Goal: Task Accomplishment & Management: Contribute content

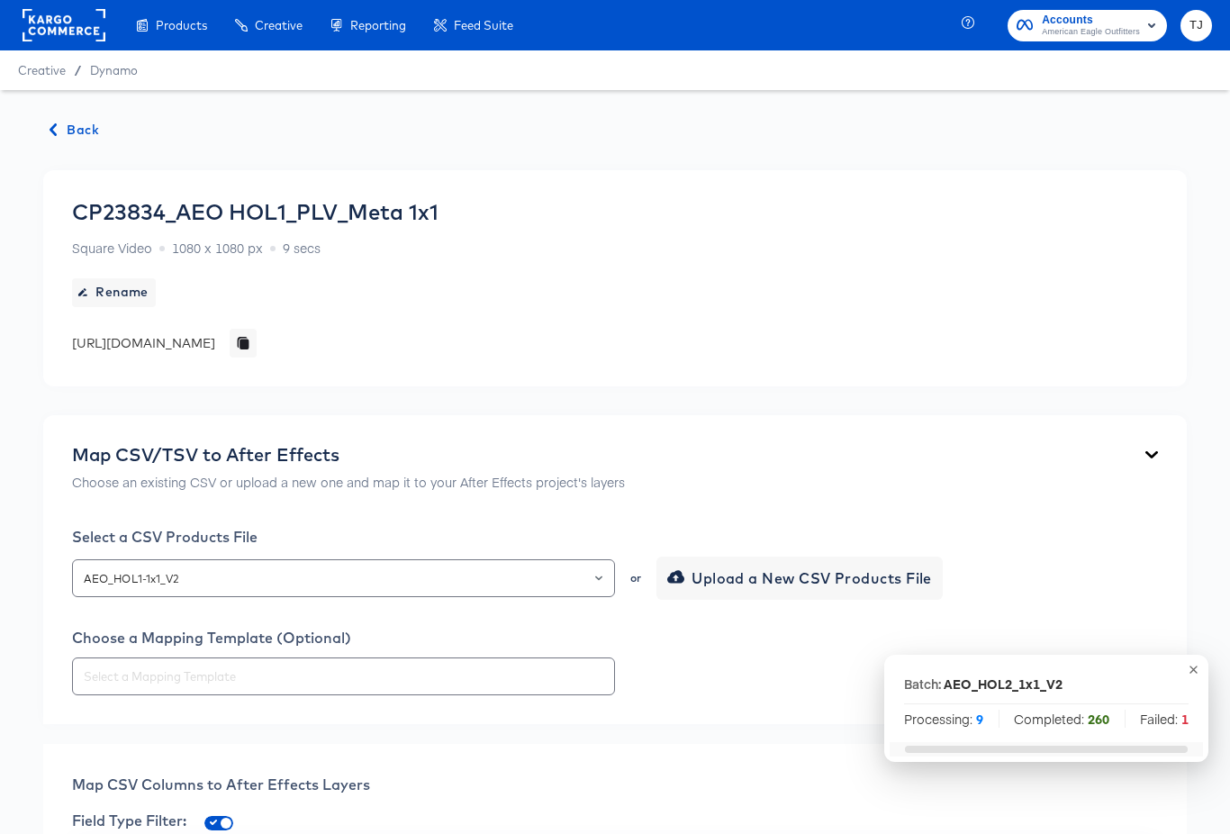
click at [70, 126] on span "Back" at bounding box center [74, 130] width 49 height 23
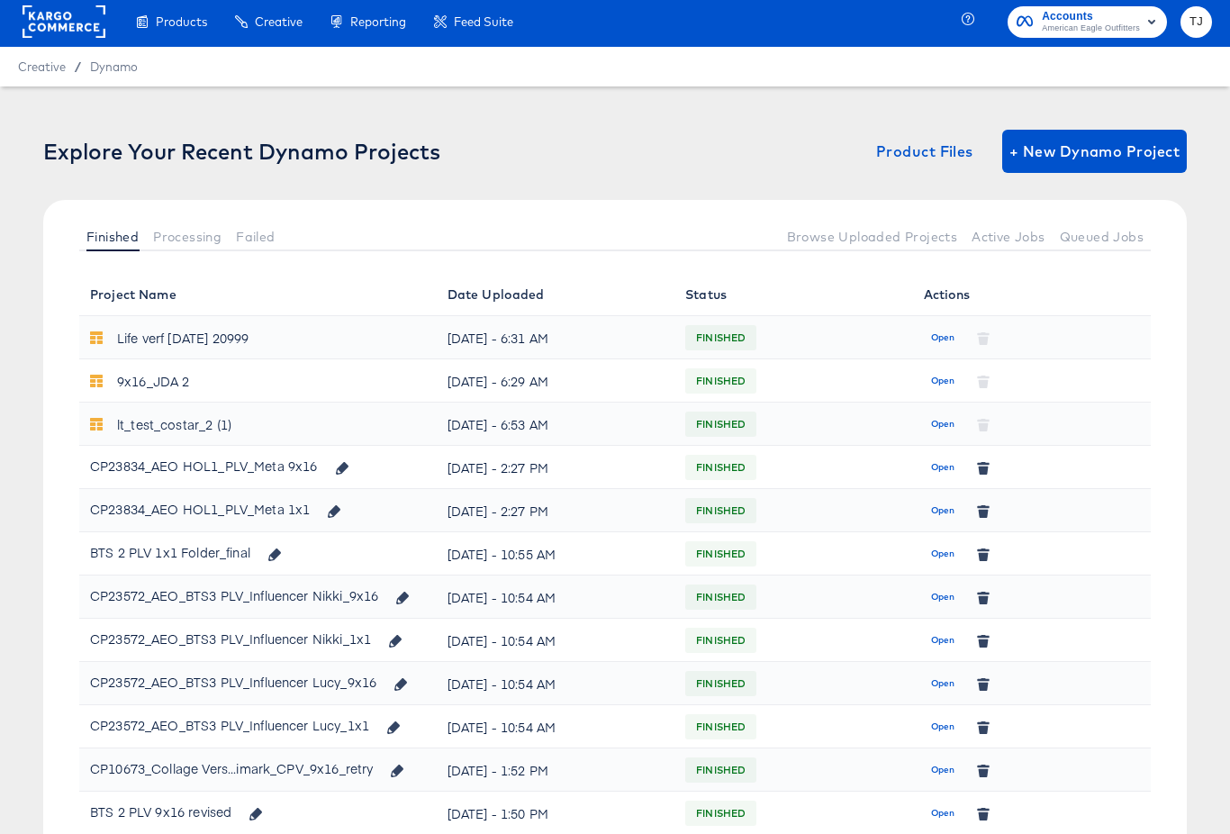
scroll to position [6, 0]
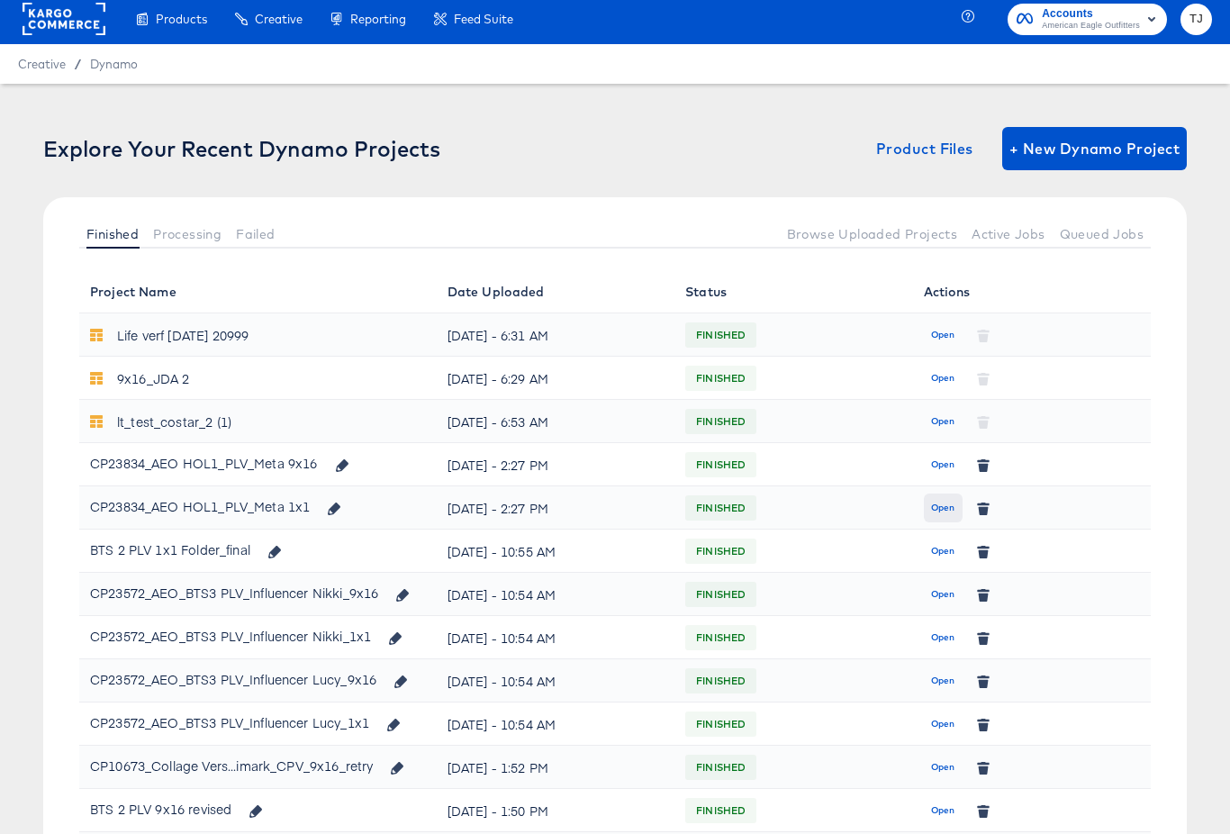
click at [936, 508] on span "Open" at bounding box center [943, 508] width 24 height 16
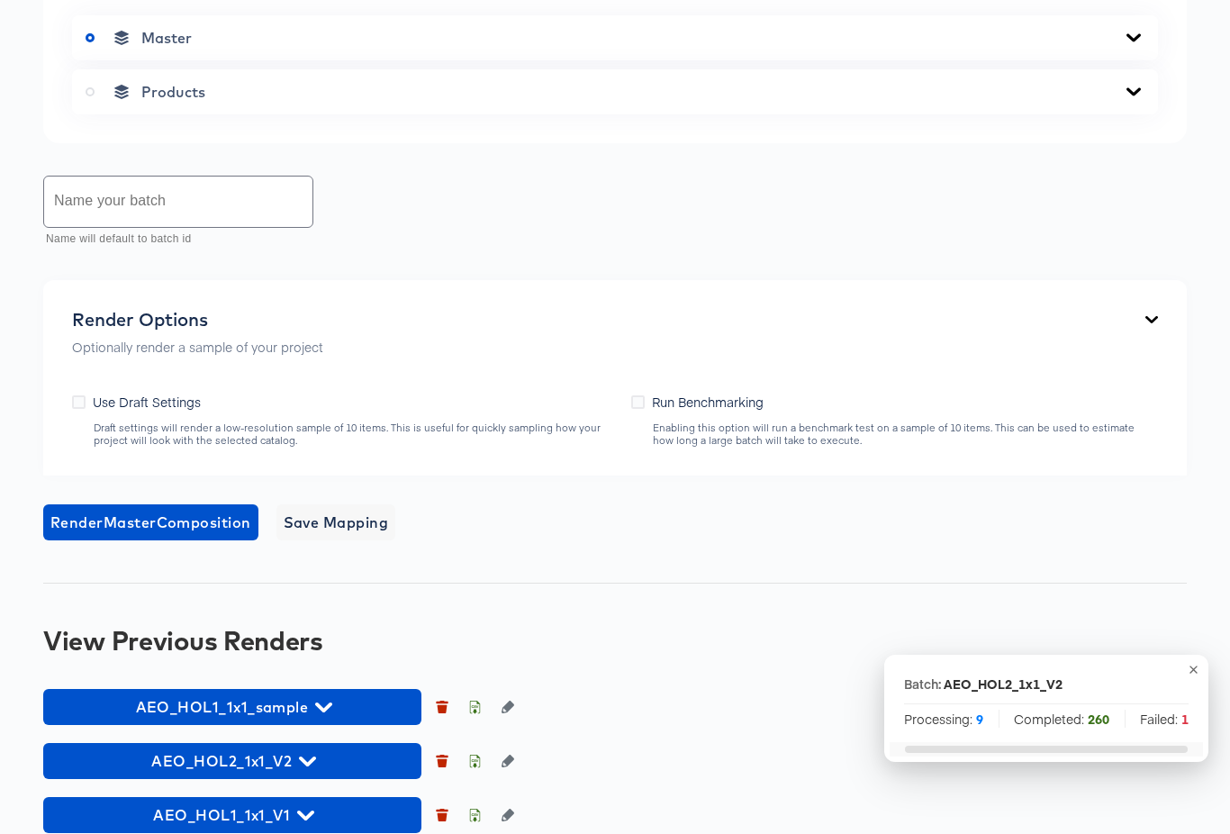
scroll to position [858, 0]
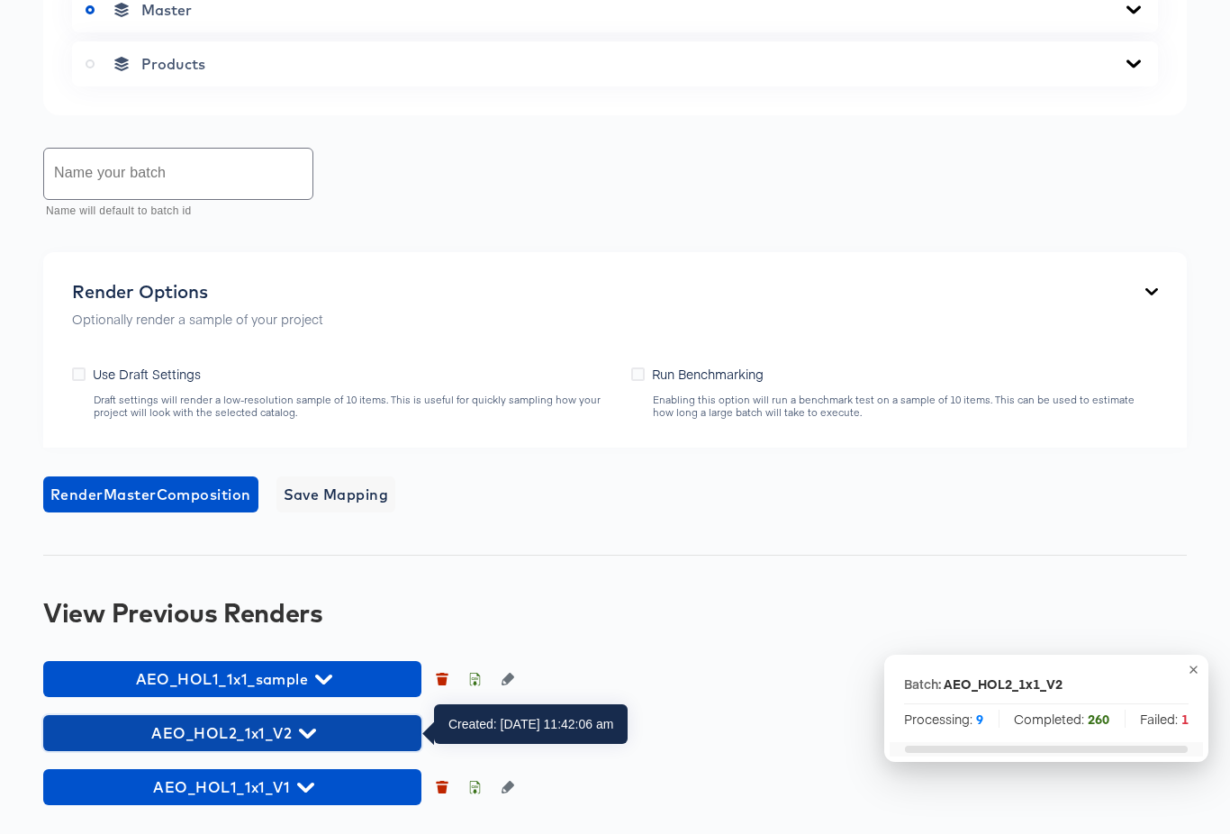
click at [312, 729] on icon "button" at bounding box center [307, 733] width 17 height 10
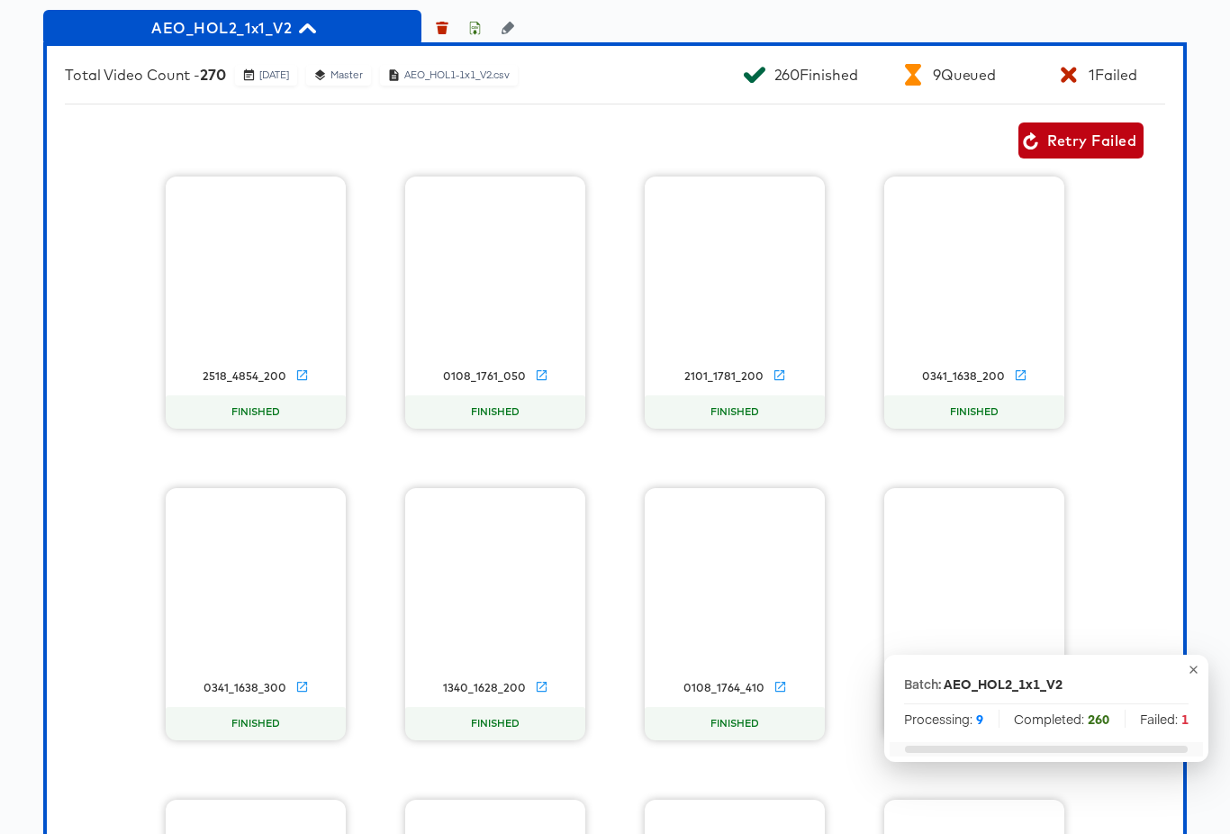
scroll to position [1565, 0]
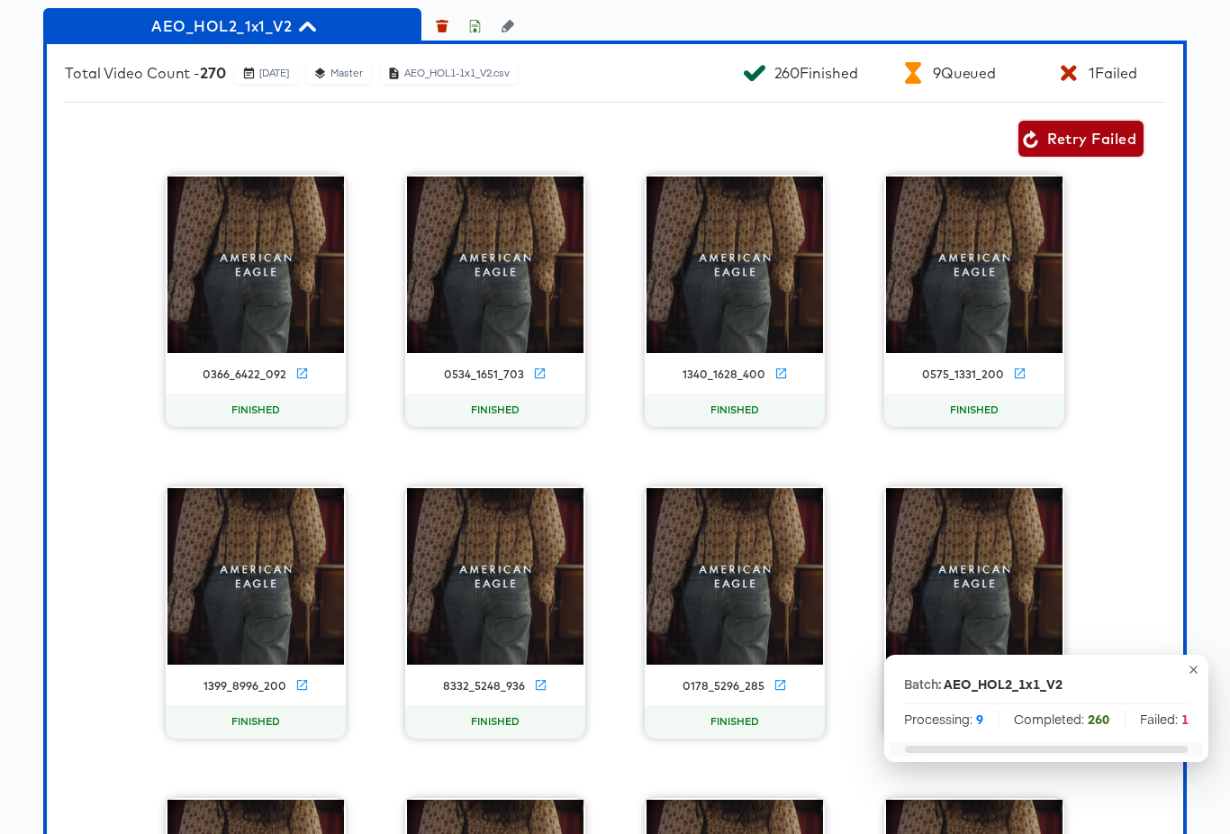
click at [1094, 136] on span "Retry Failed" at bounding box center [1080, 138] width 111 height 25
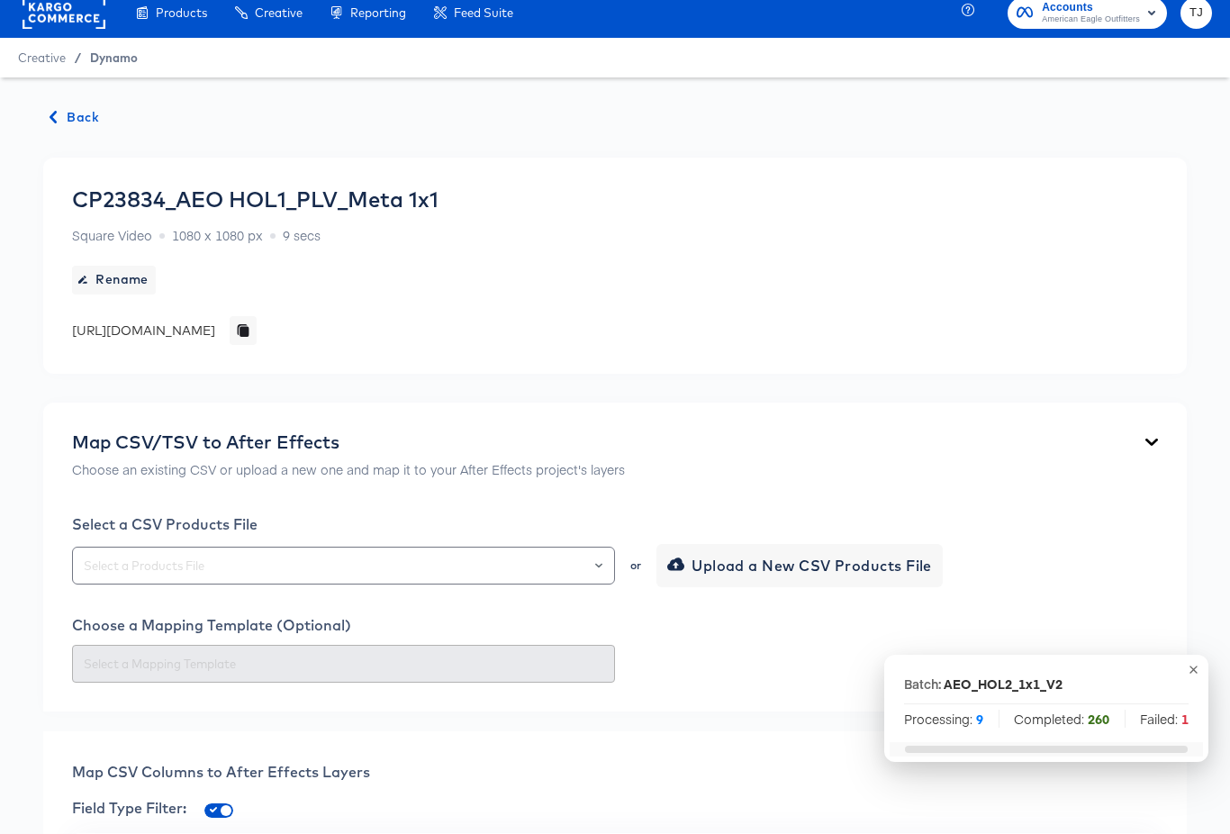
scroll to position [0, 0]
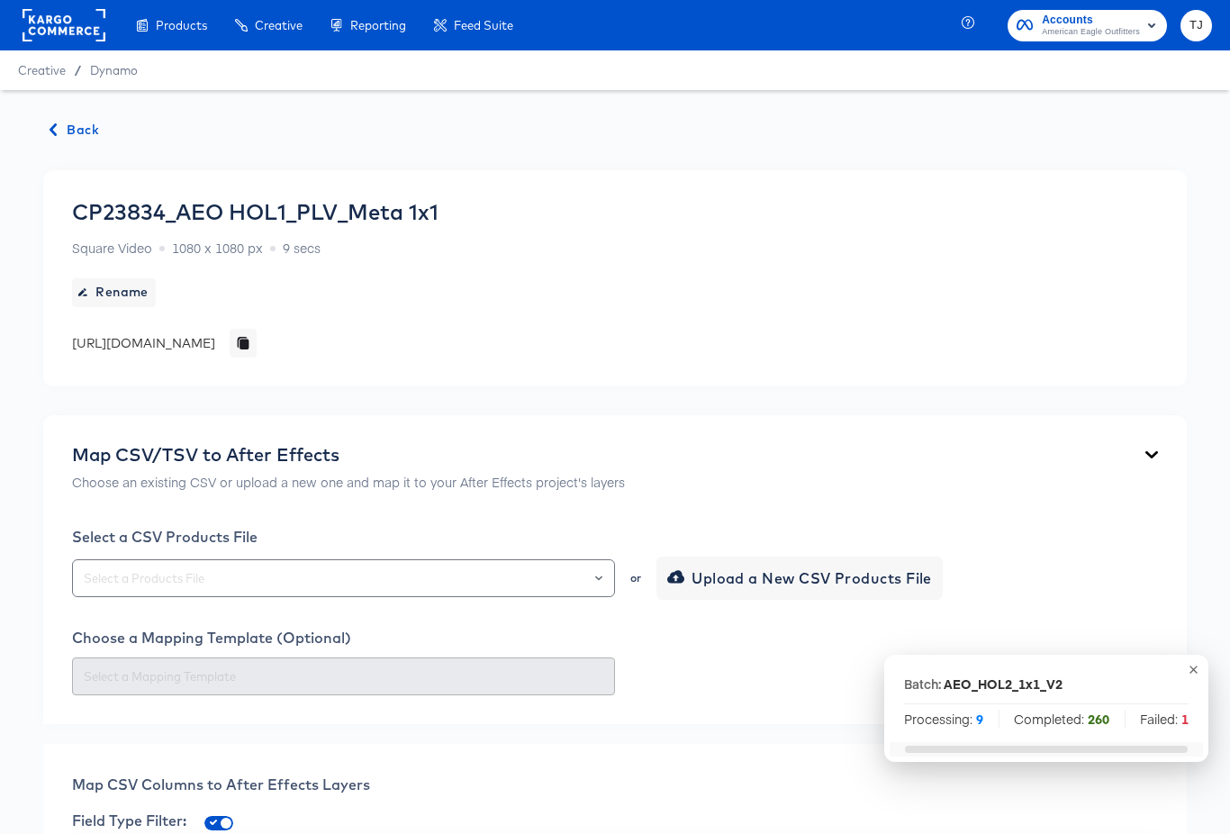
click at [80, 124] on span "Back" at bounding box center [74, 130] width 49 height 23
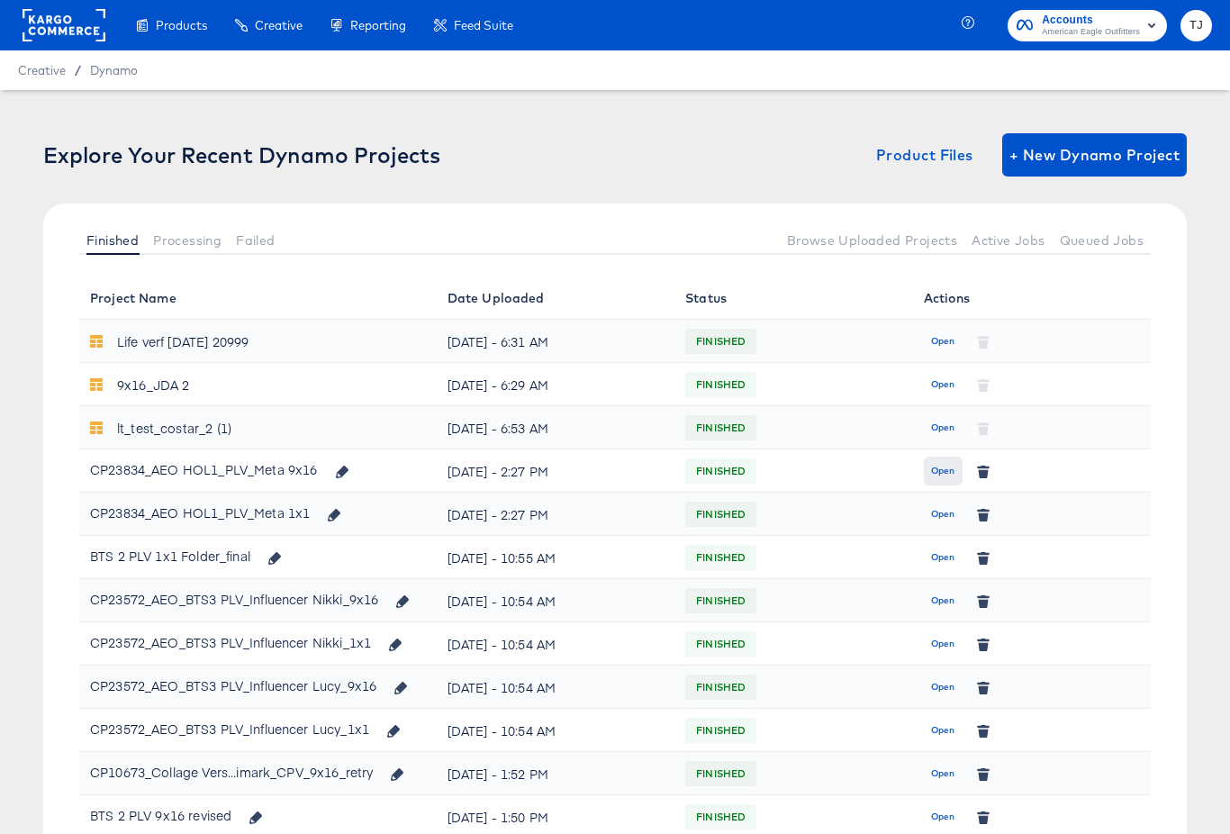
click at [943, 463] on span "Open" at bounding box center [943, 471] width 24 height 16
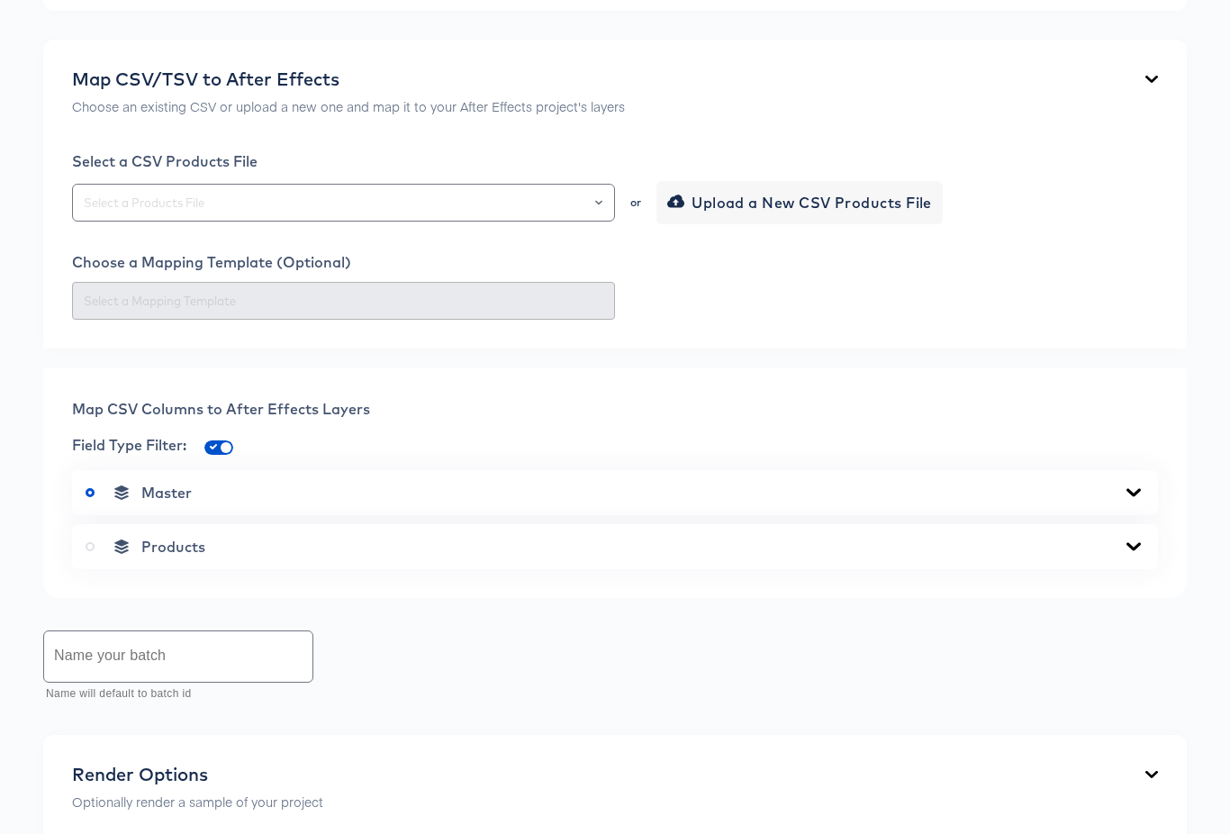
scroll to position [858, 0]
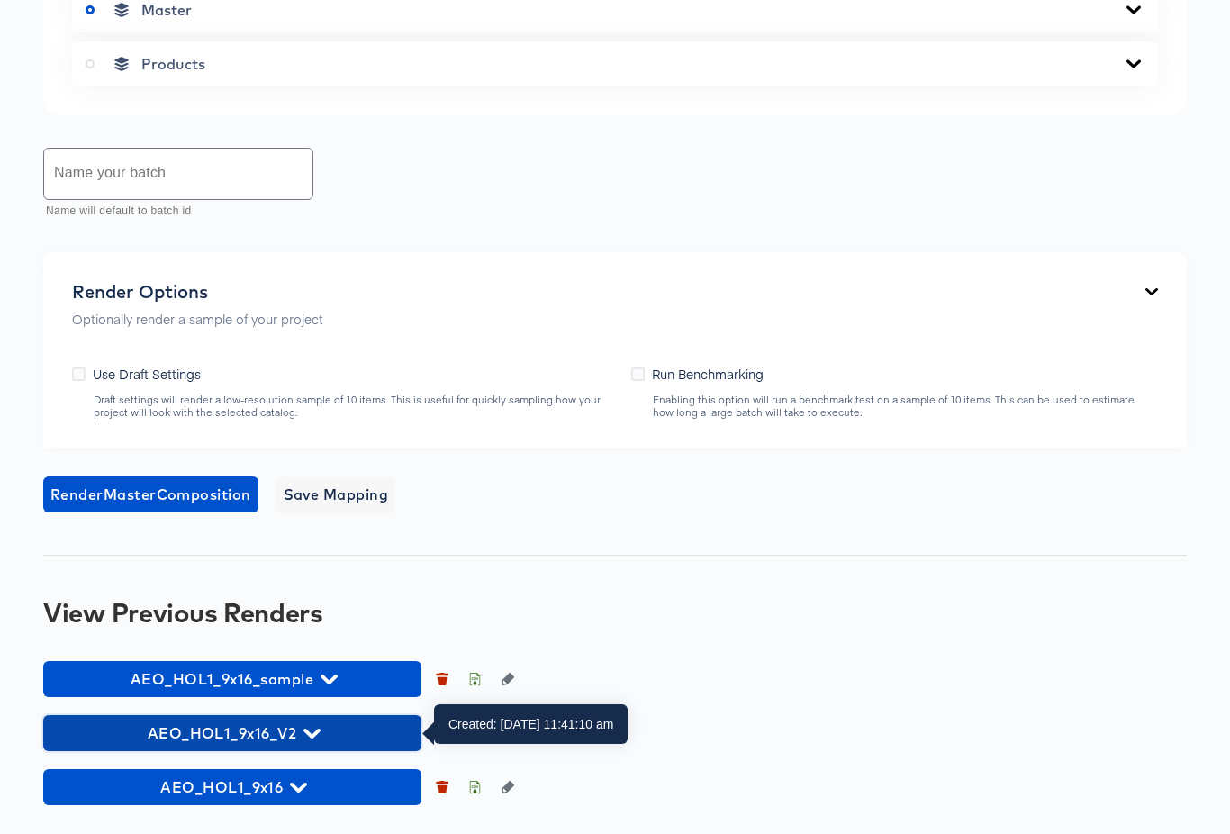
click at [316, 735] on icon "button" at bounding box center [311, 733] width 17 height 17
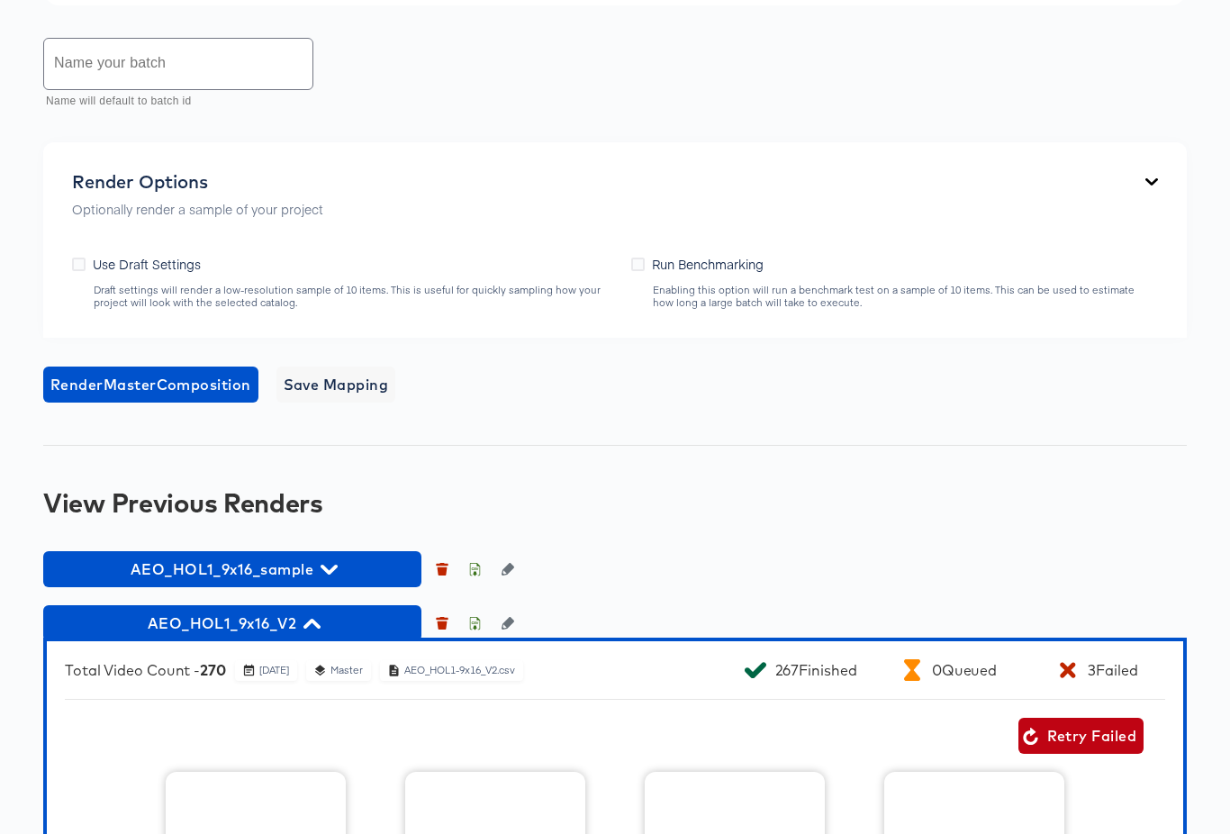
scroll to position [969, 0]
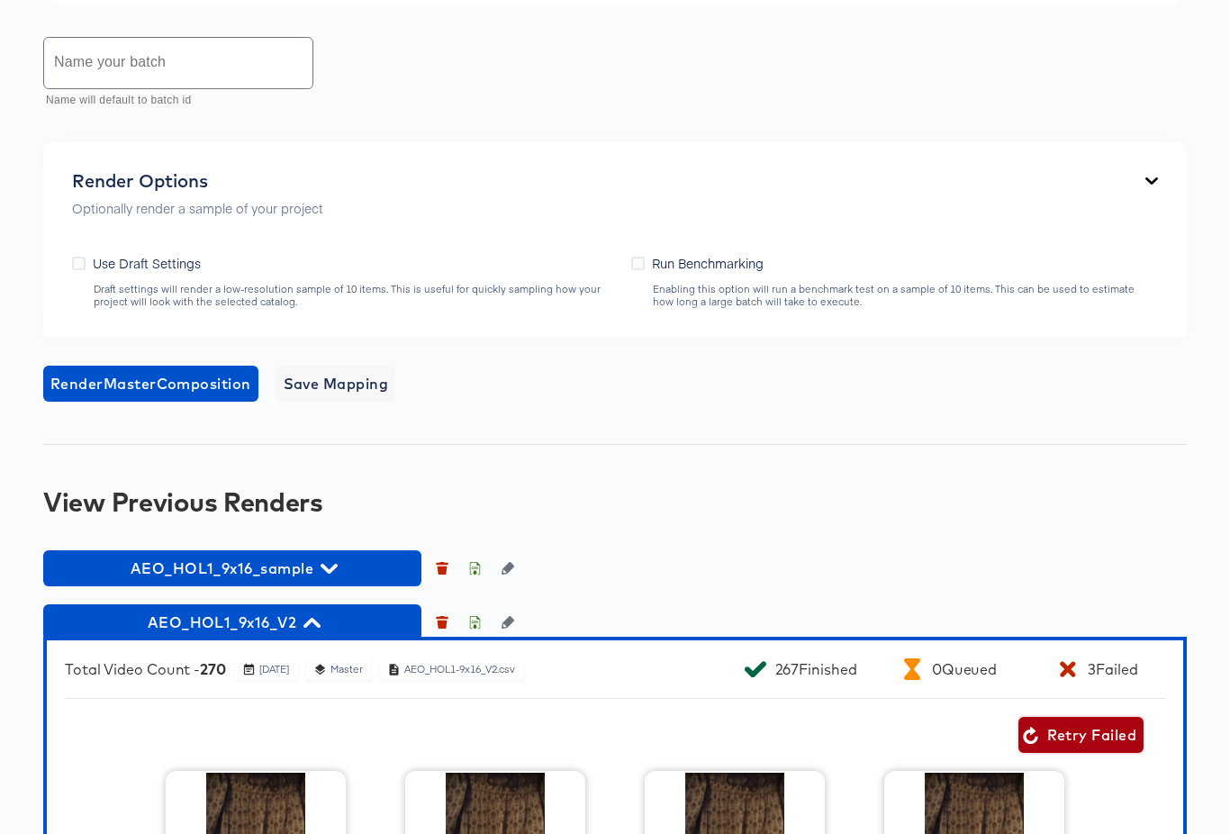
click at [1094, 734] on span "Retry Failed" at bounding box center [1080, 734] width 111 height 25
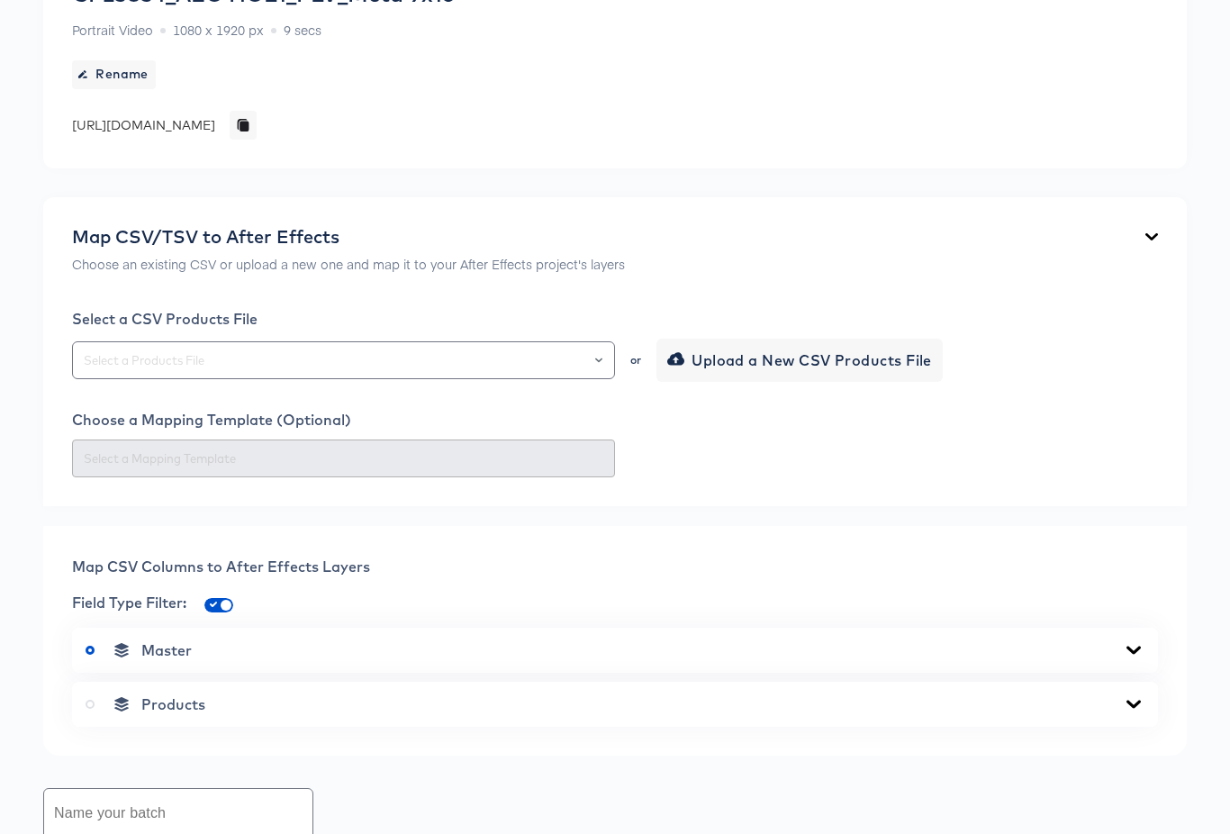
scroll to position [0, 0]
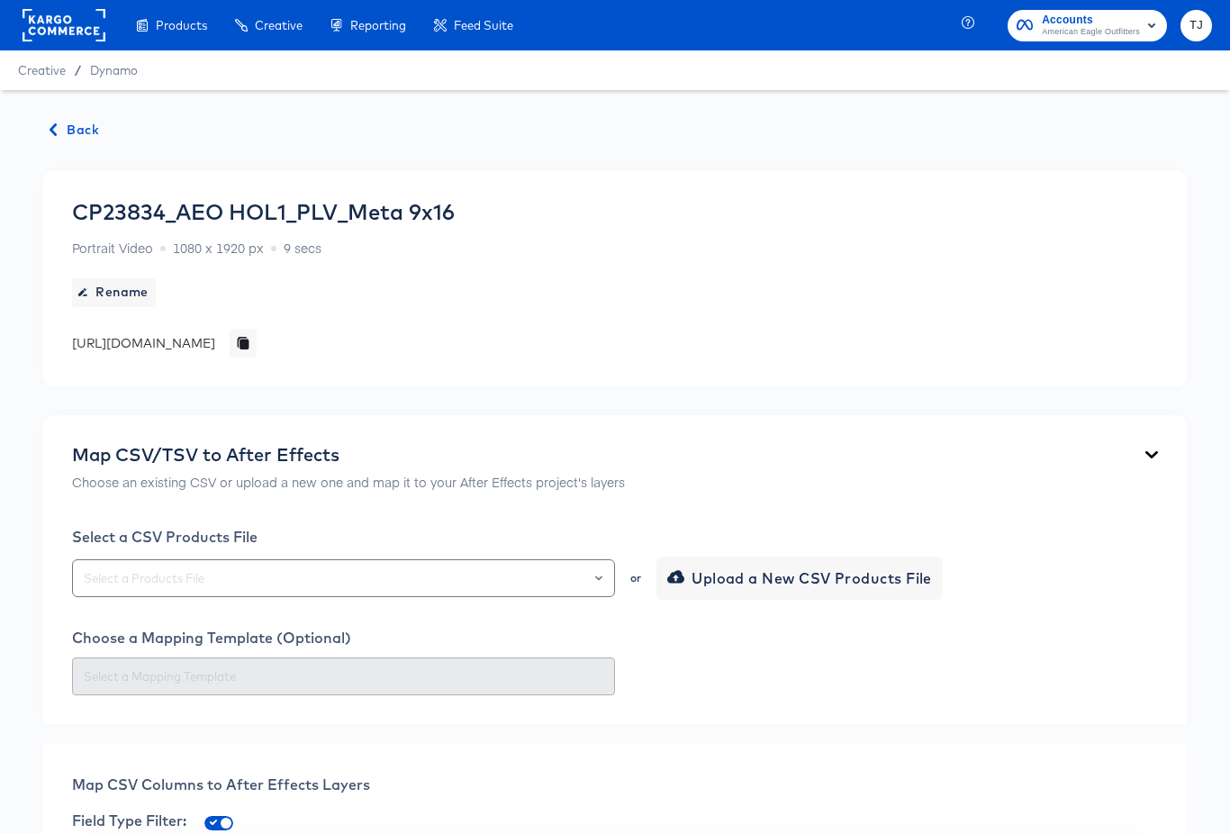
click at [74, 122] on span "Back" at bounding box center [74, 130] width 49 height 23
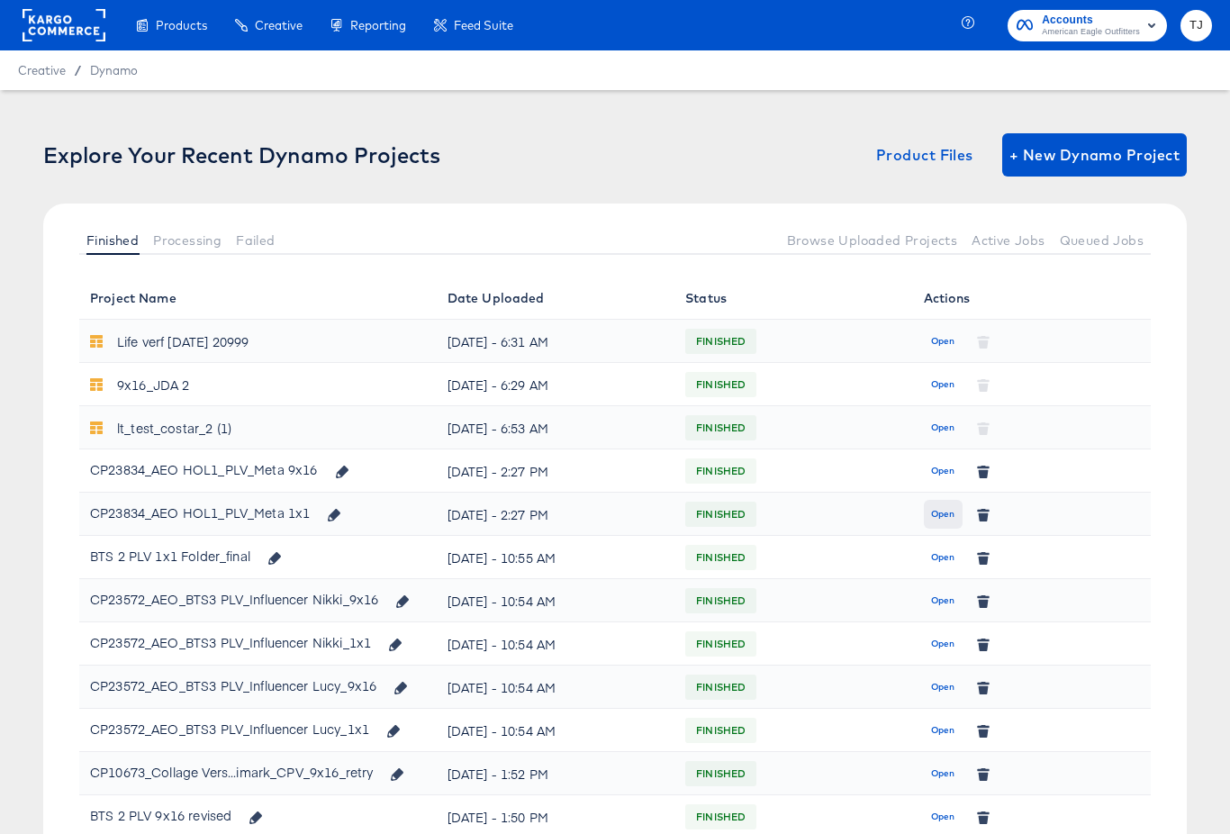
click at [943, 512] on span "Open" at bounding box center [943, 514] width 24 height 16
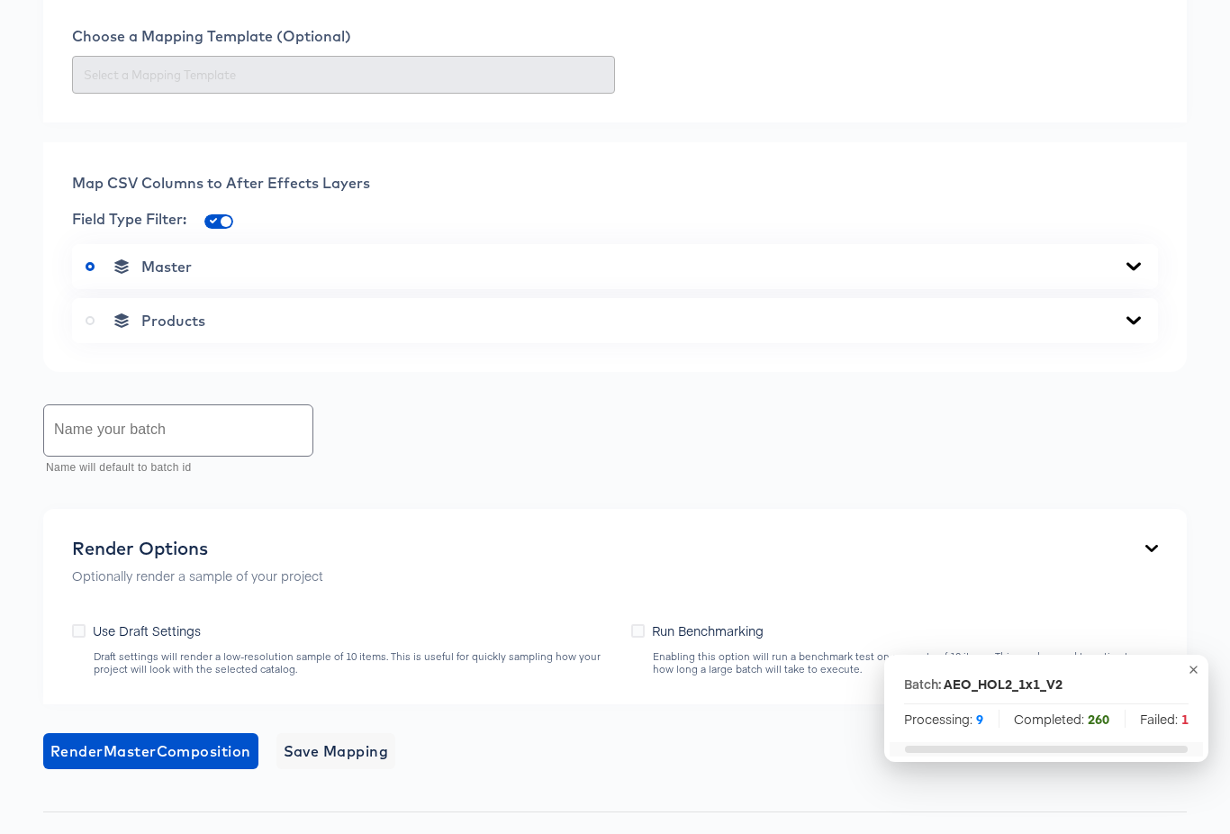
scroll to position [858, 0]
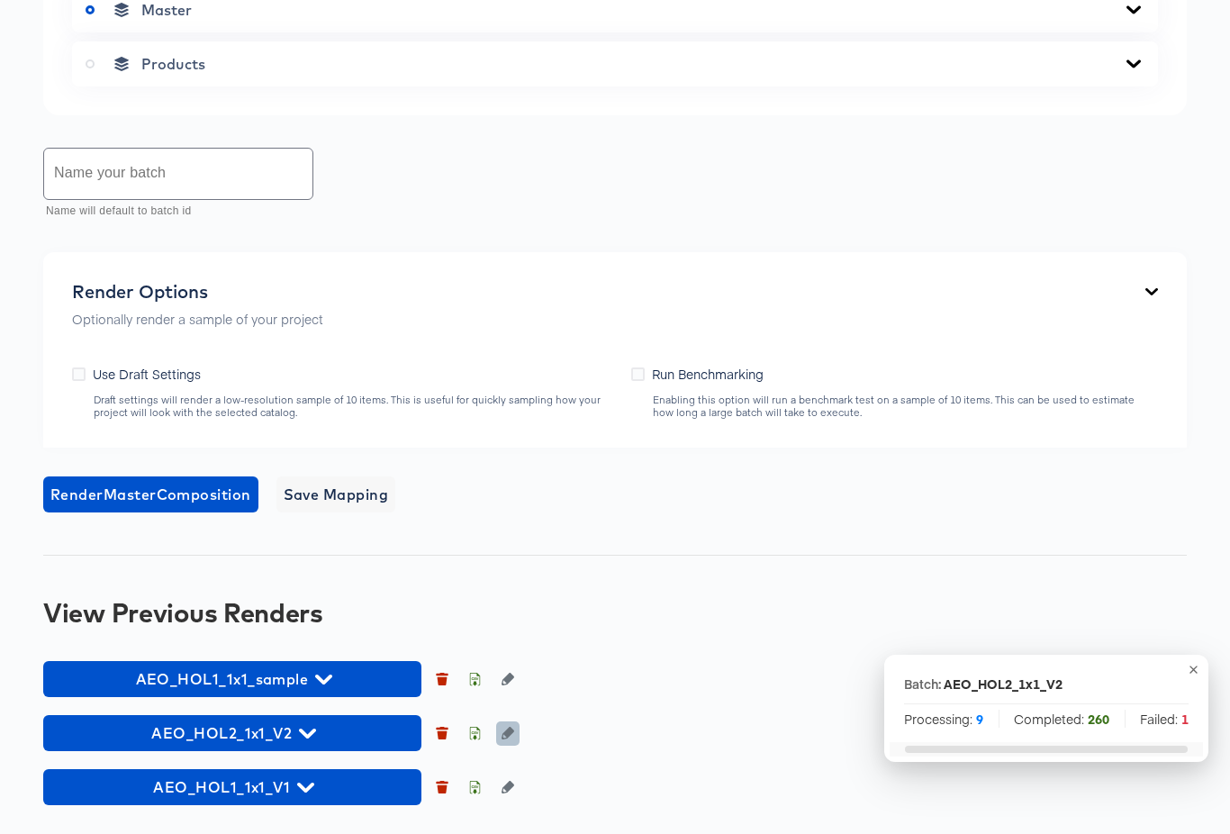
click at [507, 732] on icon "button" at bounding box center [507, 732] width 13 height 13
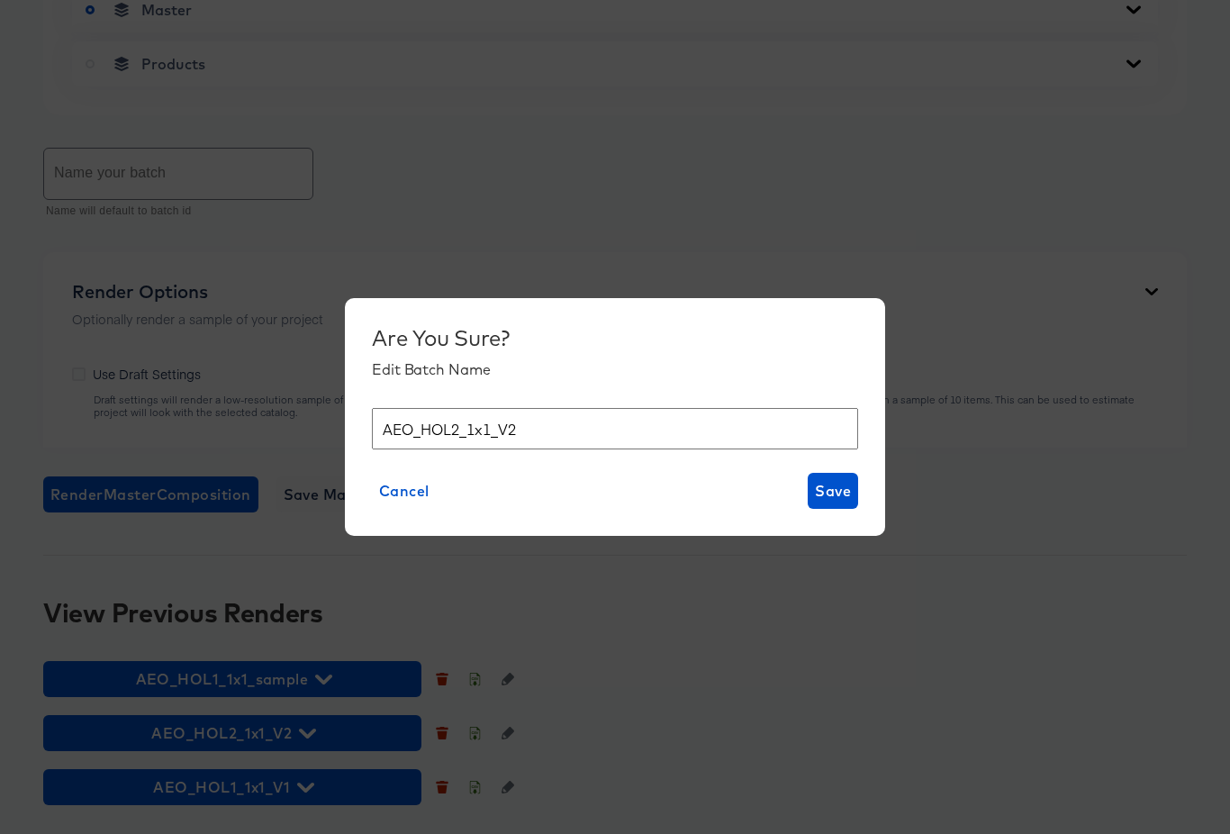
click at [458, 422] on input "AEO_HOL2_1x1_V2" at bounding box center [615, 429] width 486 height 42
type input "AEO_HOL1_1x1_V2"
click at [834, 487] on span "Save" at bounding box center [833, 490] width 36 height 25
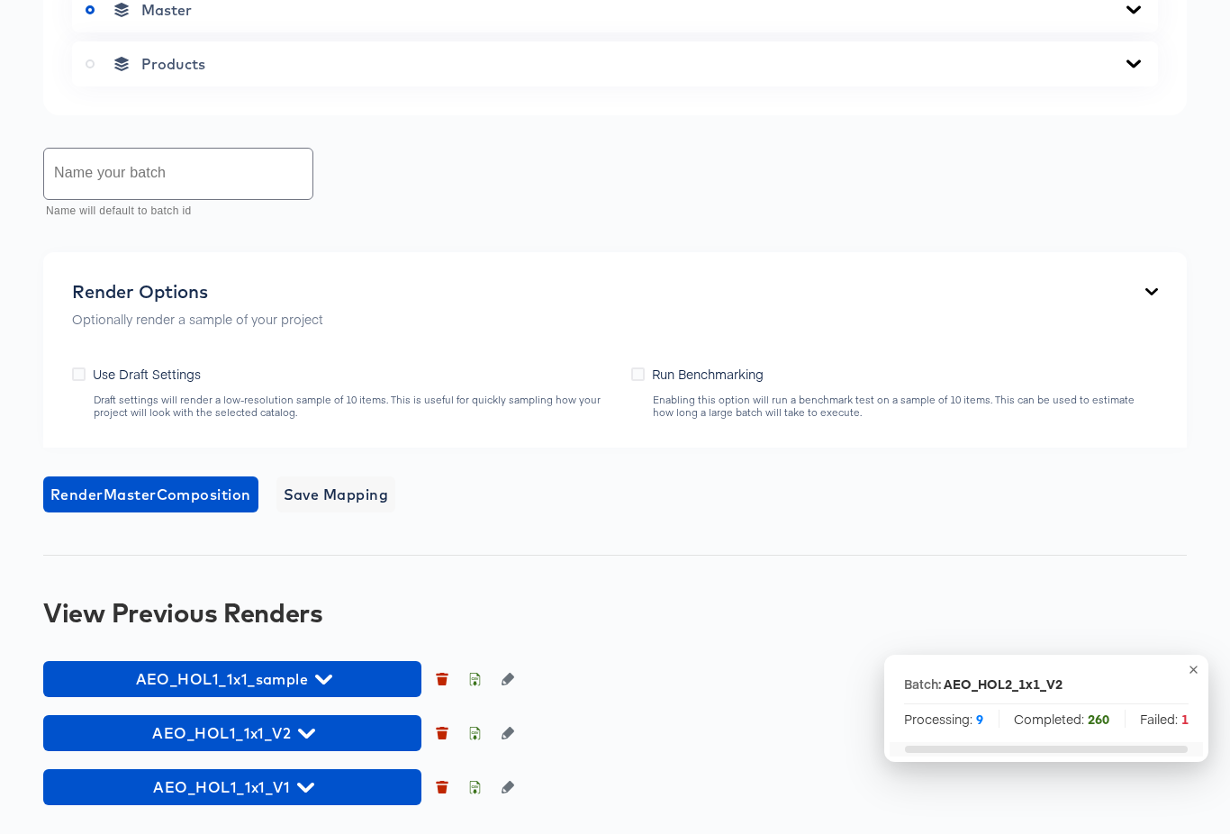
click at [1194, 669] on icon "button" at bounding box center [1193, 670] width 14 height 14
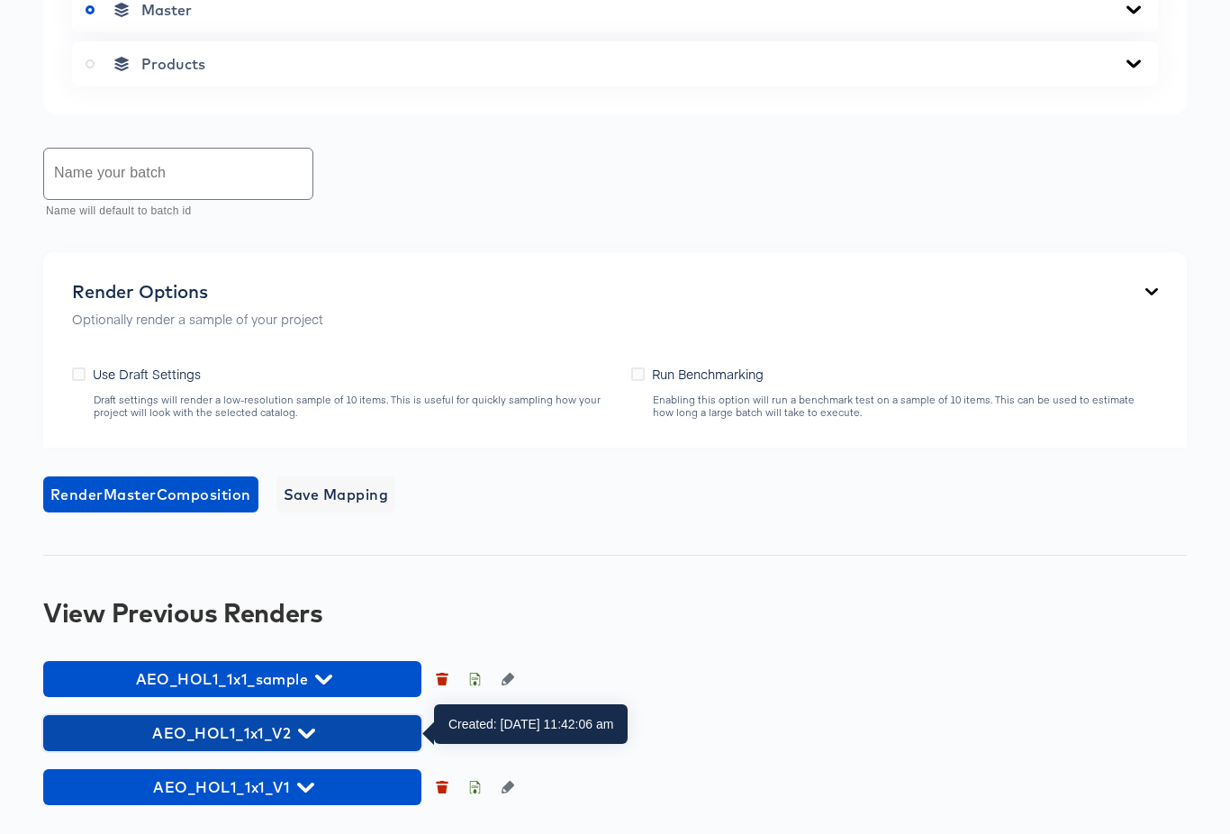
click at [313, 721] on span "AEO_HOL1_1x1_V2" at bounding box center [232, 732] width 360 height 25
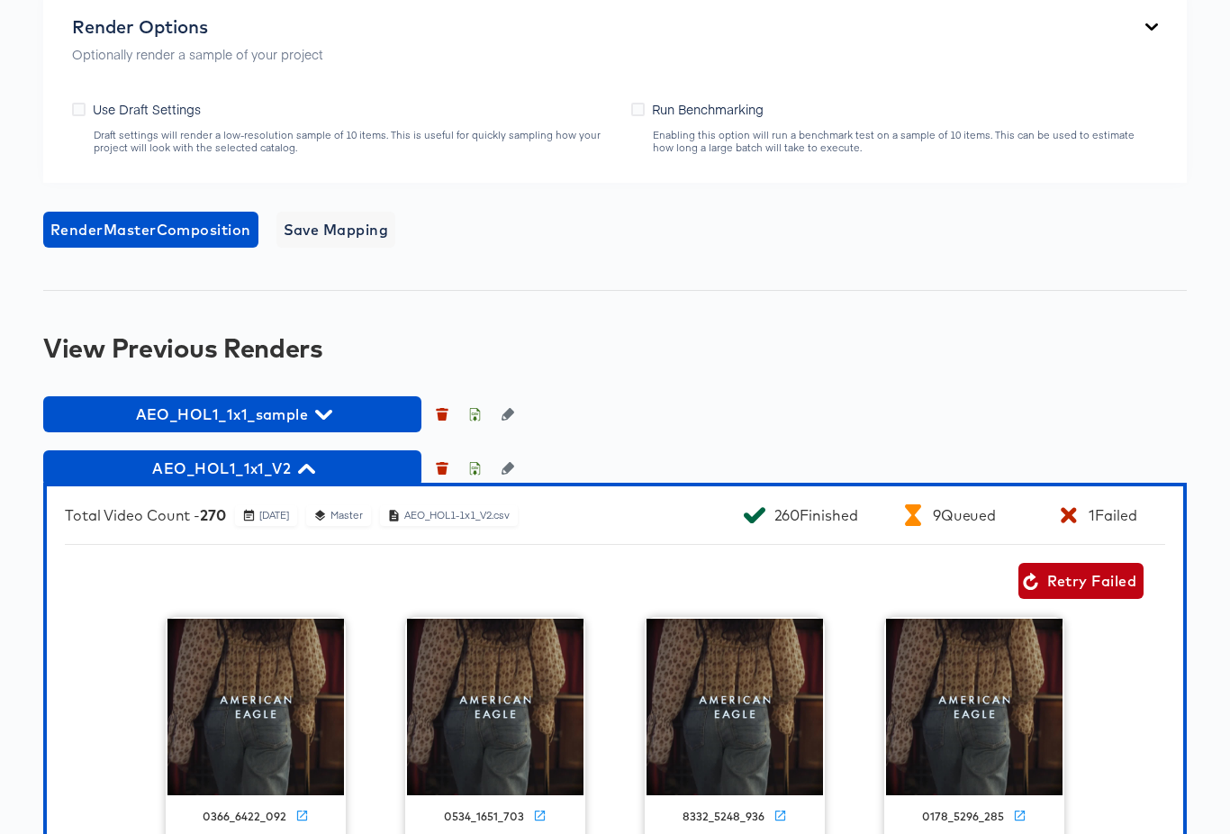
scroll to position [1131, 0]
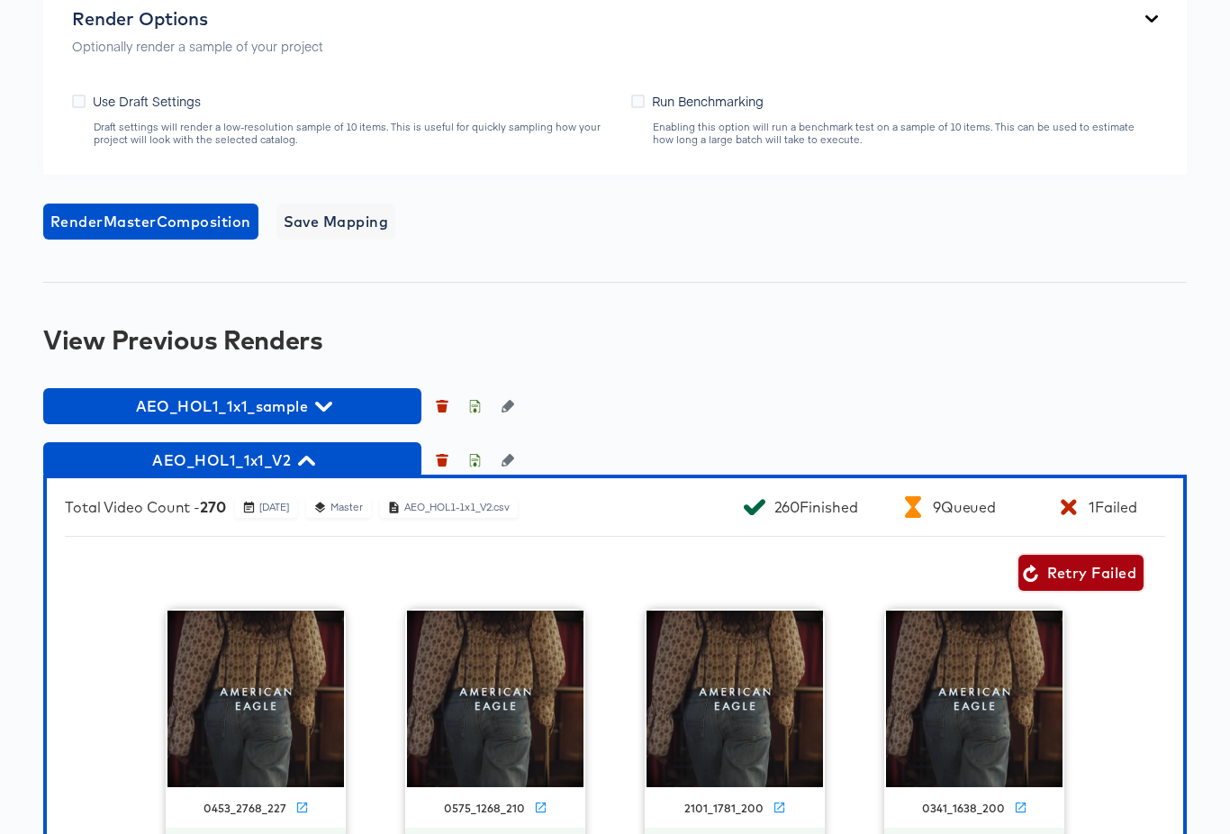
click at [1087, 569] on span "Retry Failed" at bounding box center [1080, 572] width 111 height 25
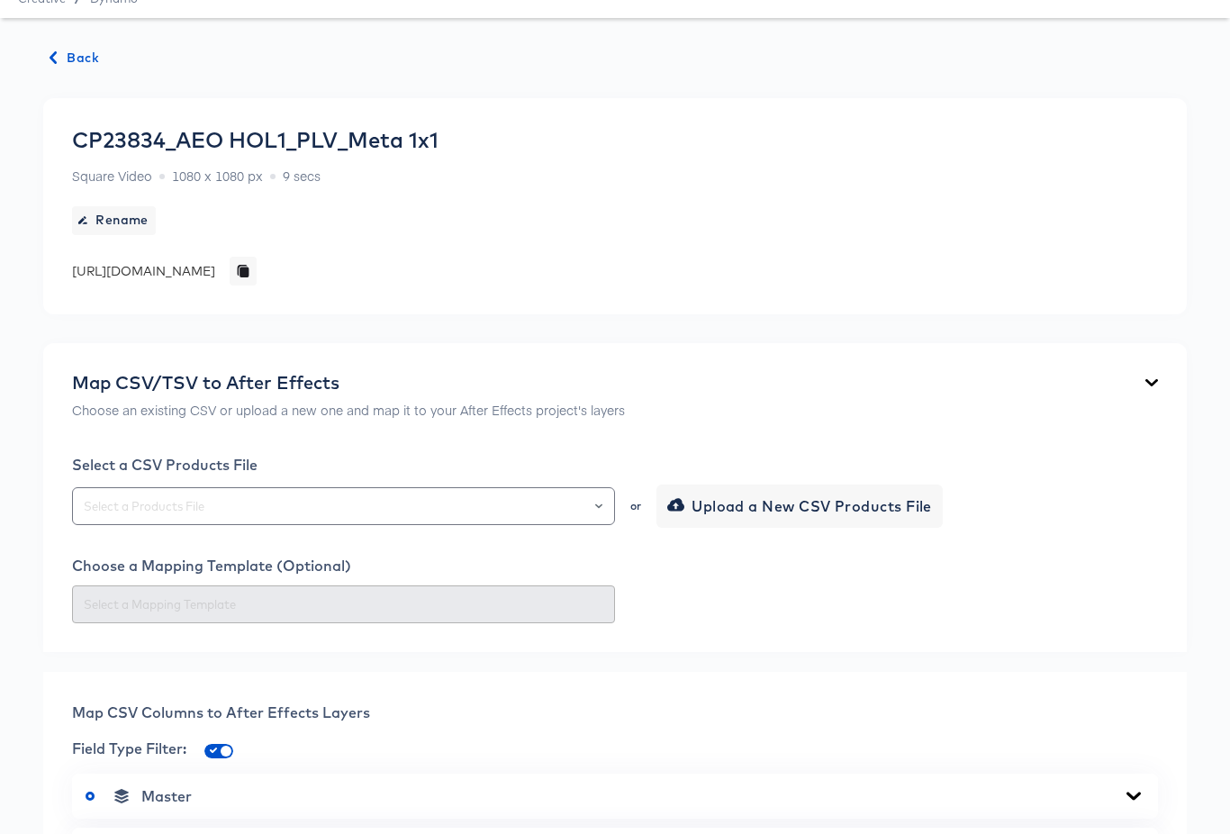
scroll to position [0, 0]
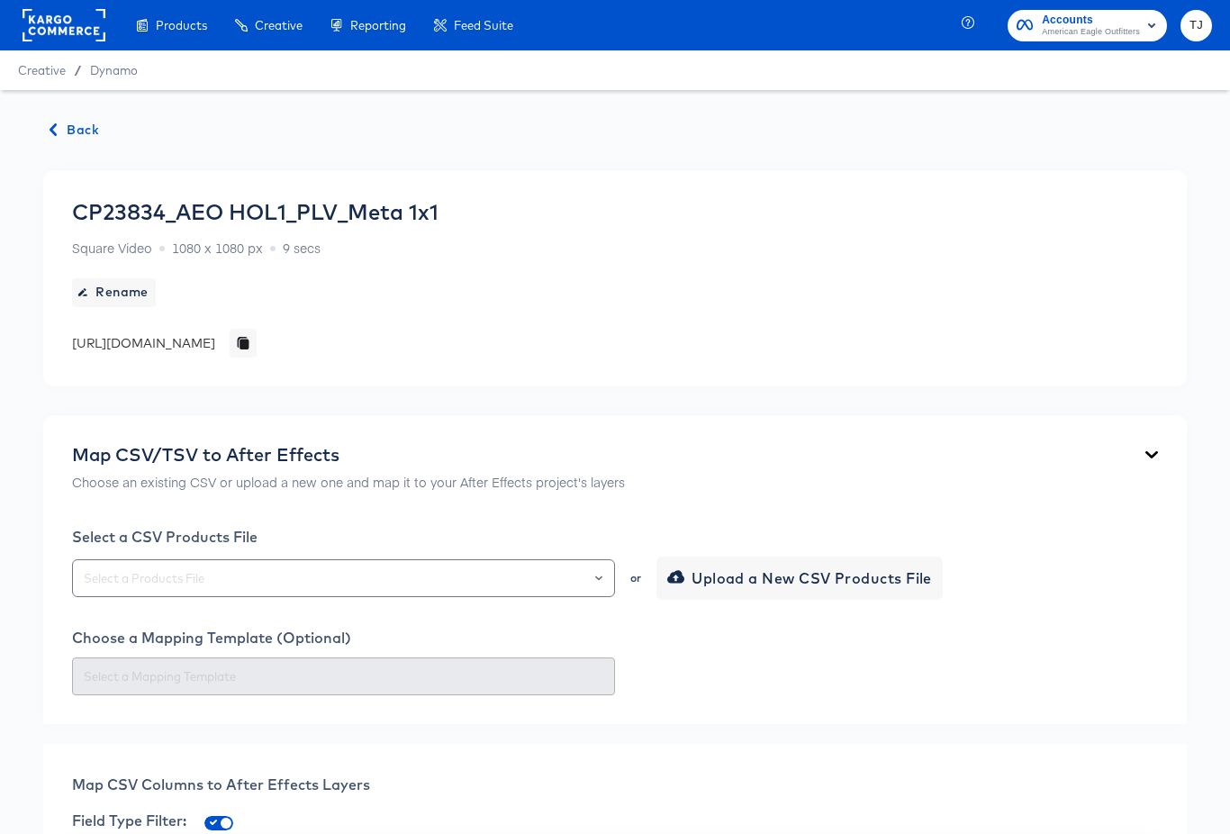
click at [80, 126] on span "Back" at bounding box center [74, 130] width 49 height 23
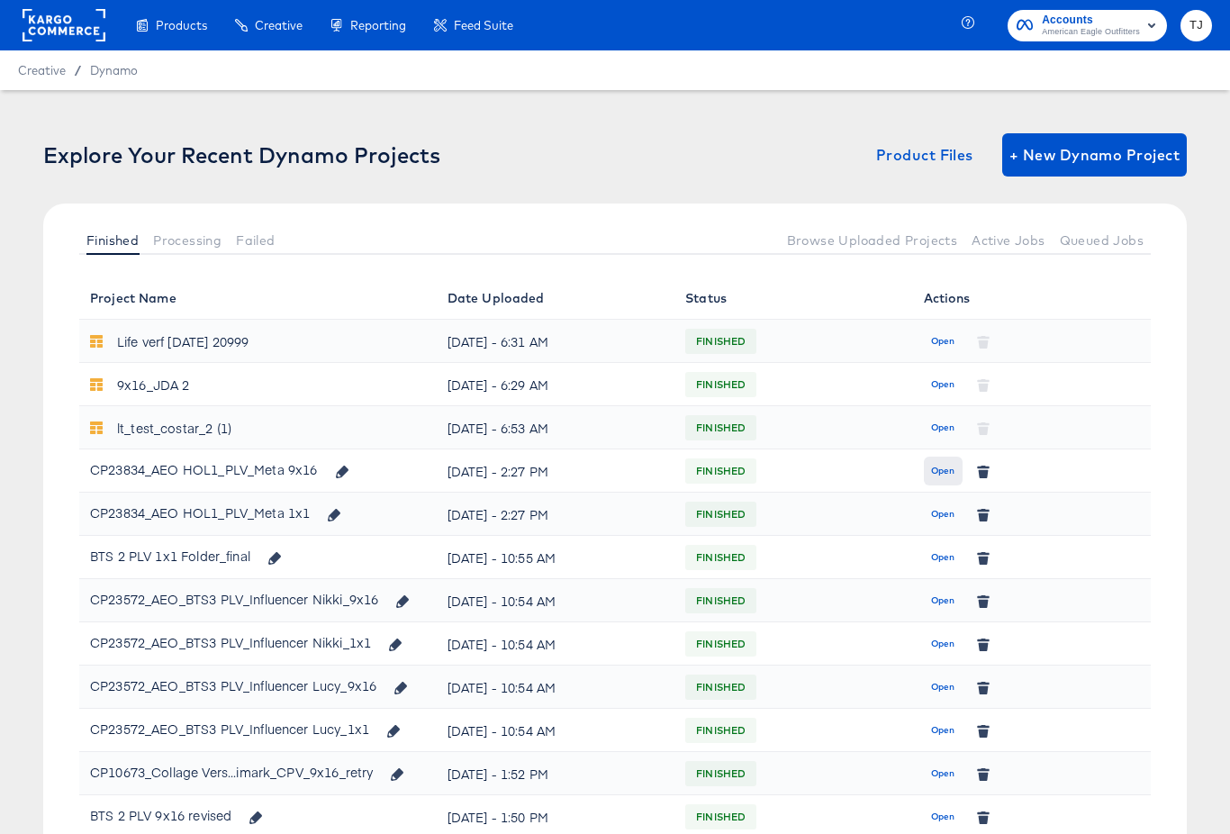
click at [939, 472] on span "Open" at bounding box center [943, 471] width 24 height 16
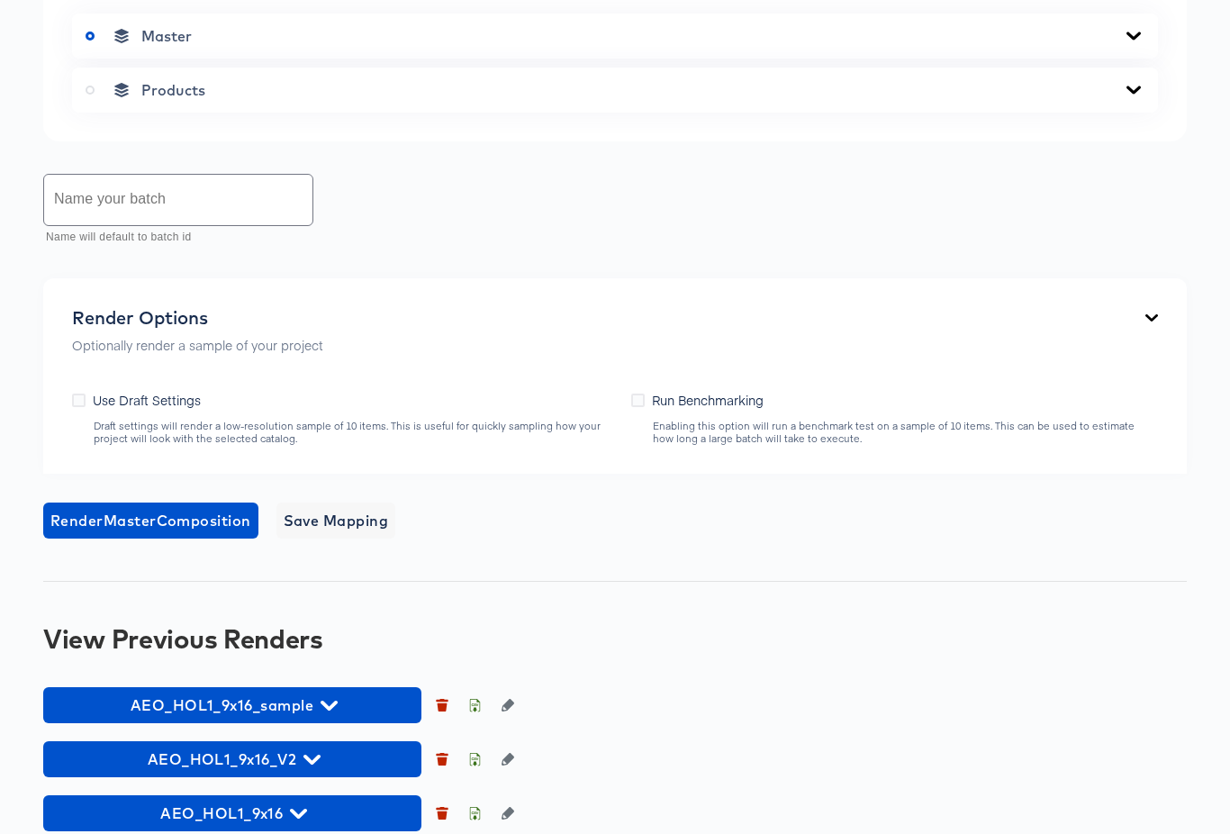
scroll to position [858, 0]
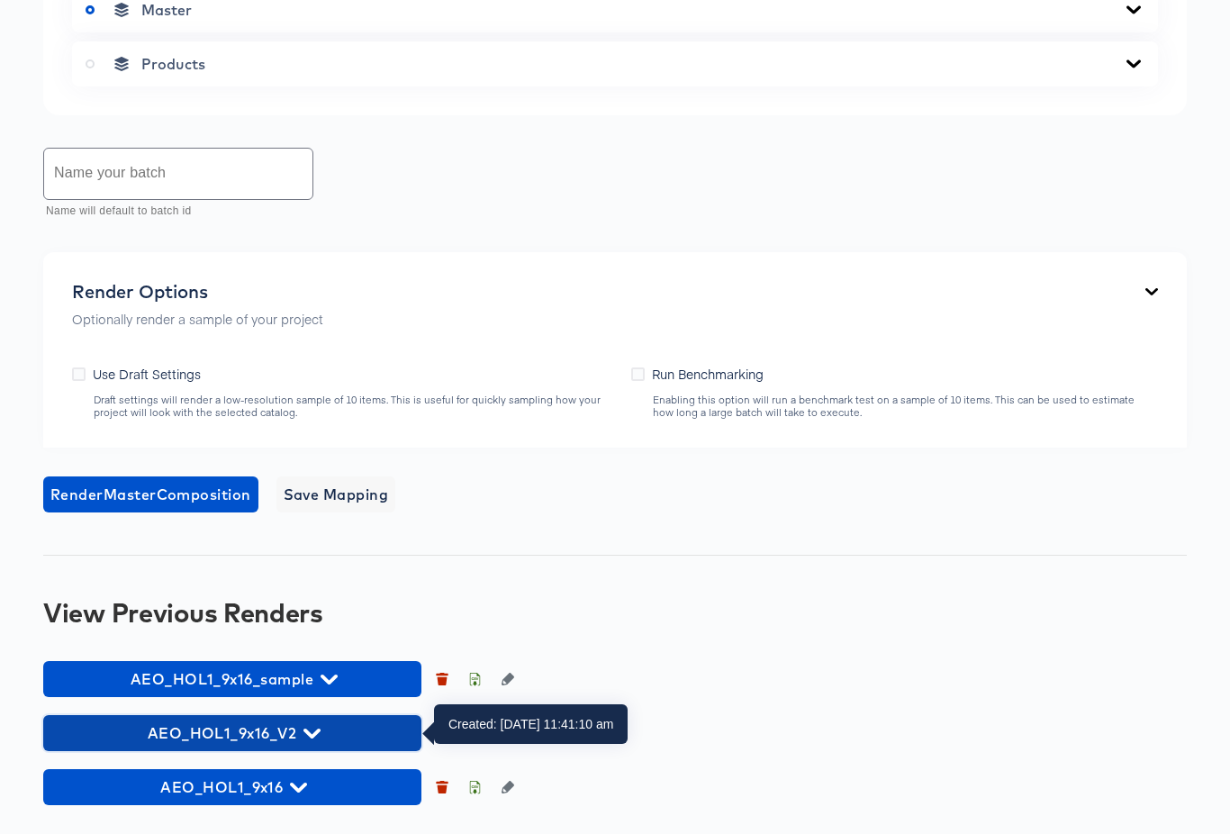
click at [316, 733] on icon "button" at bounding box center [311, 733] width 17 height 10
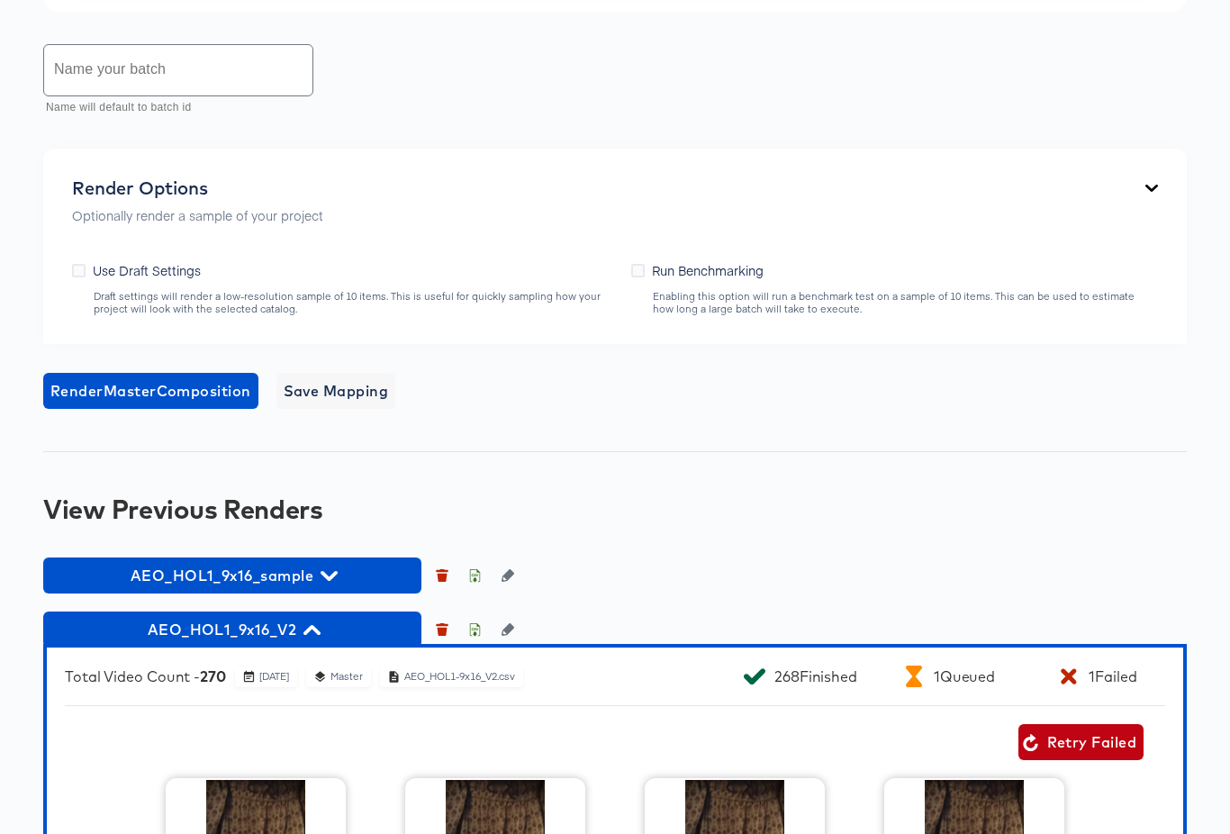
scroll to position [970, 0]
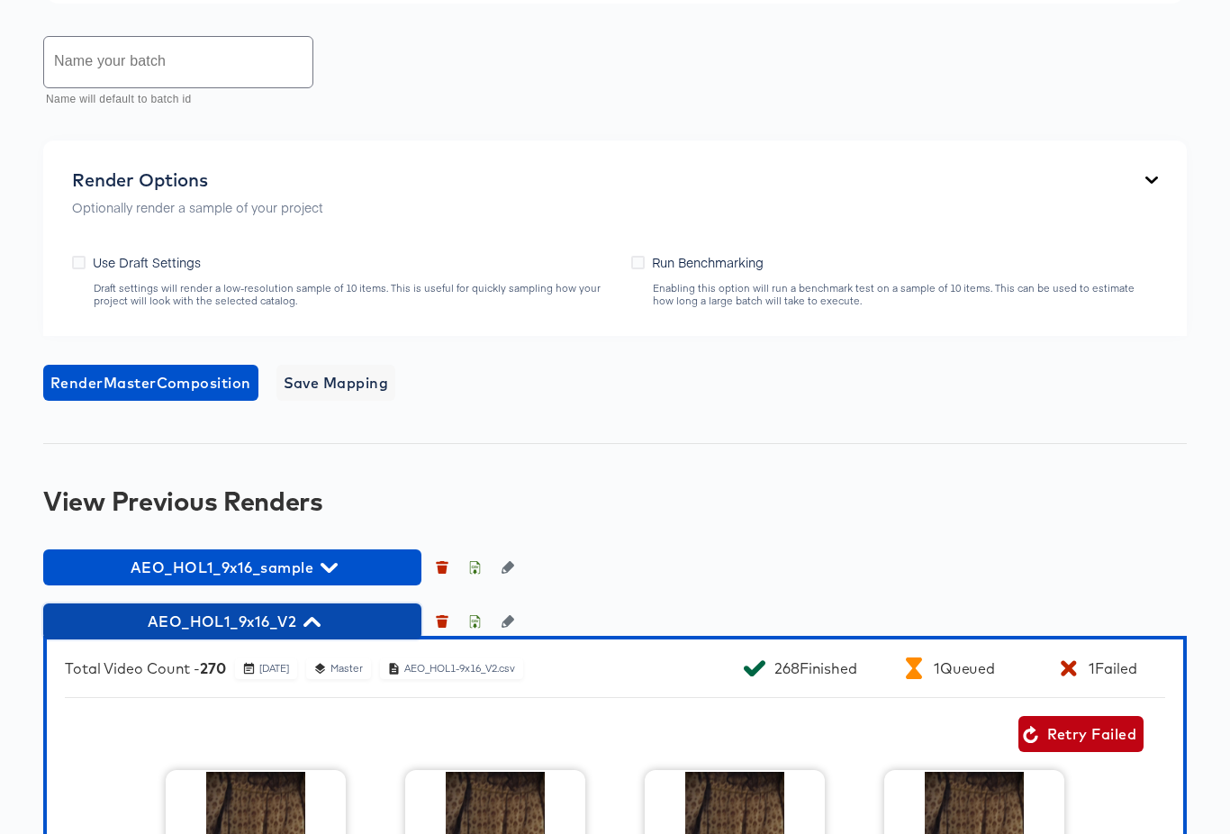
click at [321, 616] on span "AEO_HOL1_9x16_V2" at bounding box center [232, 621] width 360 height 25
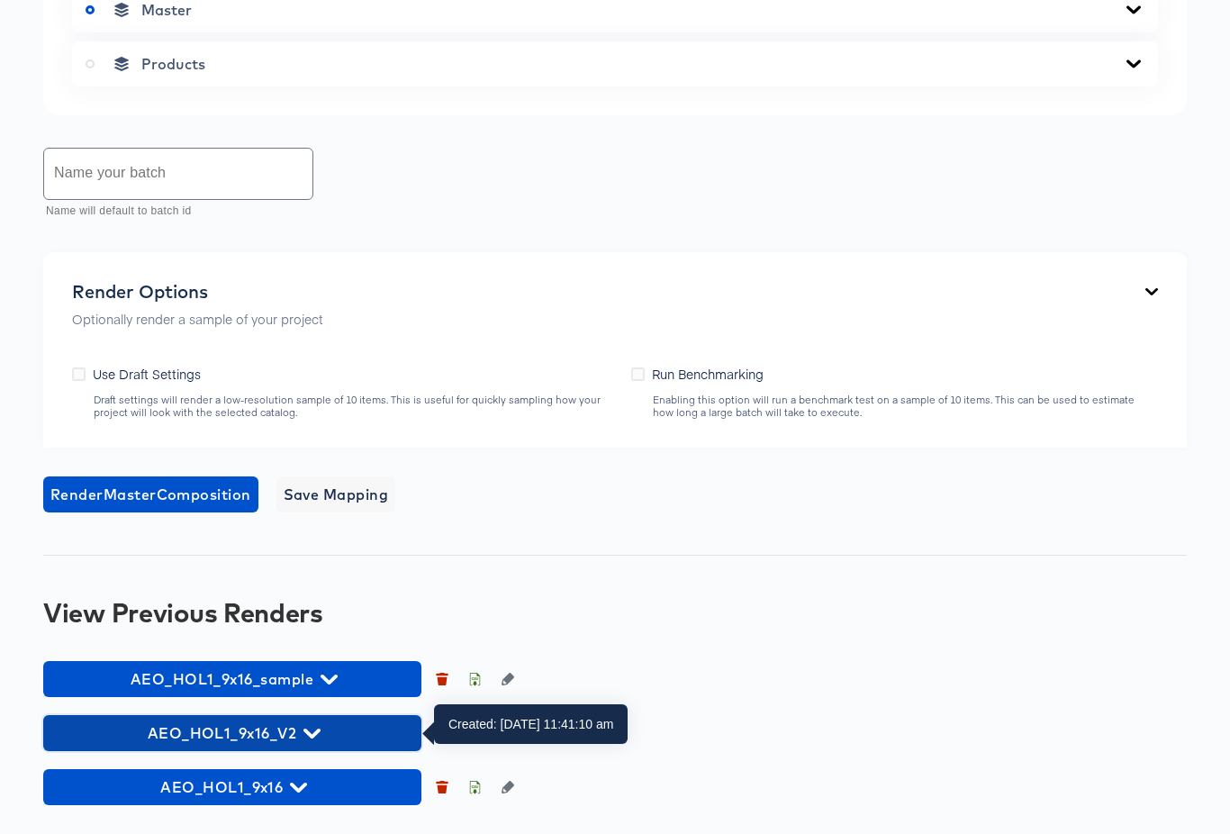
click at [309, 730] on icon "button" at bounding box center [311, 733] width 17 height 17
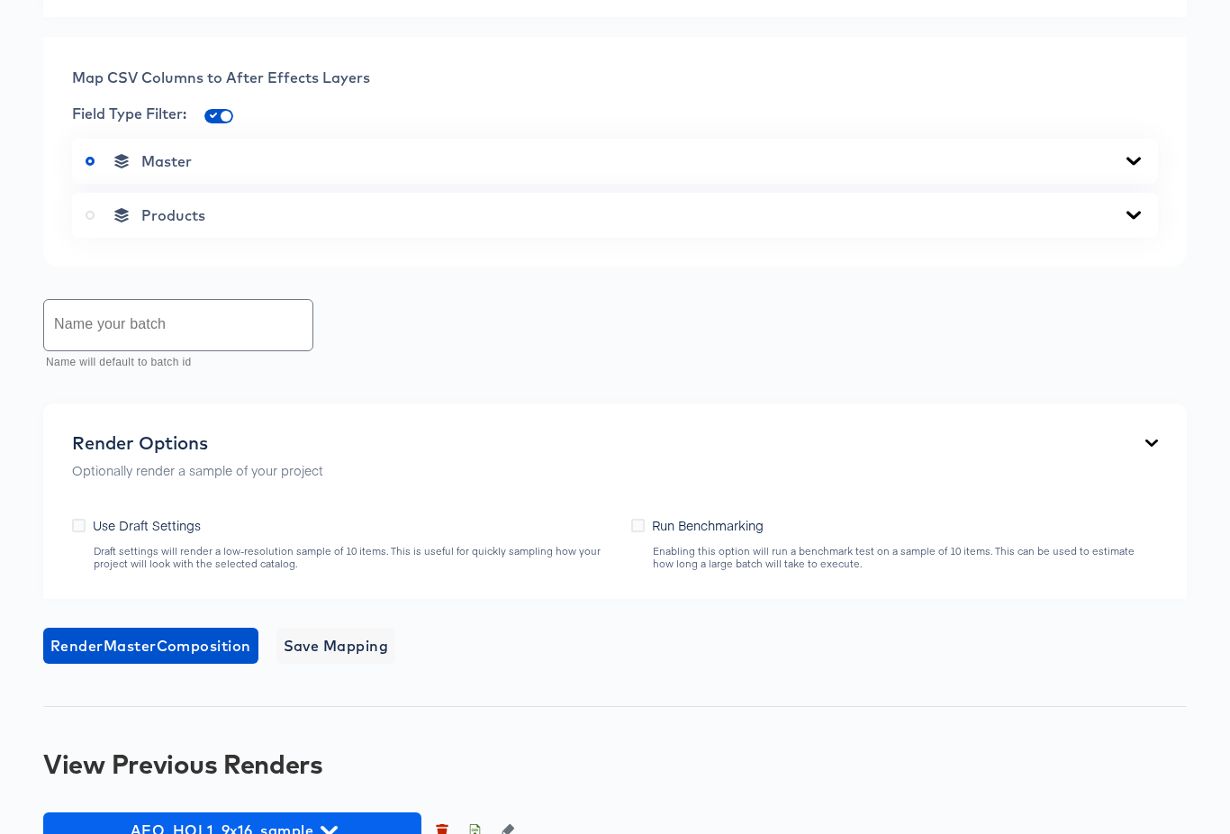
scroll to position [0, 0]
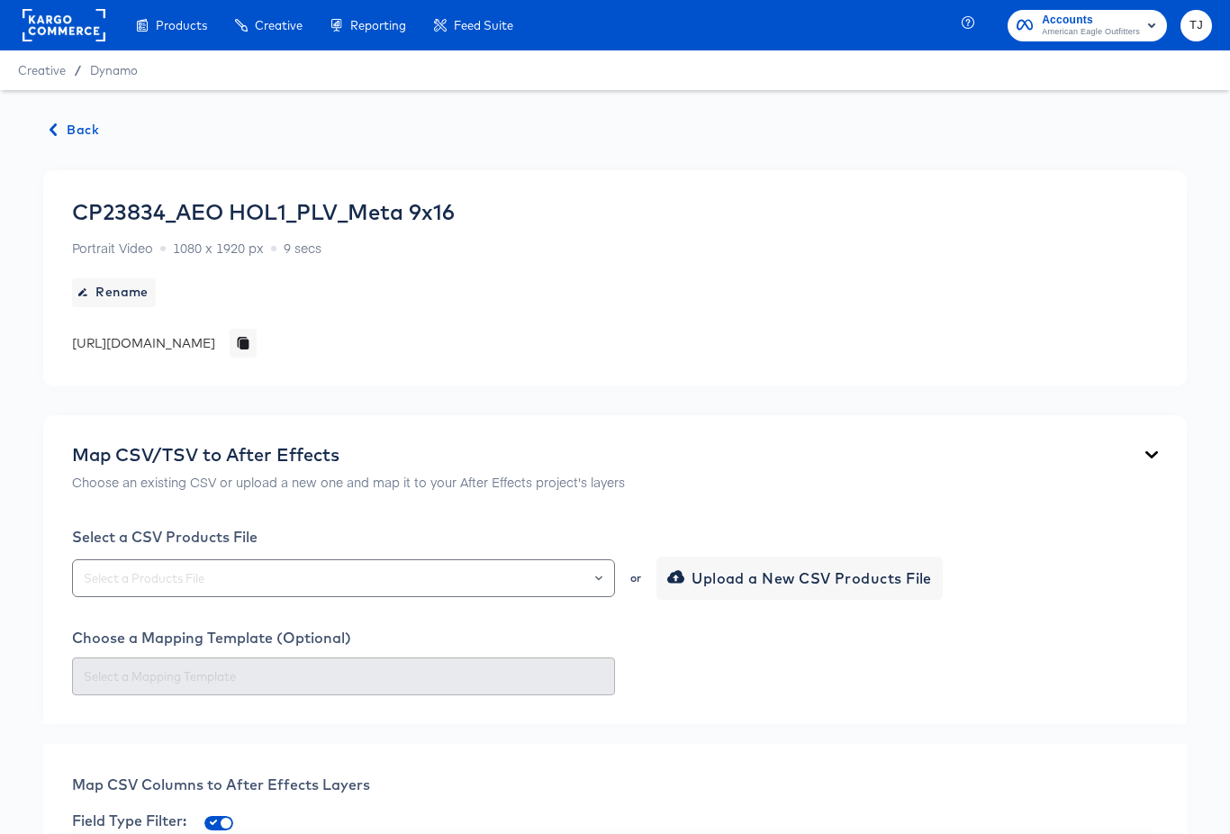
click at [66, 131] on span "Back" at bounding box center [74, 130] width 49 height 23
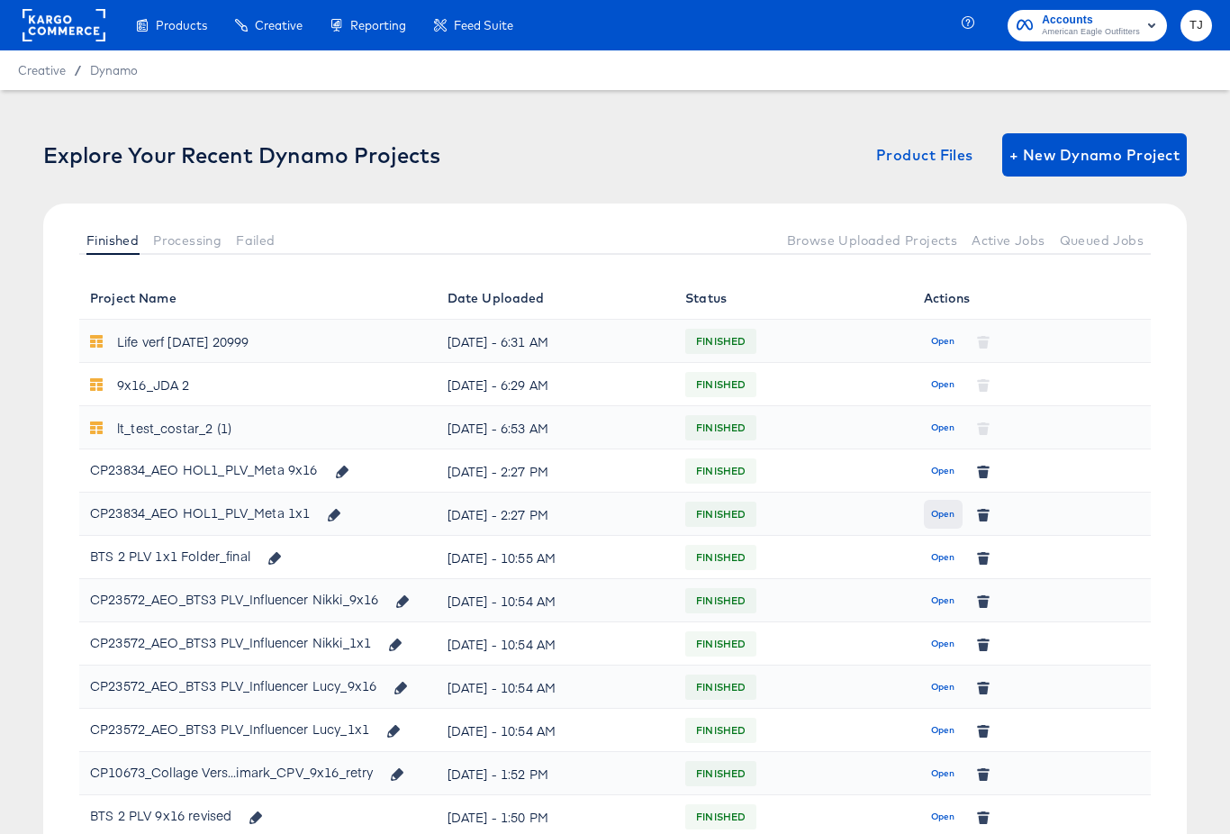
click at [941, 516] on span "Open" at bounding box center [943, 514] width 24 height 16
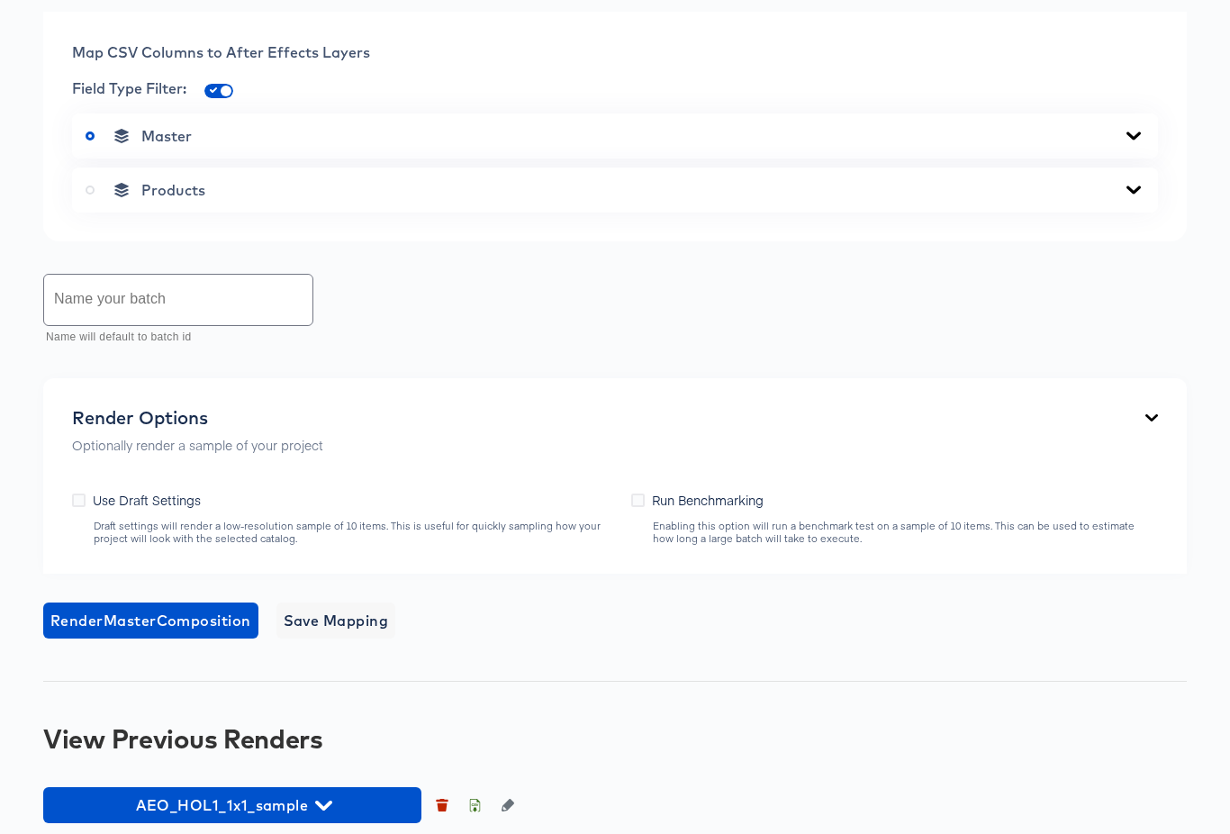
scroll to position [858, 0]
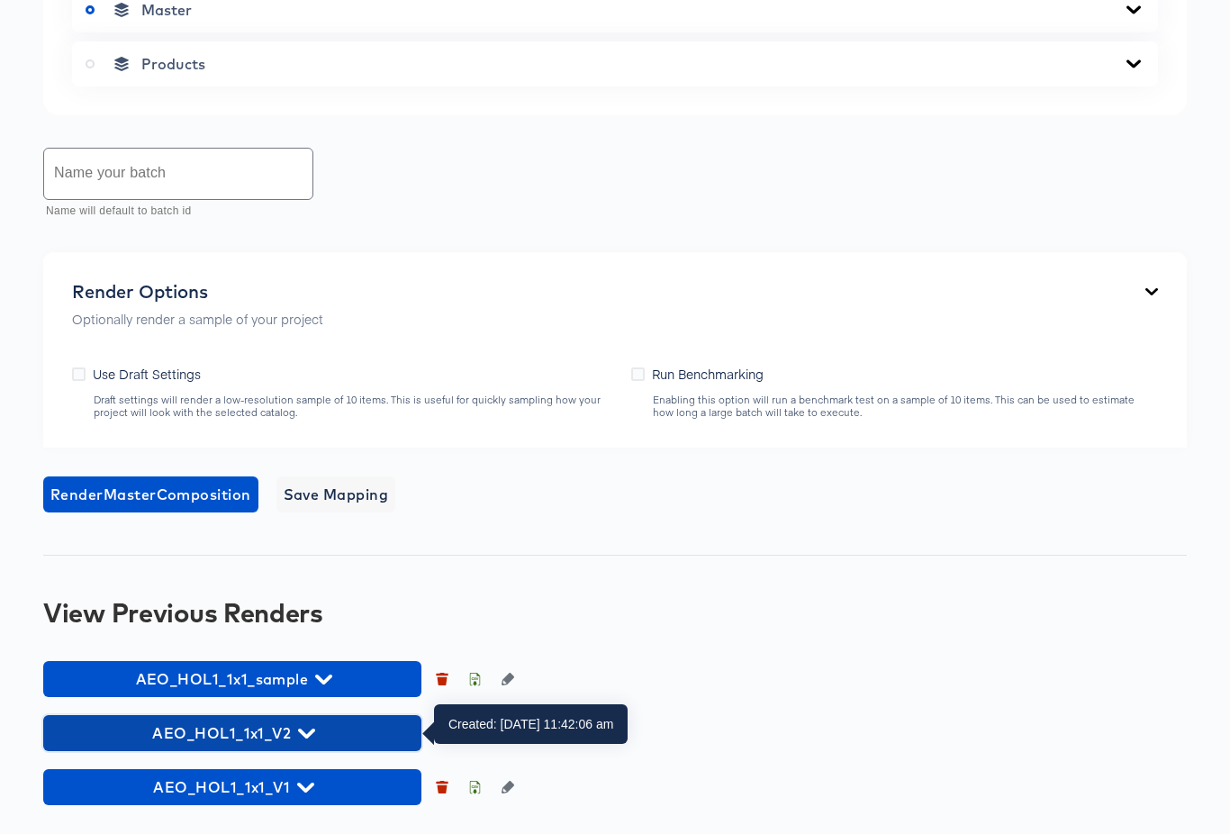
click at [317, 735] on span "AEO_HOL1_1x1_V2" at bounding box center [232, 732] width 360 height 25
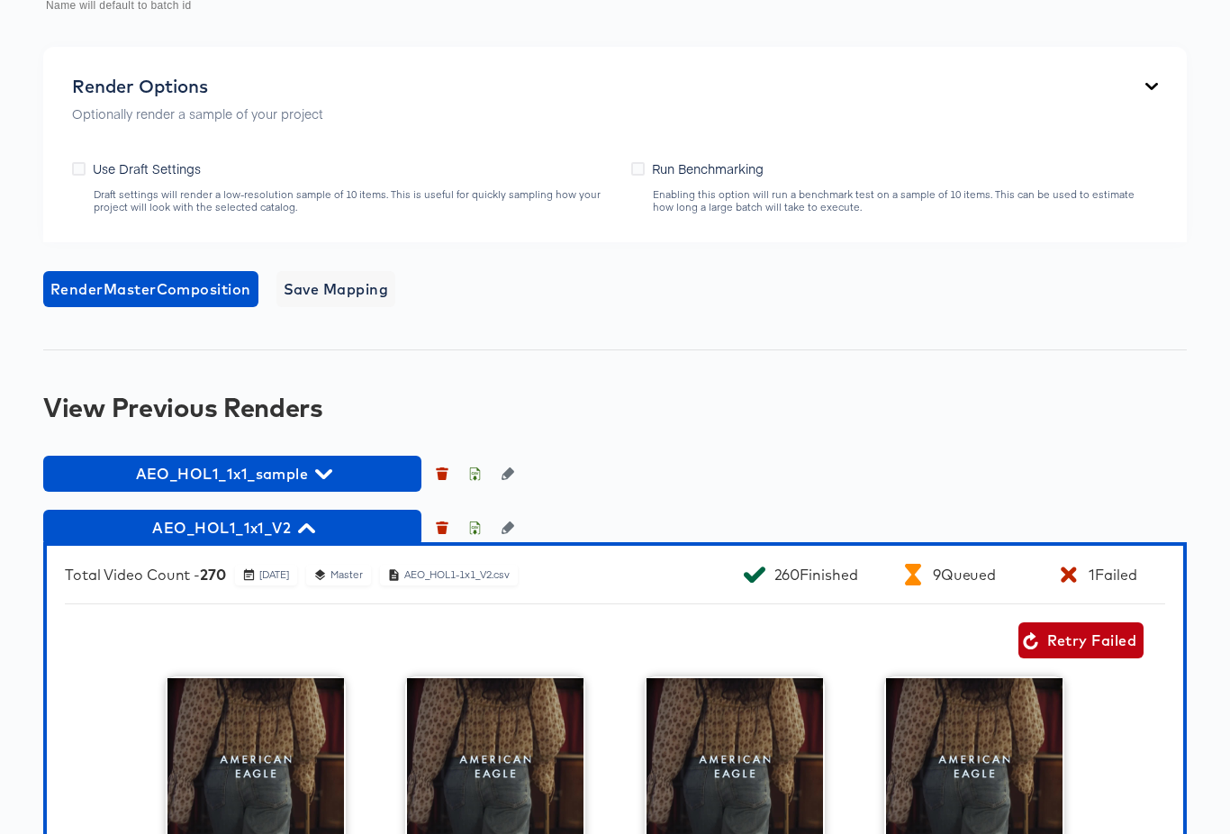
scroll to position [1064, 0]
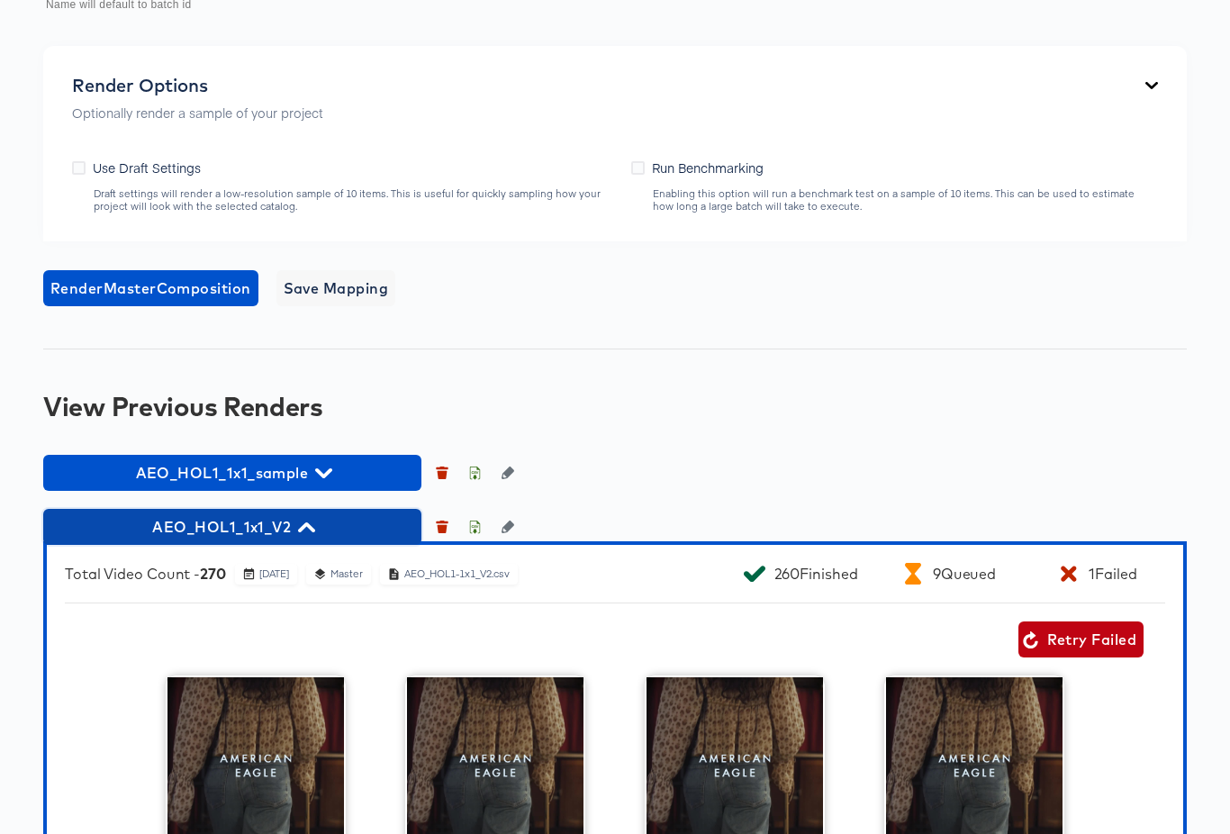
click at [304, 529] on icon "button" at bounding box center [306, 527] width 17 height 17
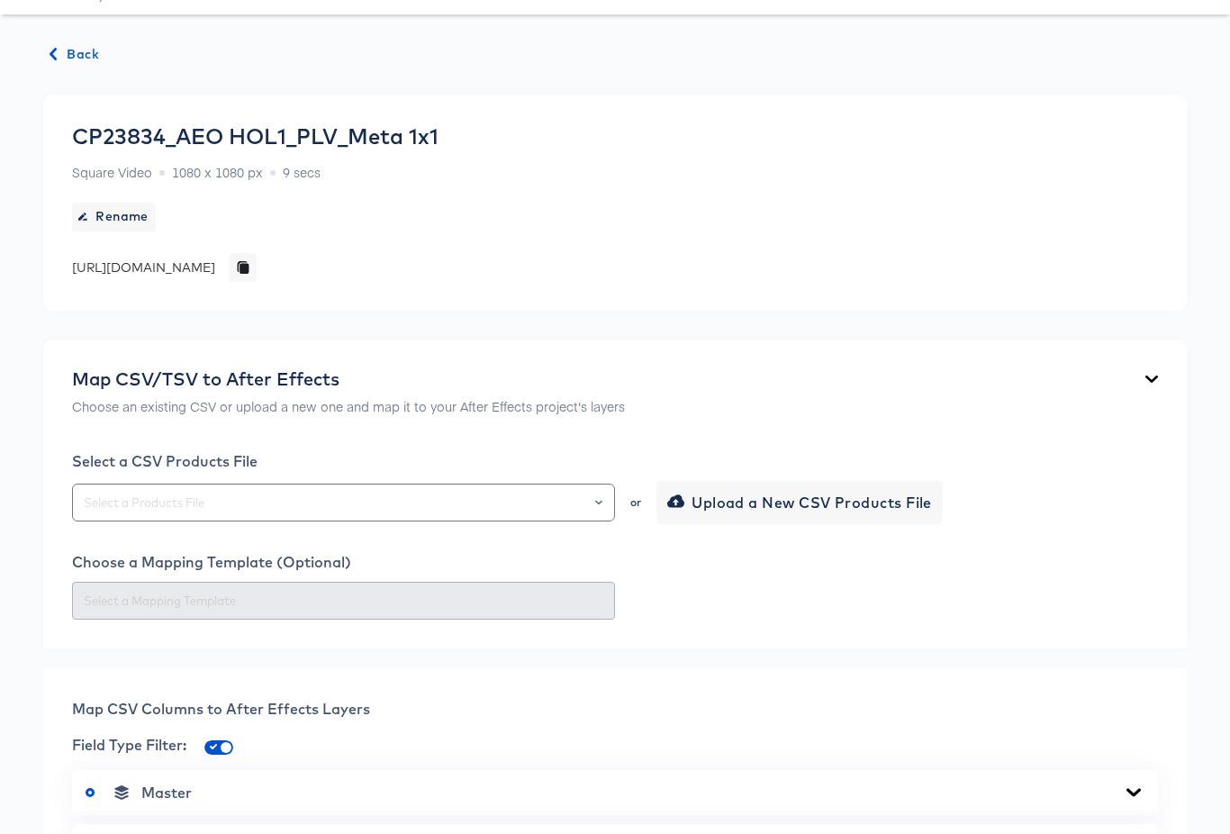
scroll to position [858, 0]
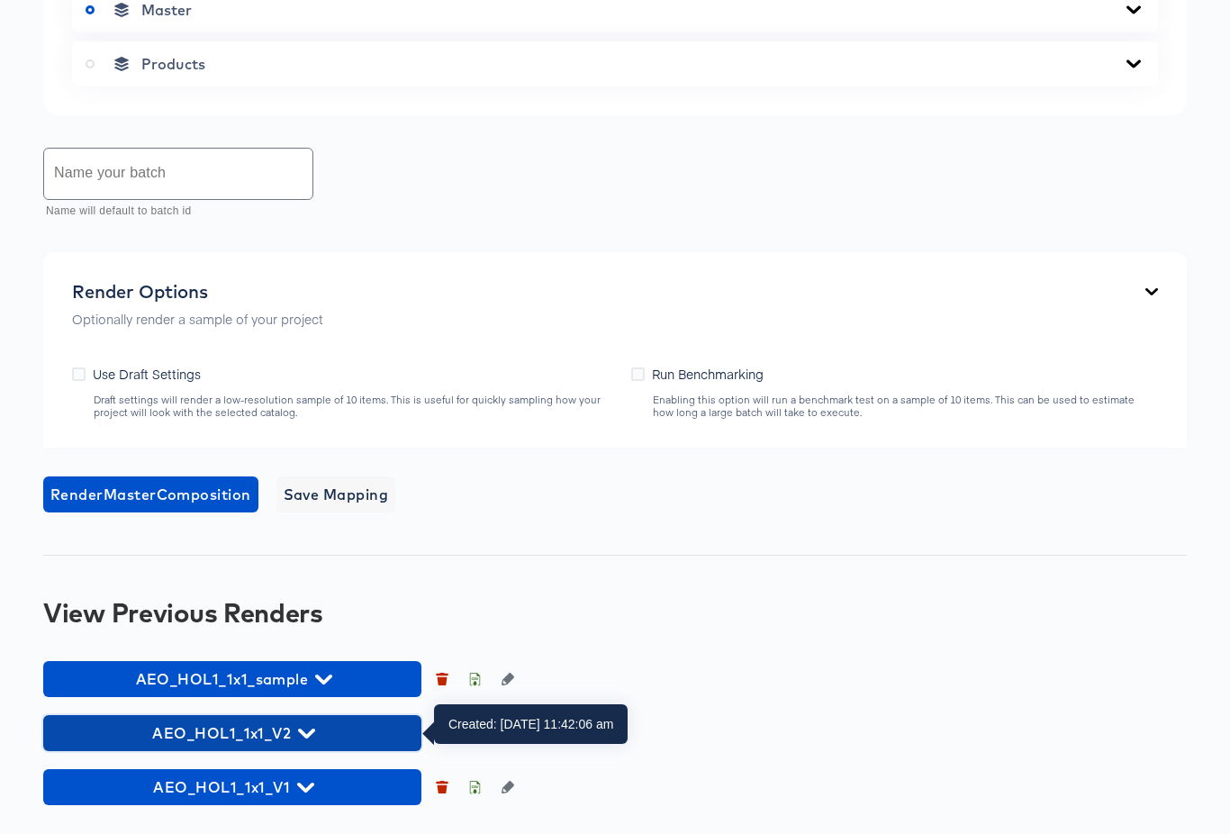
click at [313, 727] on span "AEO_HOL1_1x1_V2" at bounding box center [232, 732] width 360 height 25
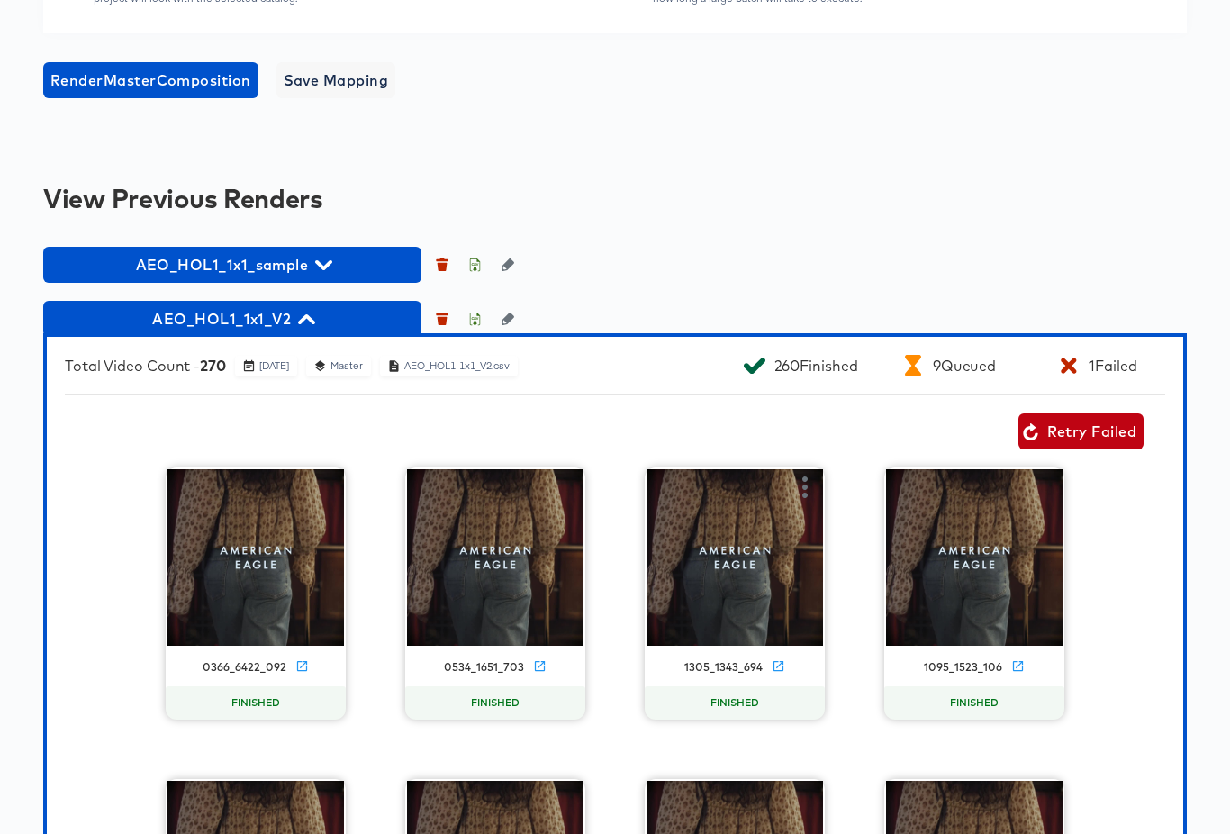
scroll to position [1273, 0]
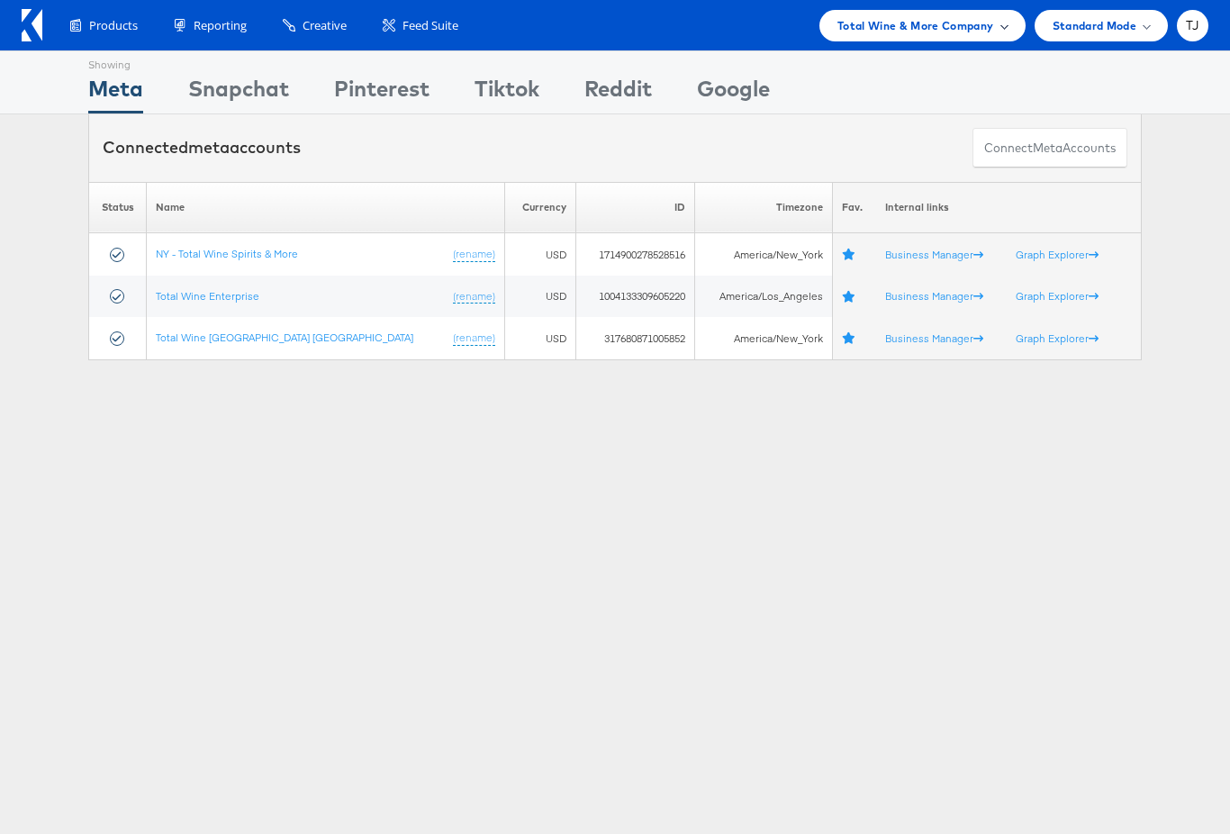
click at [968, 24] on span "Total Wine & More Company" at bounding box center [915, 25] width 157 height 19
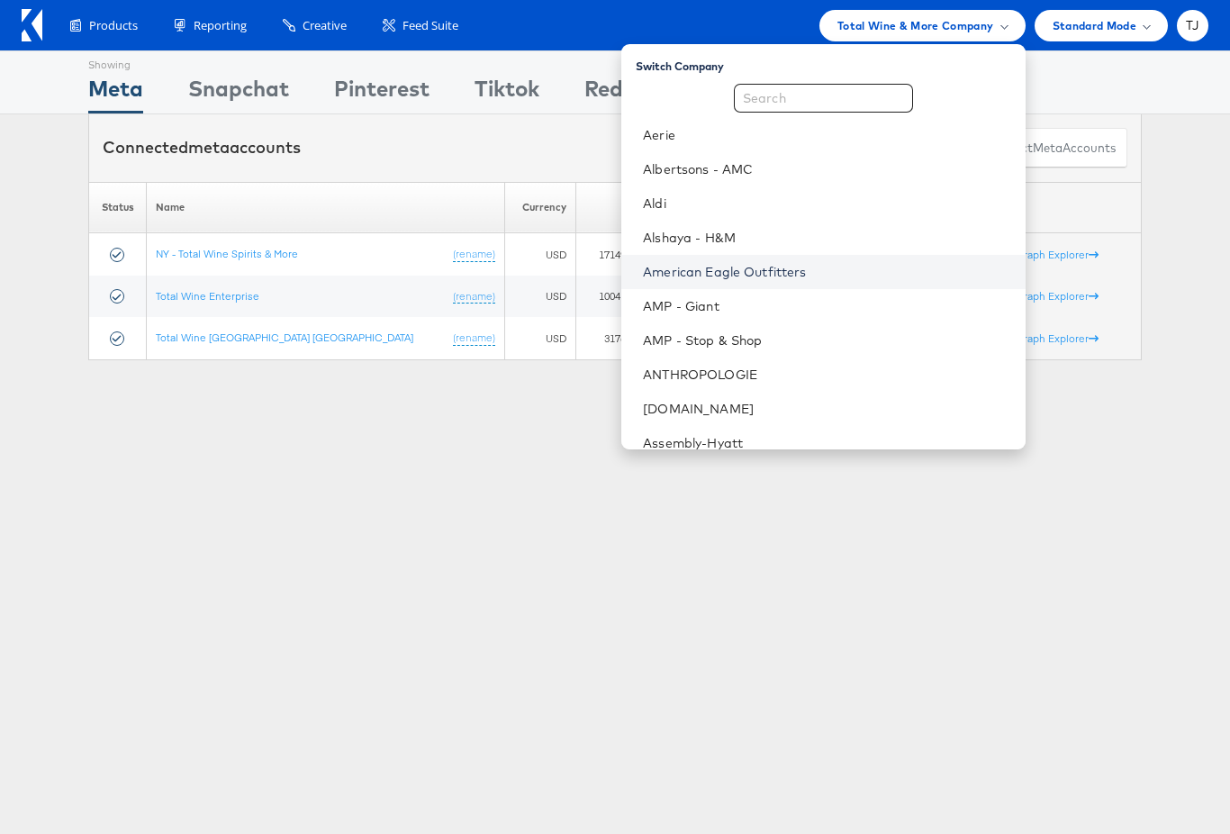
click at [882, 272] on link "American Eagle Outfitters" at bounding box center [826, 272] width 367 height 18
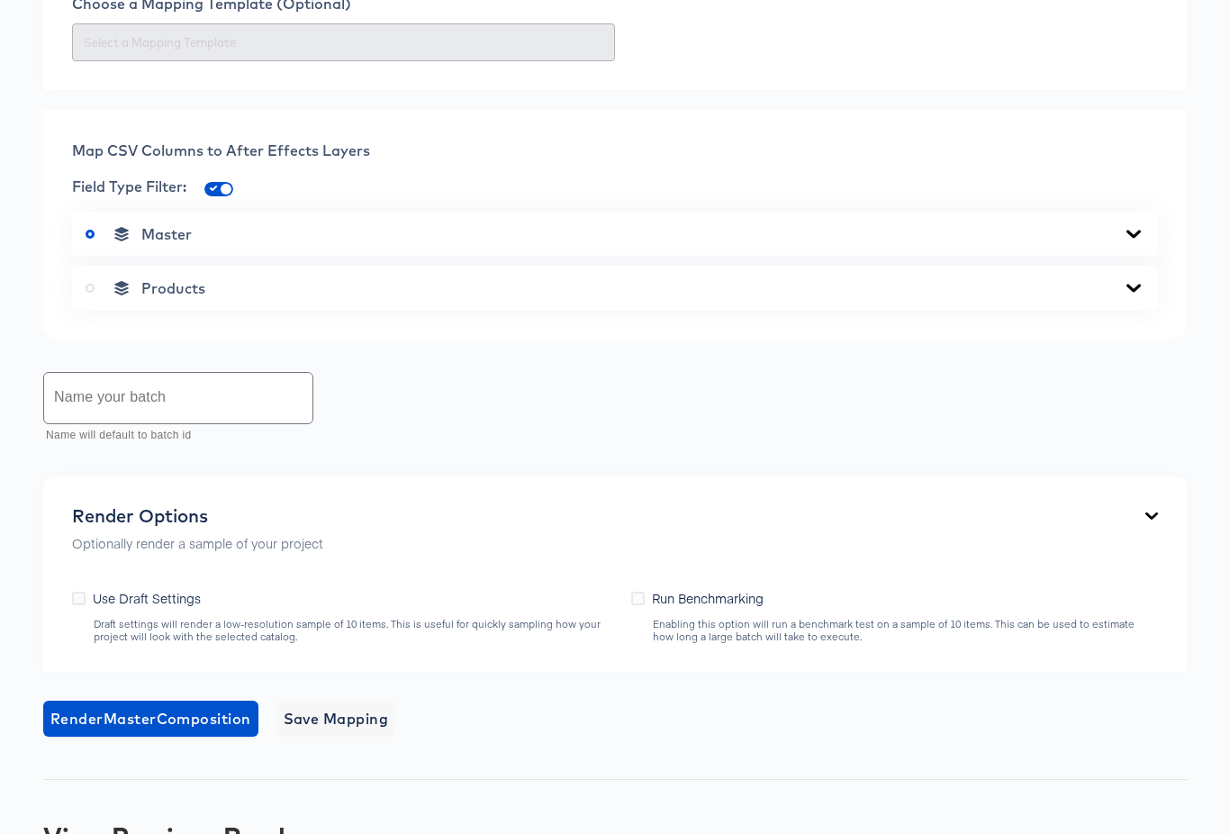
scroll to position [852, 0]
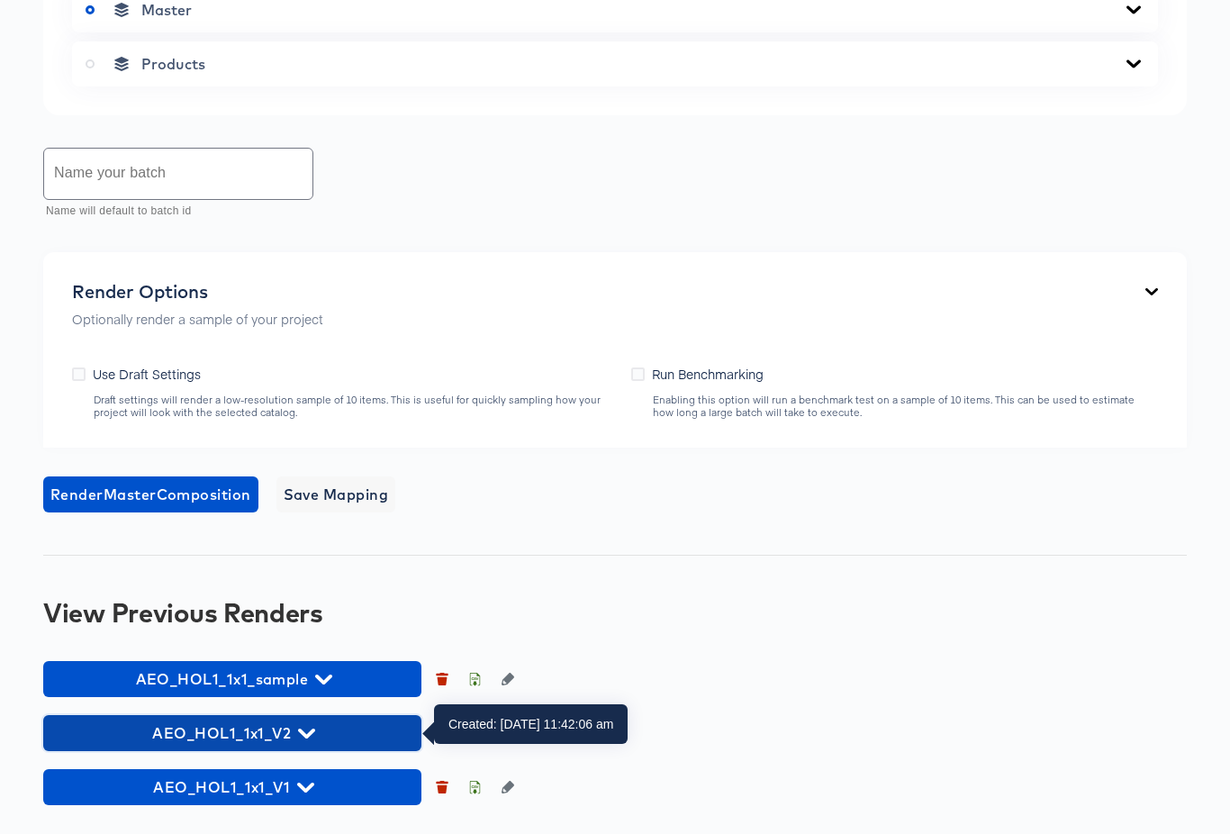
click at [307, 727] on icon "button" at bounding box center [306, 733] width 17 height 17
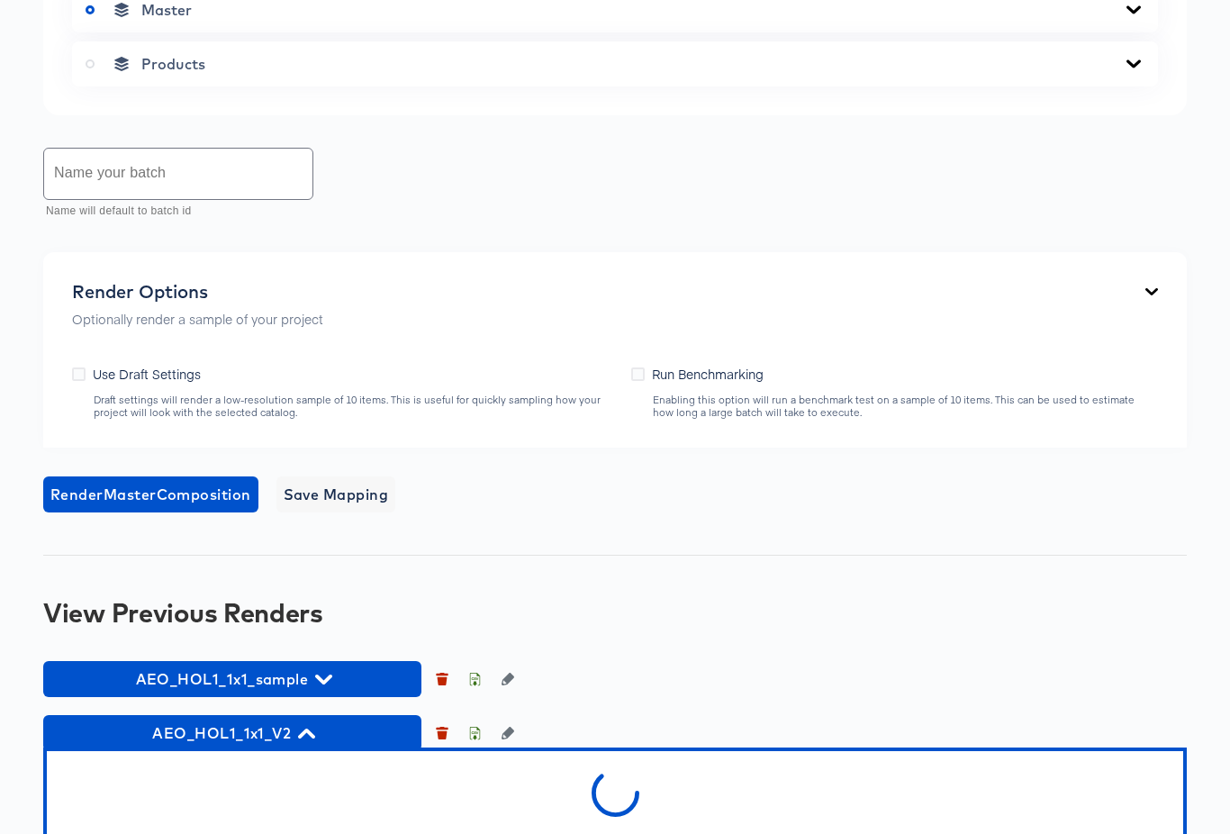
scroll to position [952, 0]
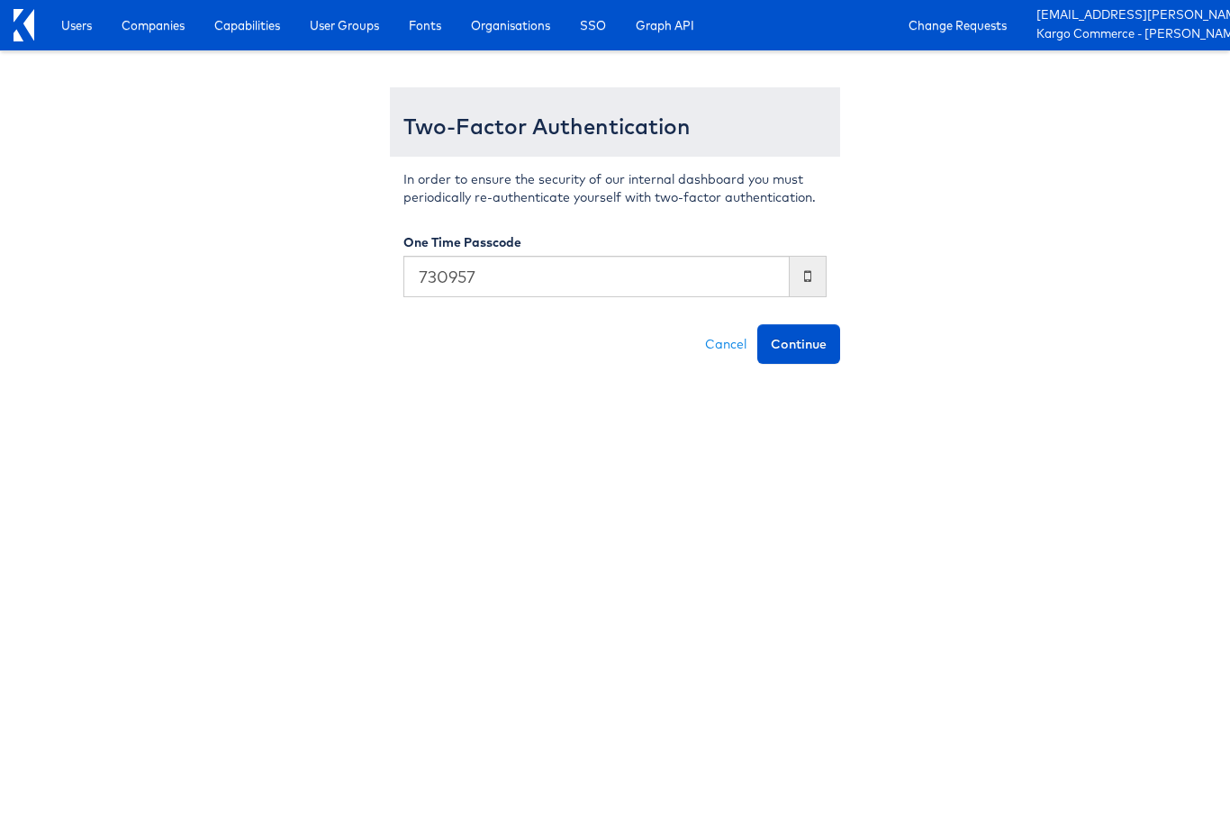
type input "730957"
click at [757, 324] on button "Continue" at bounding box center [798, 344] width 83 height 40
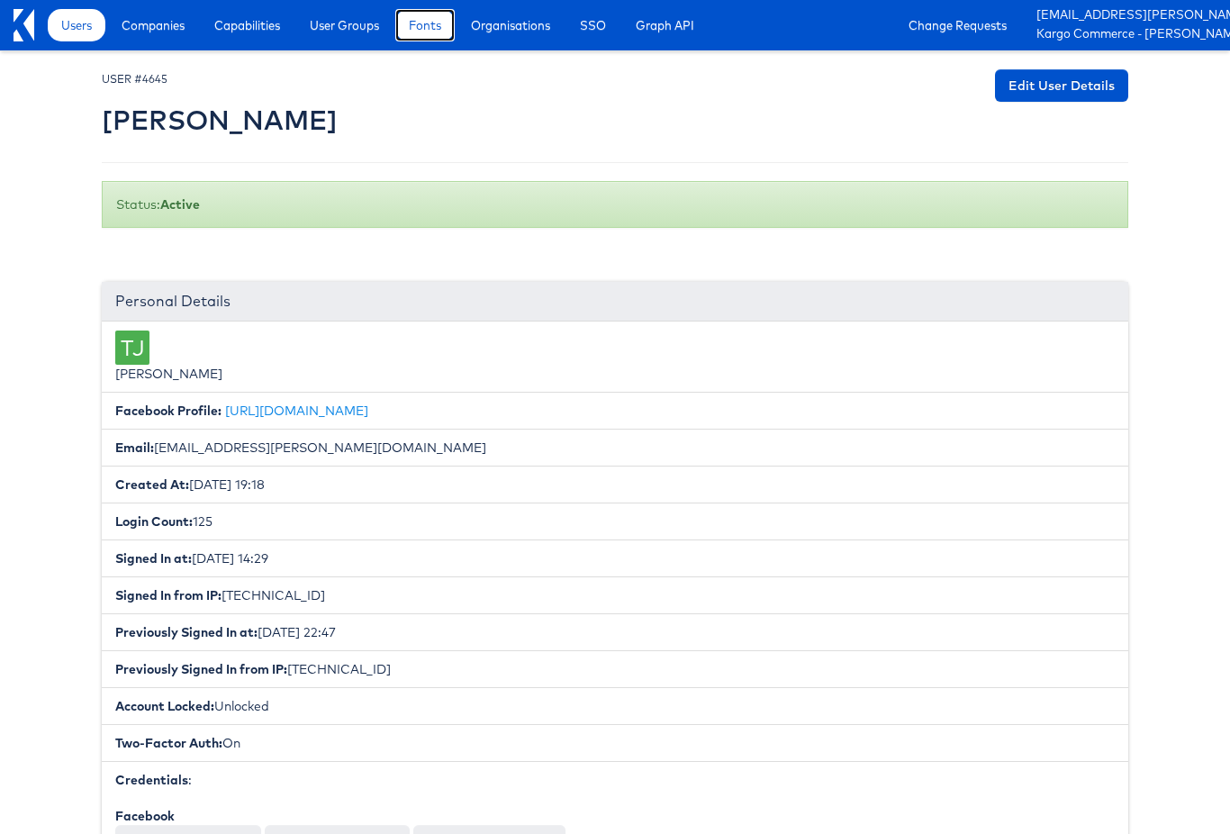
click at [419, 30] on span "Fonts" at bounding box center [425, 25] width 32 height 18
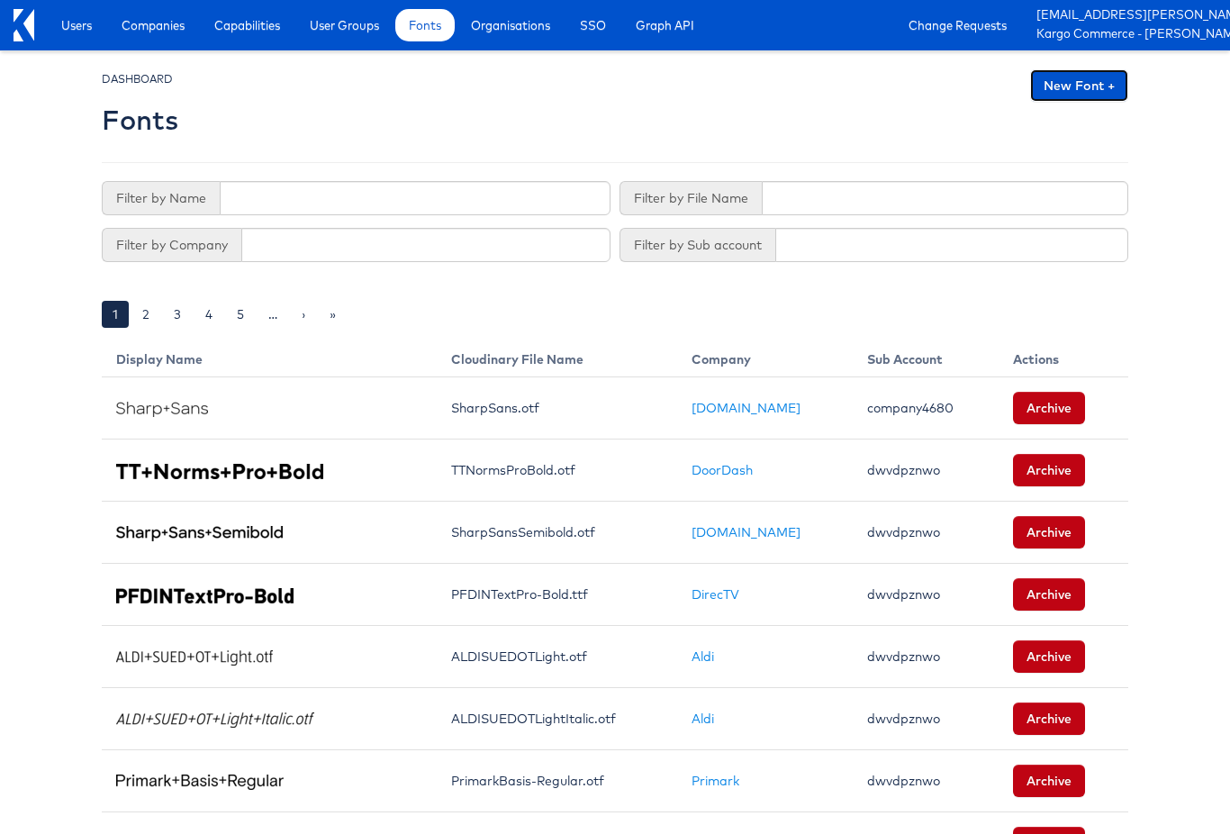
click at [1056, 85] on link "New Font +" at bounding box center [1079, 85] width 98 height 32
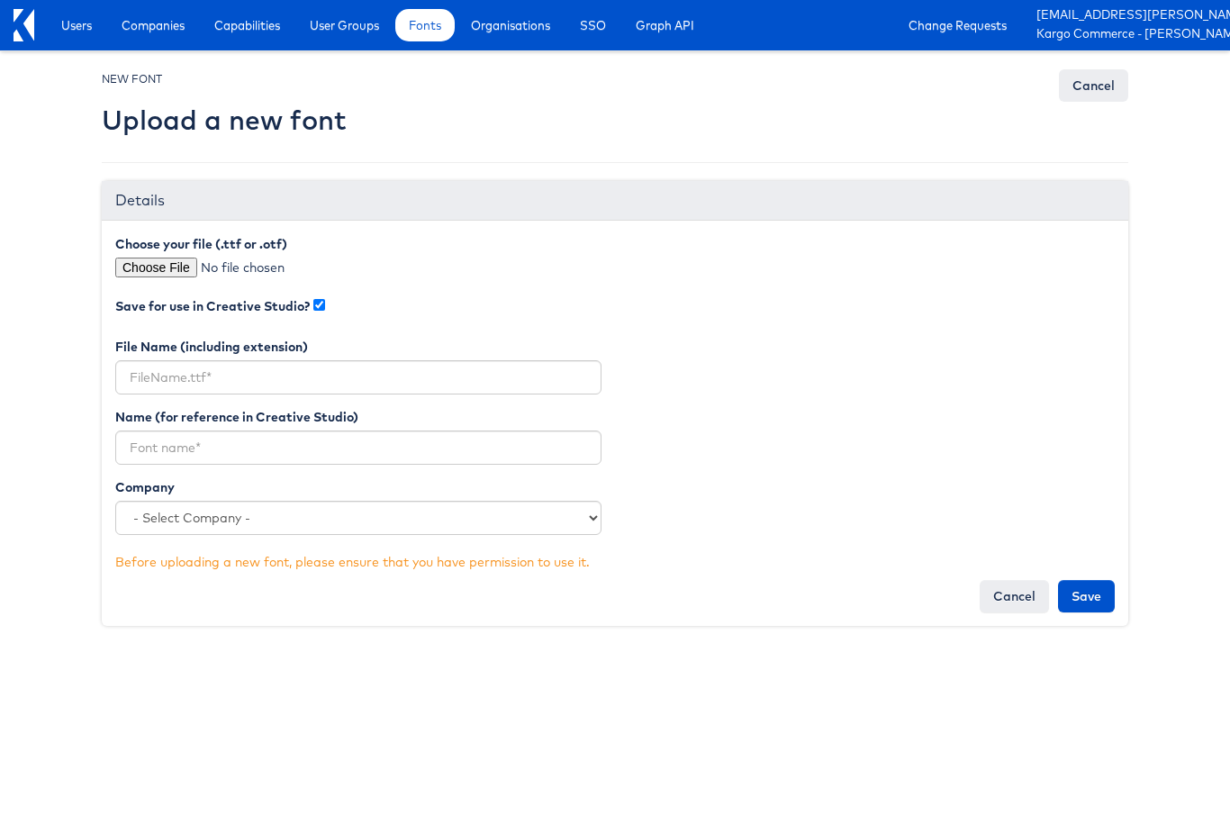
click at [148, 276] on div "Choose your file (.ttf or .otf)" at bounding box center [358, 265] width 513 height 60
click at [160, 264] on input "file" at bounding box center [268, 267] width 306 height 20
type input "C:\fakepath\fonnts.com-gelatofresco-medium.otf"
type input "fonnts.com-gelatofresco-medium.otf"
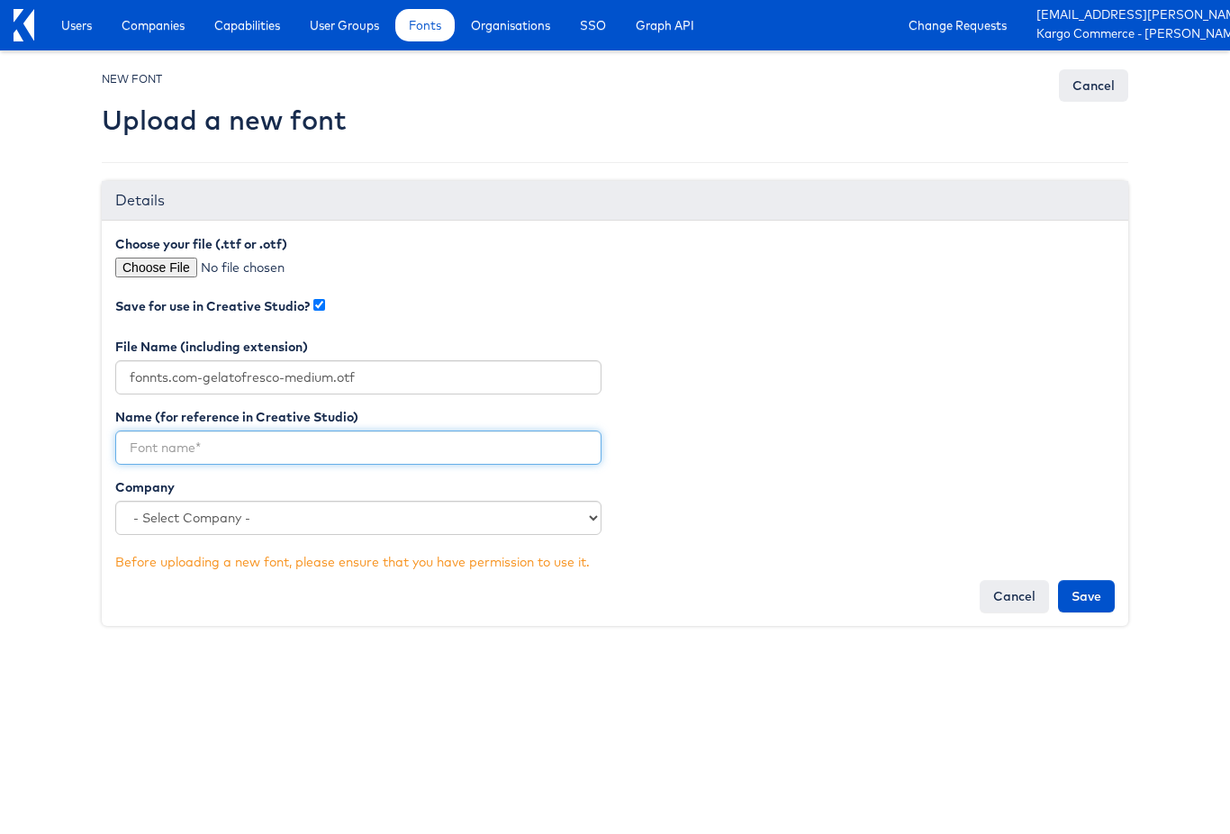
click at [390, 452] on input "text" at bounding box center [358, 447] width 486 height 34
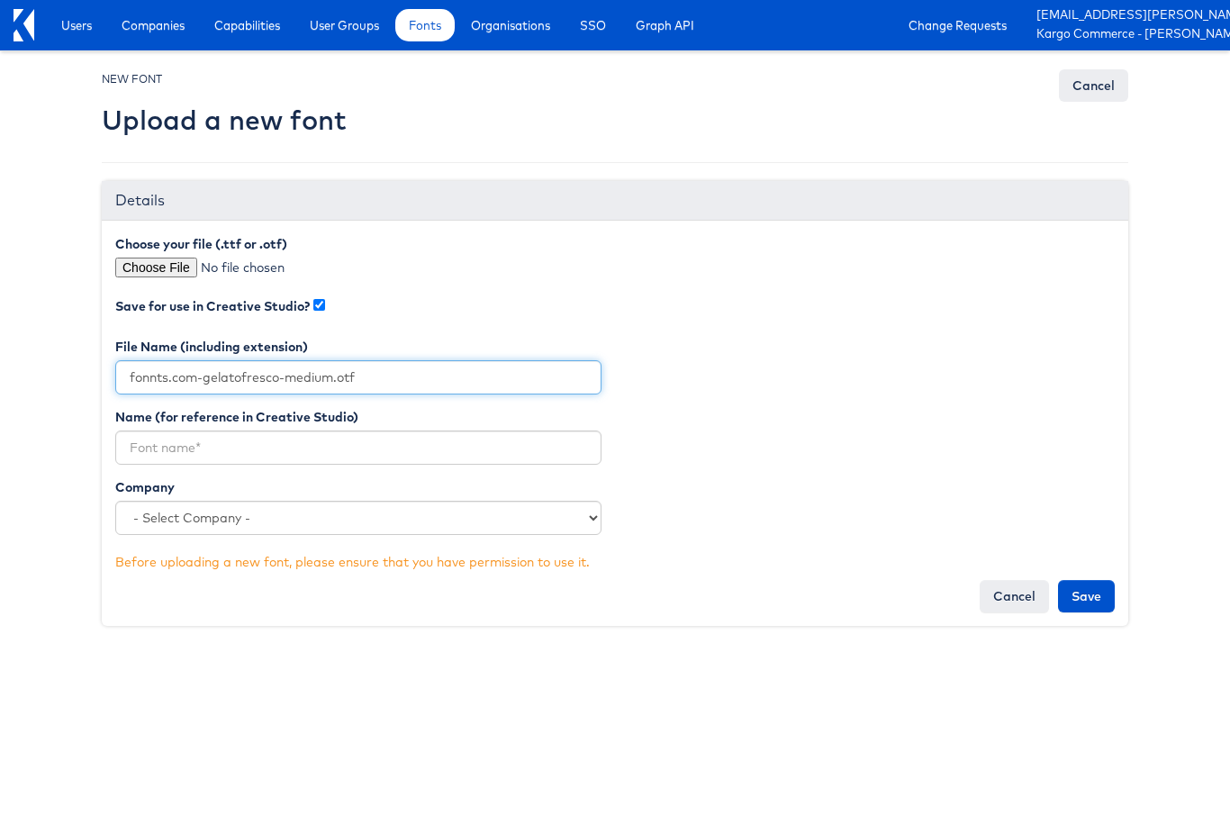
drag, startPoint x: 332, startPoint y: 377, endPoint x: 154, endPoint y: 367, distance: 178.5
click at [154, 367] on input "fonnts.com-gelatofresco-medium.otf" at bounding box center [358, 377] width 486 height 34
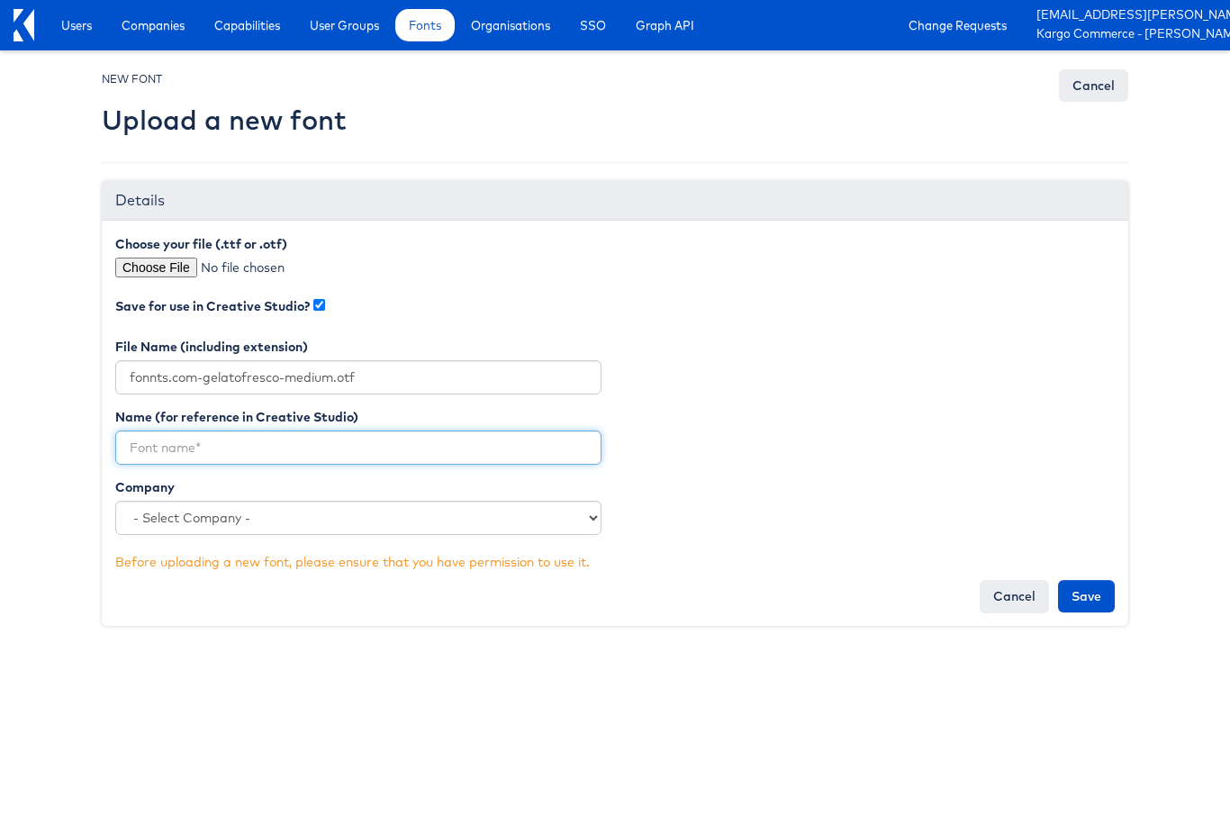
click at [256, 445] on input "text" at bounding box center [358, 447] width 486 height 34
paste input "fonnts.com-gelatofresco-medium"
type input "fonnts.com-gelatofresco-medium"
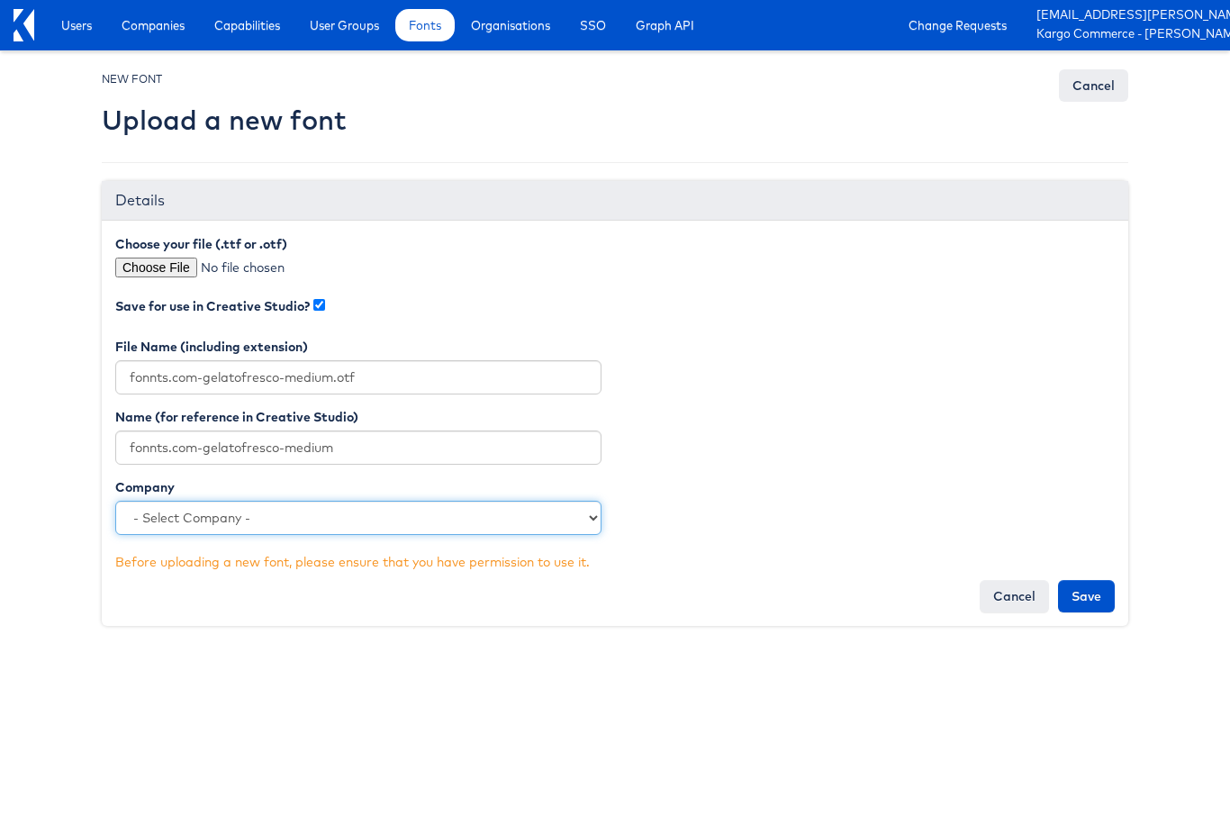
click at [590, 521] on select "- Select Company - L'Occitane Kargo Commerce - Mark Training Company [PERSON_NA…" at bounding box center [358, 518] width 486 height 34
select select "2816"
click at [115, 501] on select "- Select Company - L'Occitane Kargo Commerce - Mark Training Company [PERSON_NA…" at bounding box center [358, 518] width 486 height 34
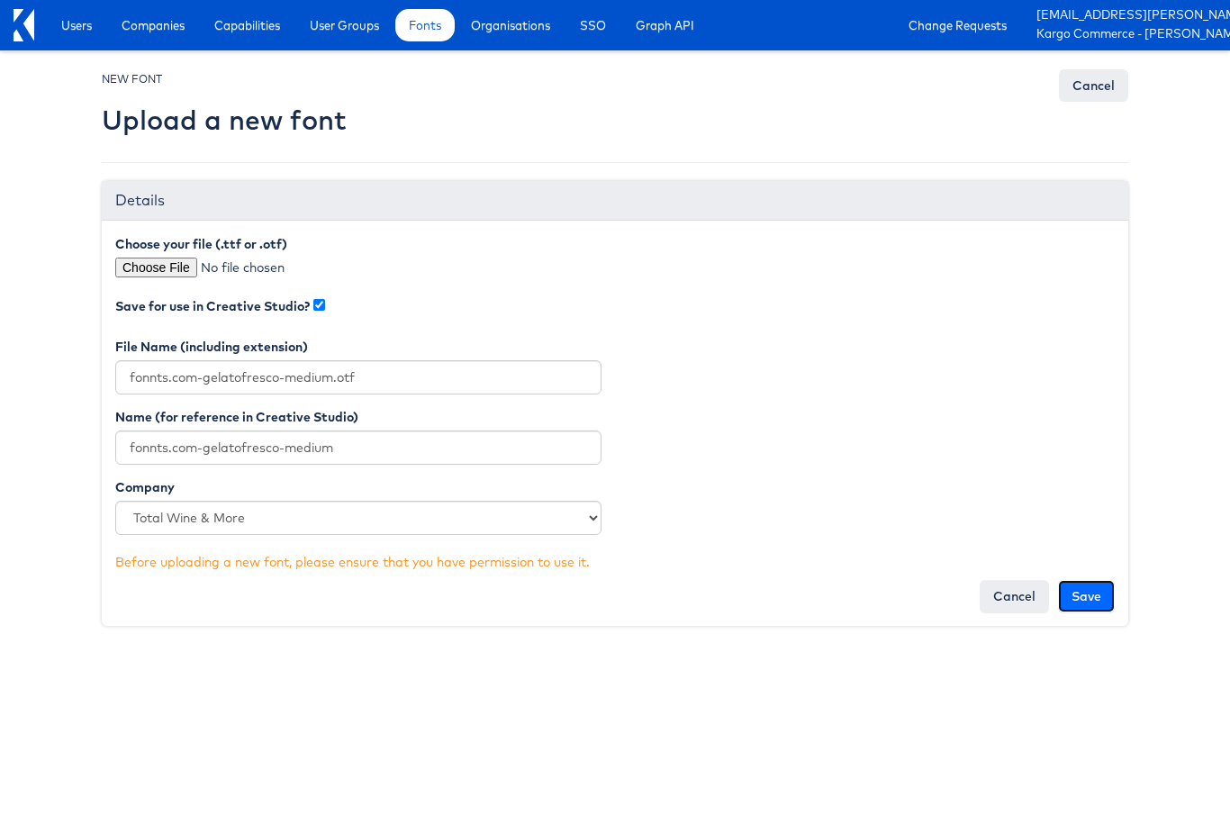
click at [1086, 594] on input "Save" at bounding box center [1086, 596] width 57 height 32
type input "Saving..."
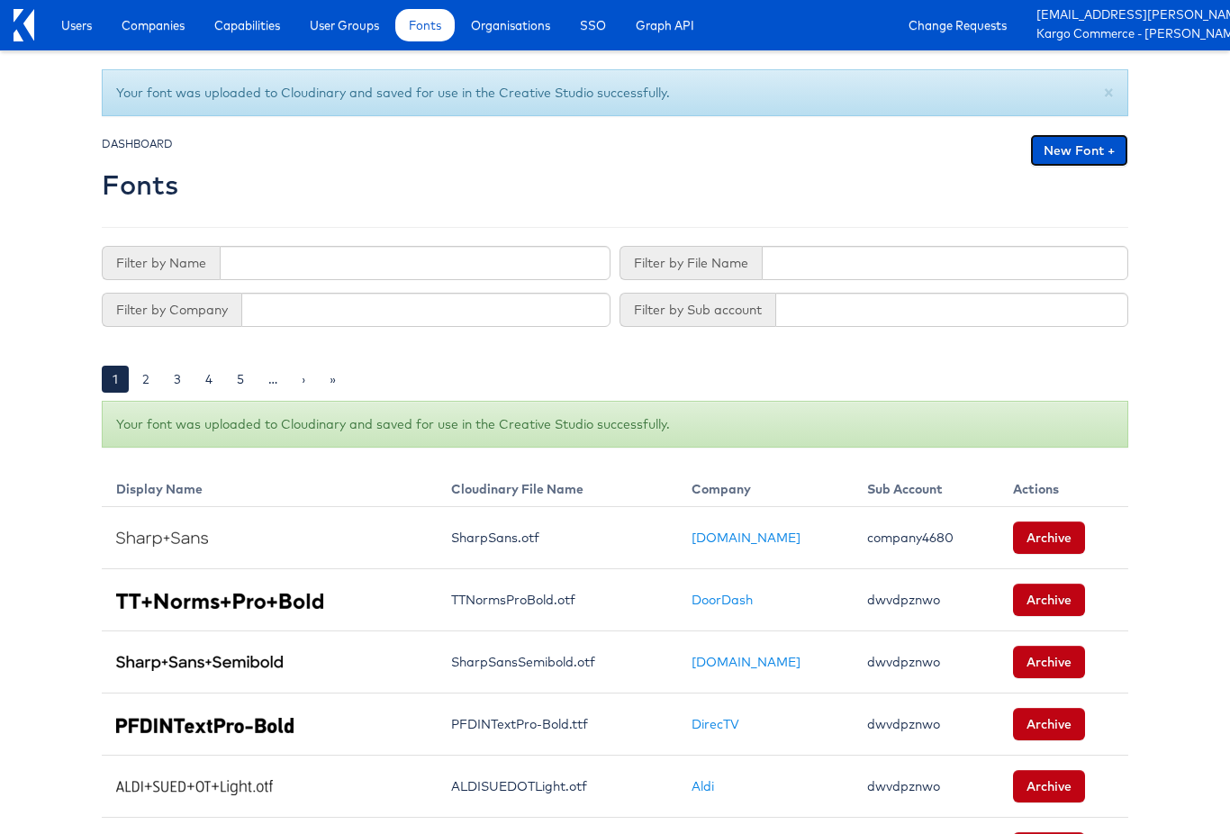
click at [1058, 149] on link "New Font +" at bounding box center [1079, 150] width 98 height 32
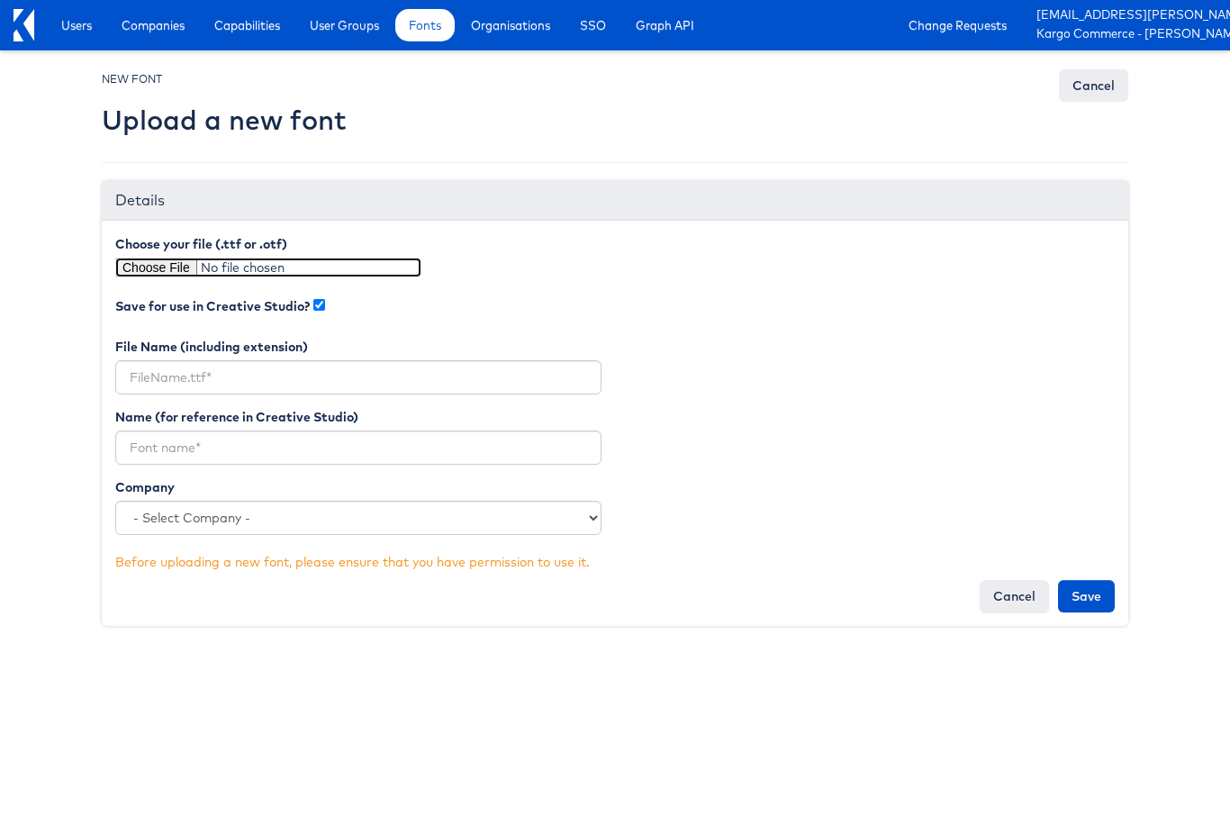
click at [170, 266] on input "file" at bounding box center [268, 267] width 306 height 20
type input "C:\fakepath\fonnts.com-gelatofresco-extrabold.otf"
type input "fonnts.com-gelatofresco-extrabold.otf"
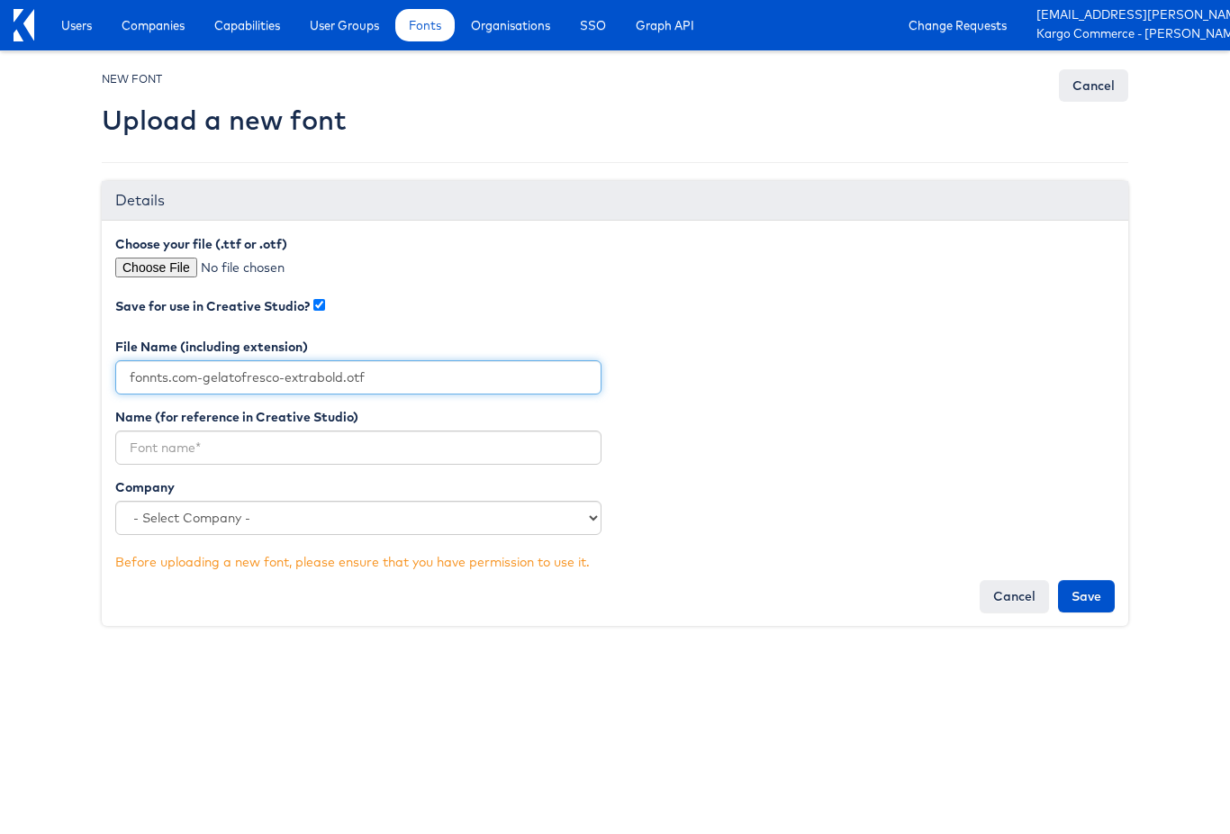
drag, startPoint x: 342, startPoint y: 375, endPoint x: 131, endPoint y: 368, distance: 210.8
click at [132, 368] on input "fonnts.com-gelatofresco-extrabold.otf" at bounding box center [358, 377] width 486 height 34
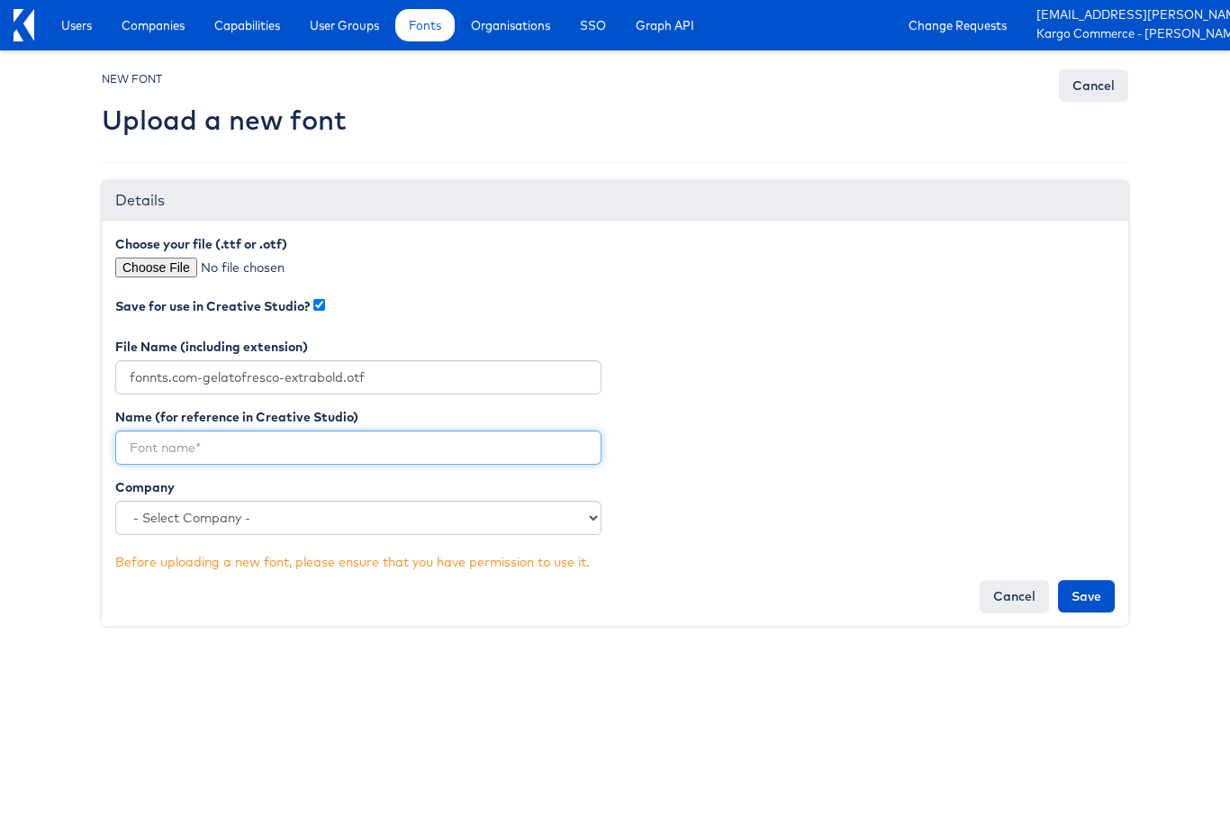
click at [370, 454] on input "text" at bounding box center [358, 447] width 486 height 34
paste input "fonnts.com-gelatofresco-extrabold"
type input "fonnts.com-gelatofresco-extrabold"
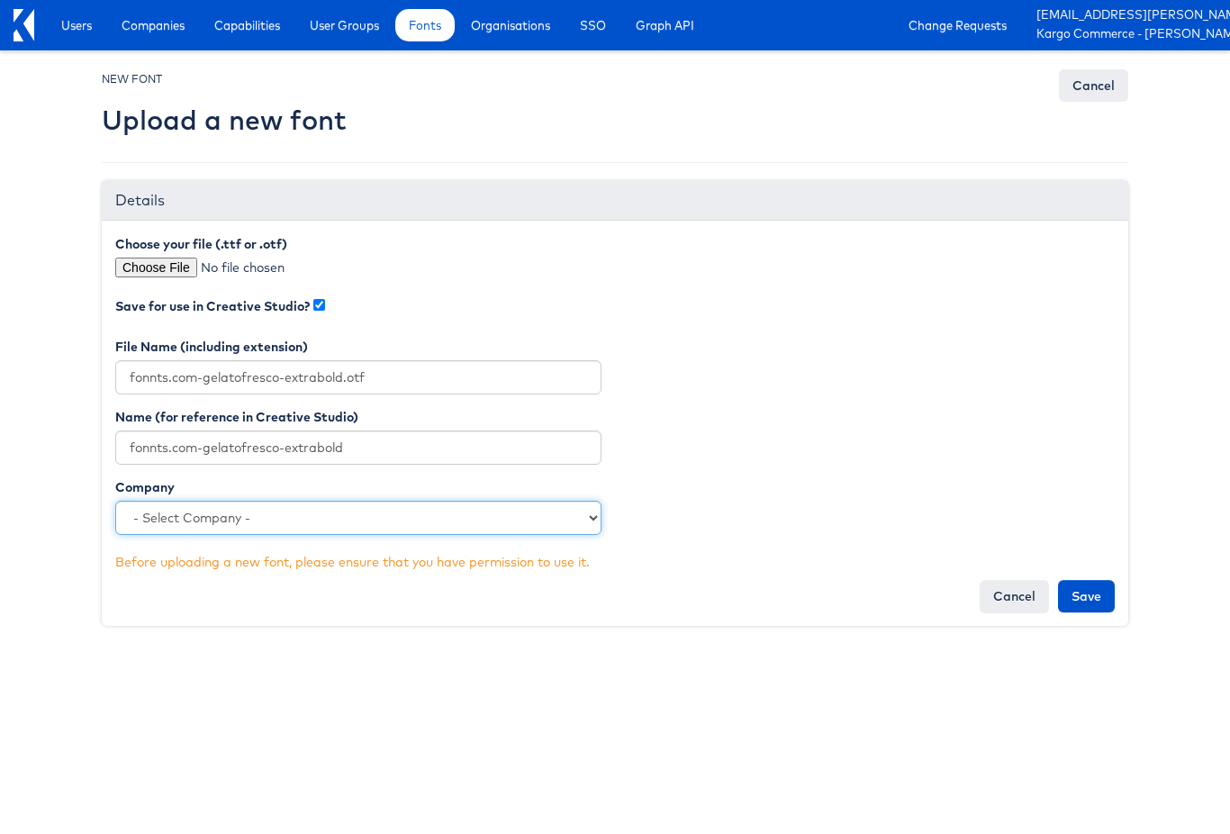
click at [455, 517] on select "- Select Company - L'Occitane Kargo Commerce - Mark Training Company [PERSON_NA…" at bounding box center [358, 518] width 486 height 34
click at [203, 516] on select "- Select Company - L'Occitane Kargo Commerce - Mark Training Company [PERSON_NA…" at bounding box center [358, 518] width 486 height 34
select select "2816"
click at [115, 501] on select "- Select Company - L'Occitane Kargo Commerce - Mark Training Company [PERSON_NA…" at bounding box center [358, 518] width 486 height 34
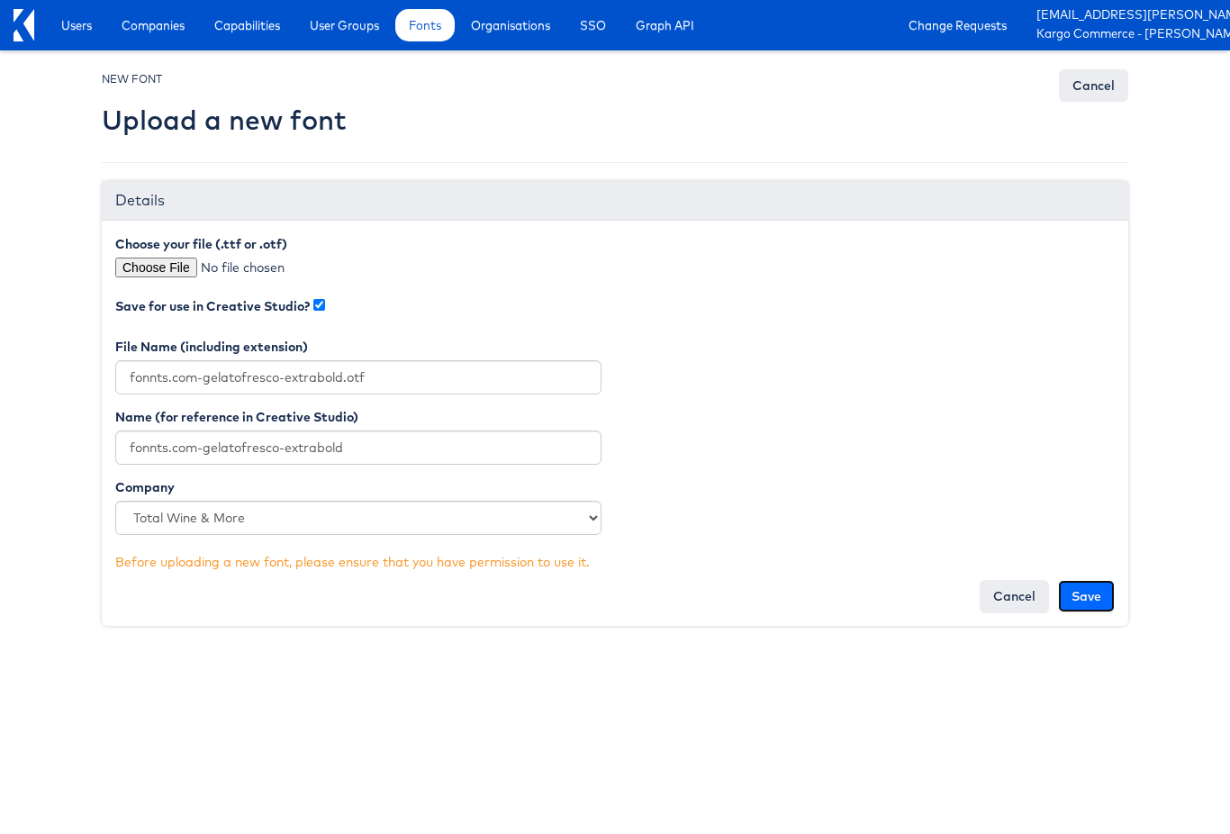
click at [1081, 591] on input "Save" at bounding box center [1086, 596] width 57 height 32
type input "Saving..."
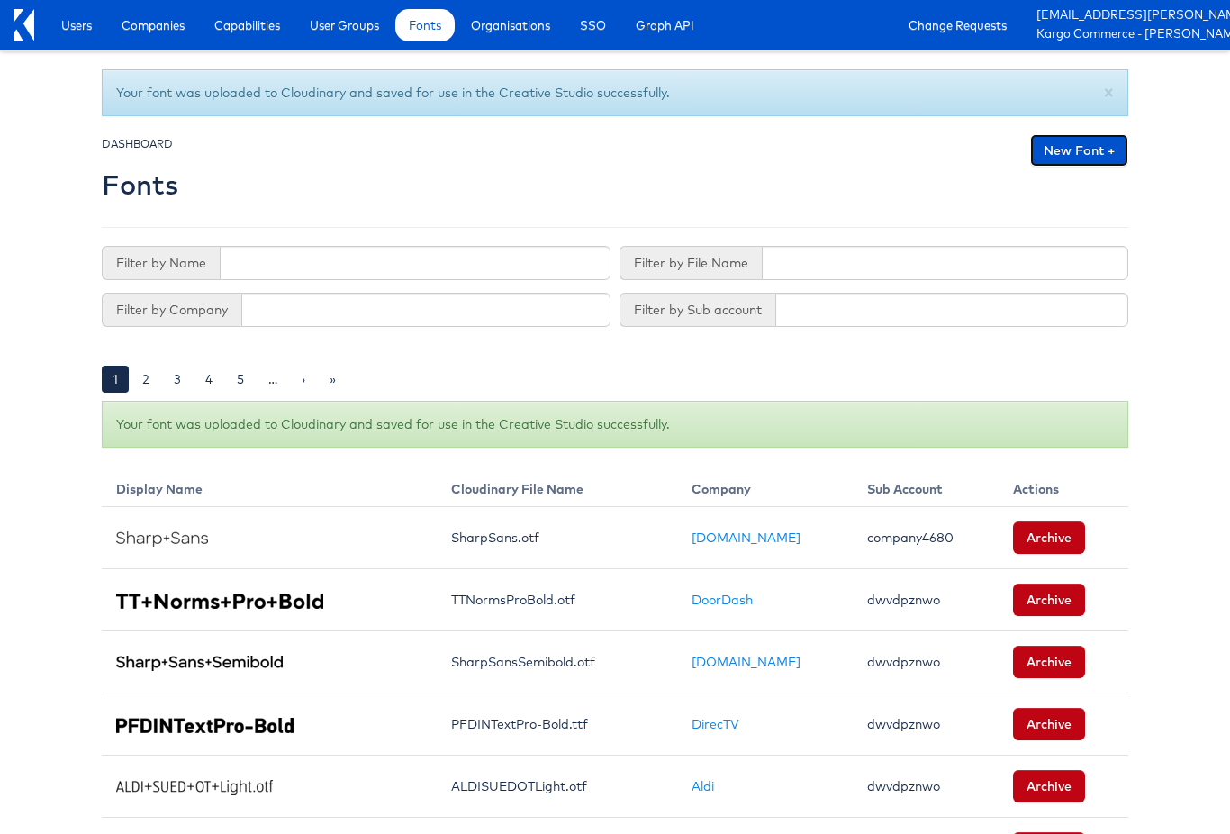
drag, startPoint x: 1084, startPoint y: 149, endPoint x: 1057, endPoint y: 156, distance: 27.9
click at [1083, 149] on link "New Font +" at bounding box center [1079, 150] width 98 height 32
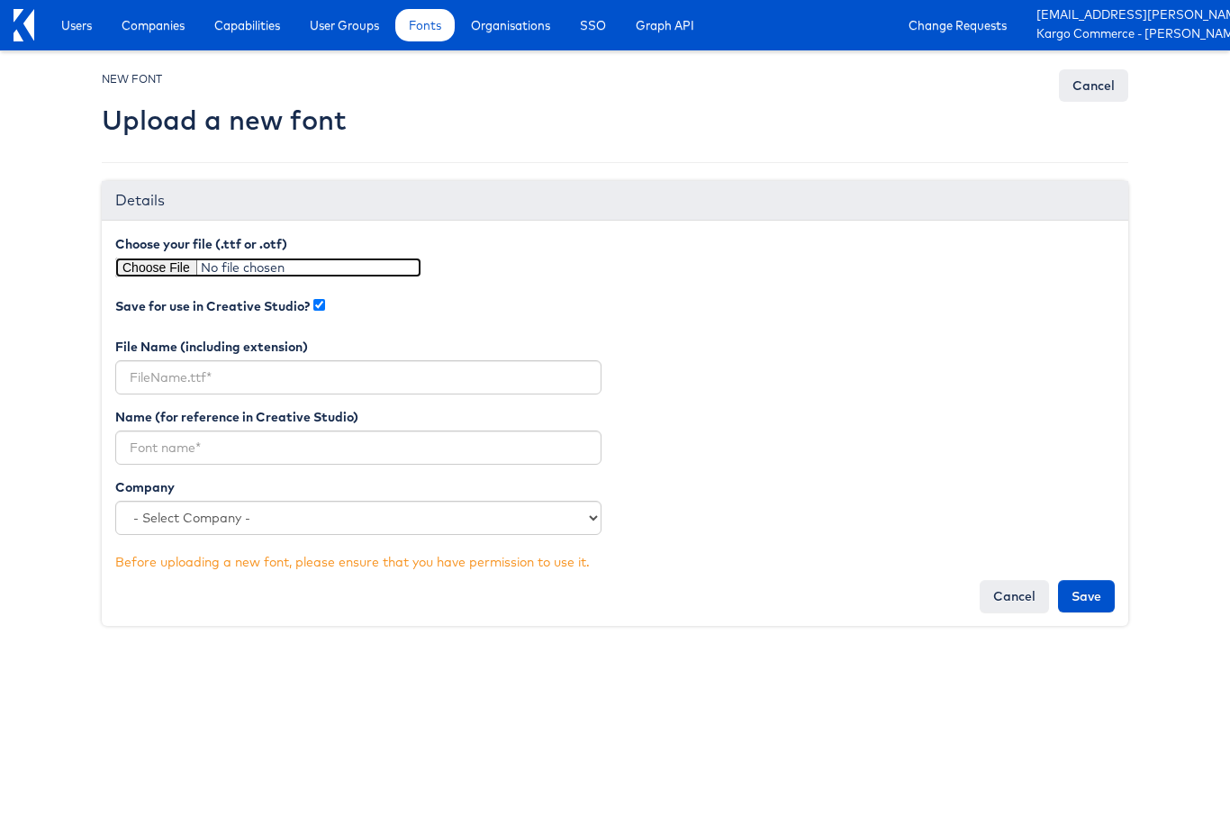
click at [180, 267] on input "file" at bounding box center [268, 267] width 306 height 20
type input "C:\fakepath\fonnts.com-gelatofresco-bold.otf"
type input "fonnts.com-gelatofresco-bold.otf"
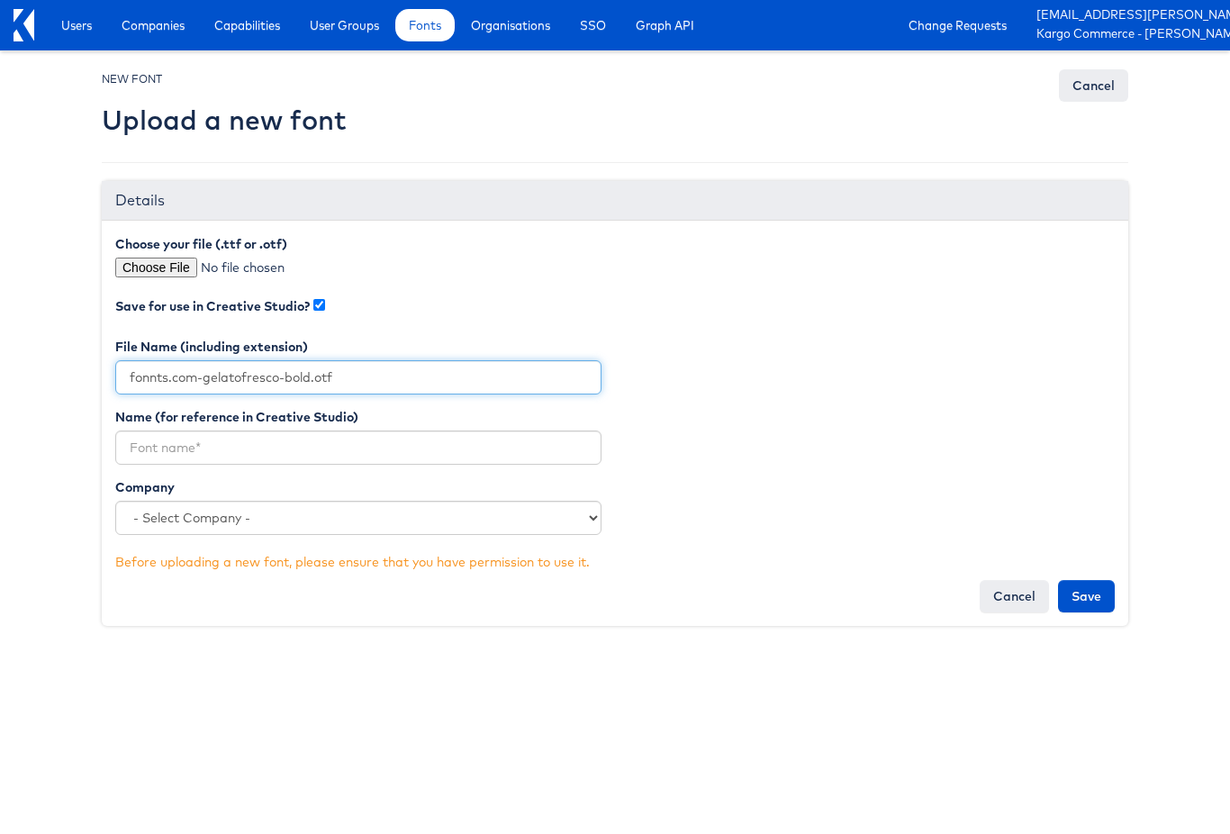
drag, startPoint x: 312, startPoint y: 377, endPoint x: 114, endPoint y: 367, distance: 198.3
click at [115, 367] on input "fonnts.com-gelatofresco-bold.otf" at bounding box center [358, 377] width 486 height 34
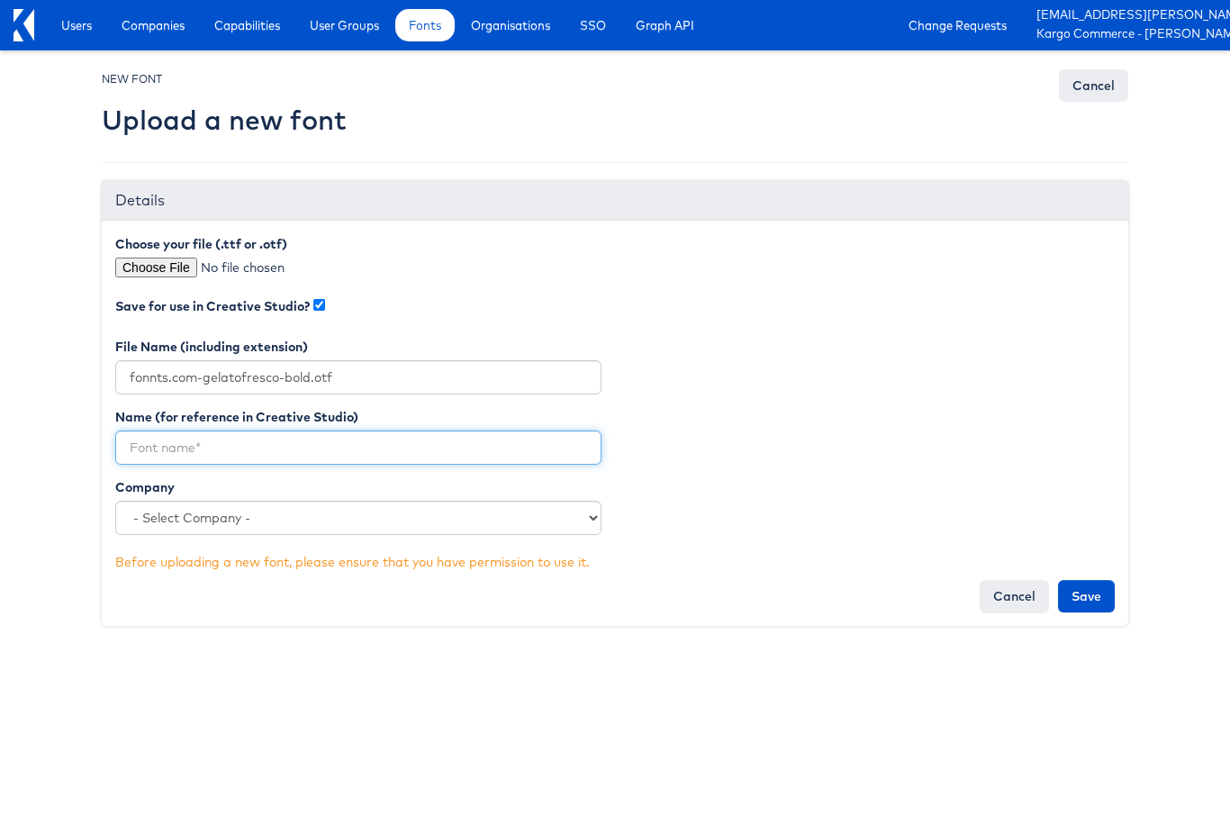
click at [280, 447] on input "text" at bounding box center [358, 447] width 486 height 34
paste input "fonnts.com-gelatofresco-bold"
type input "fonnts.com-gelatofresco-bold"
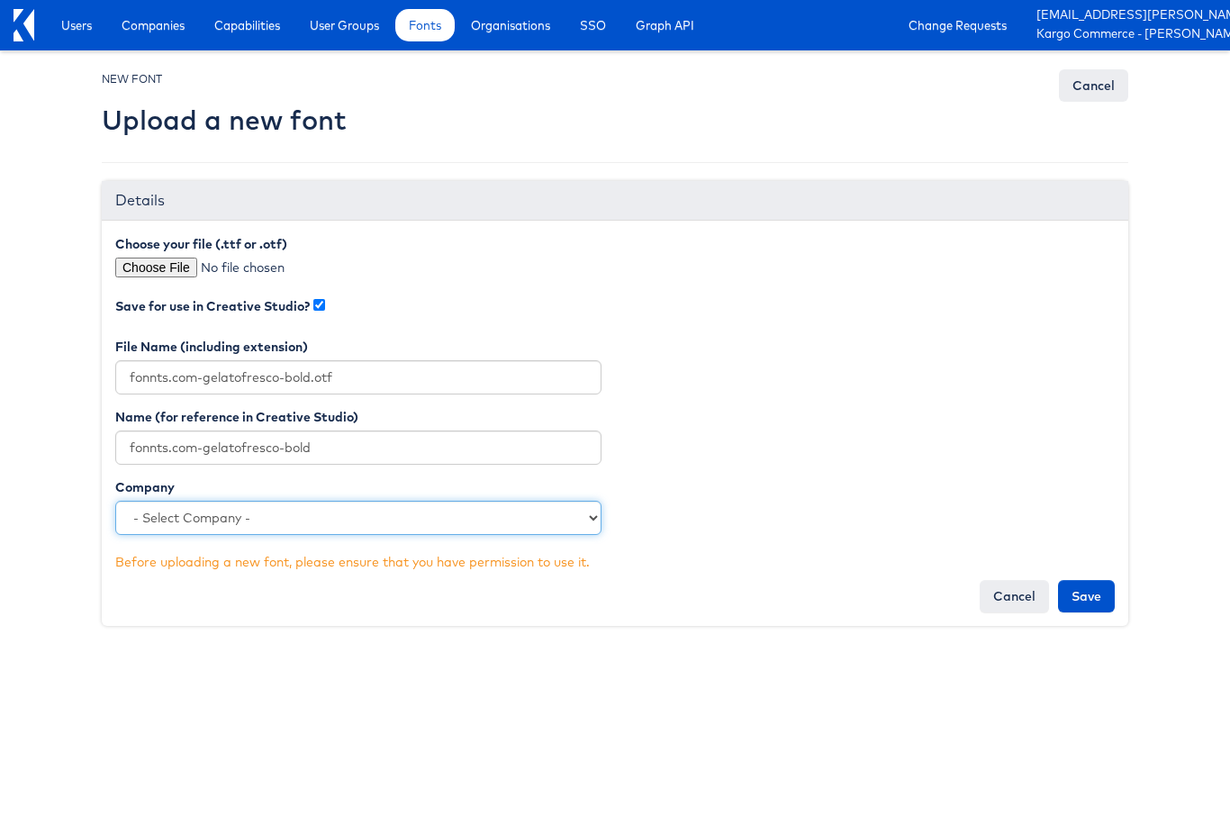
click at [353, 512] on select "- Select Company - L'Occitane Kargo Commerce - Mark Training Company [PERSON_NA…" at bounding box center [358, 518] width 486 height 34
select select "2816"
click at [115, 501] on select "- Select Company - L'Occitane Kargo Commerce - Mark Training Company [PERSON_NA…" at bounding box center [358, 518] width 486 height 34
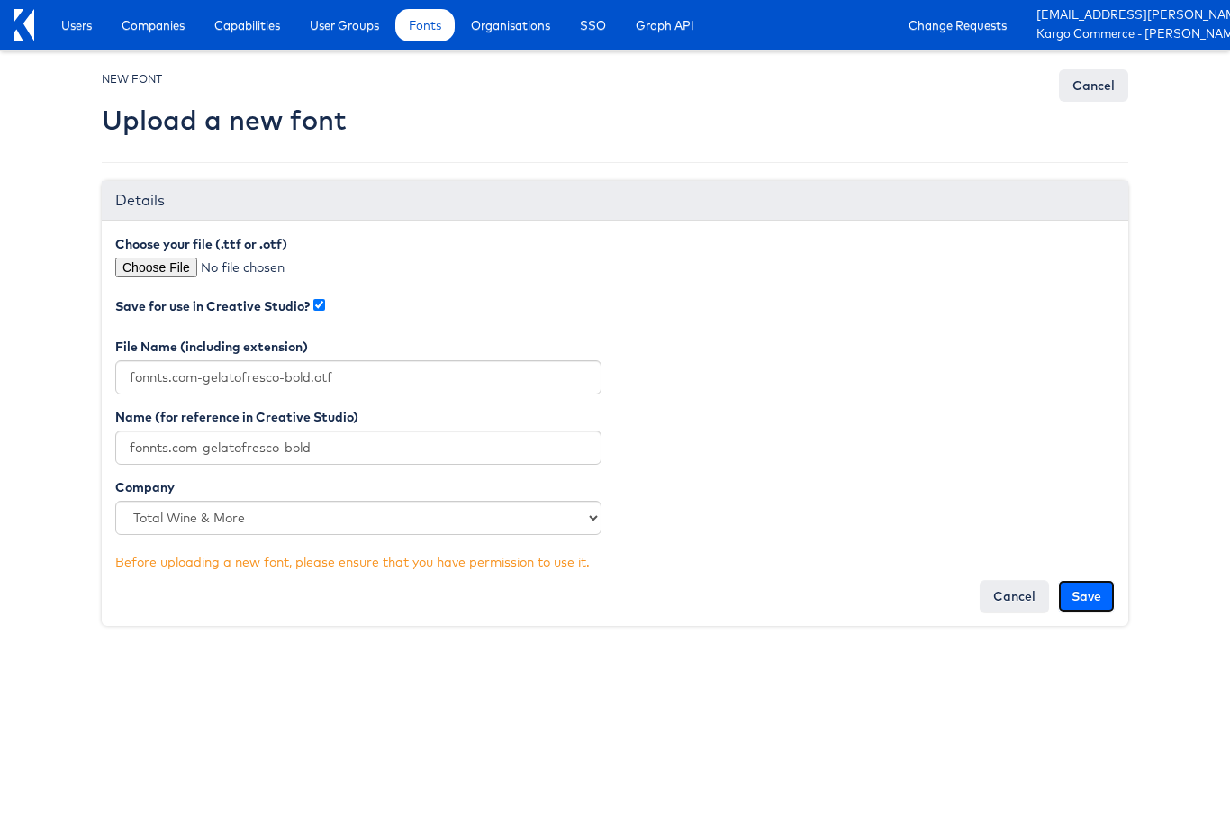
click at [1085, 587] on input "Save" at bounding box center [1086, 596] width 57 height 32
type input "Saving..."
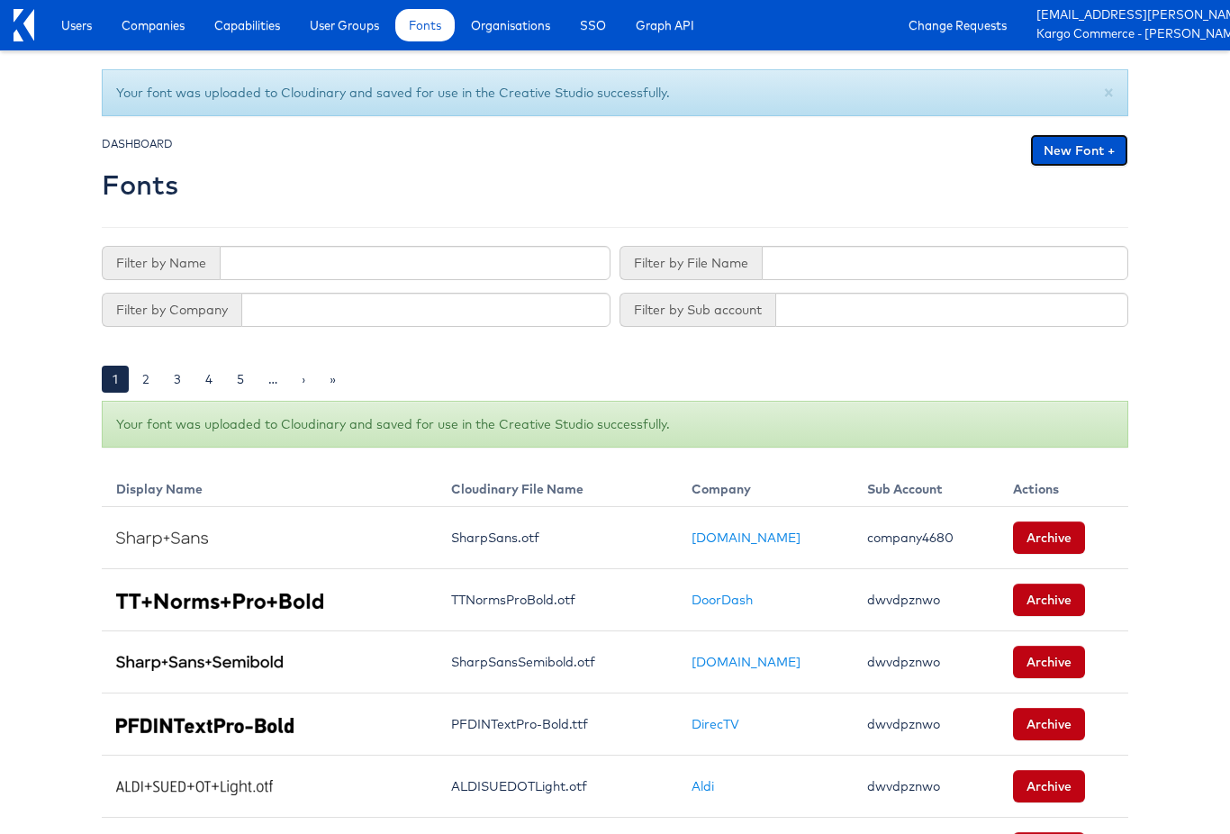
click at [1064, 146] on link "New Font +" at bounding box center [1079, 150] width 98 height 32
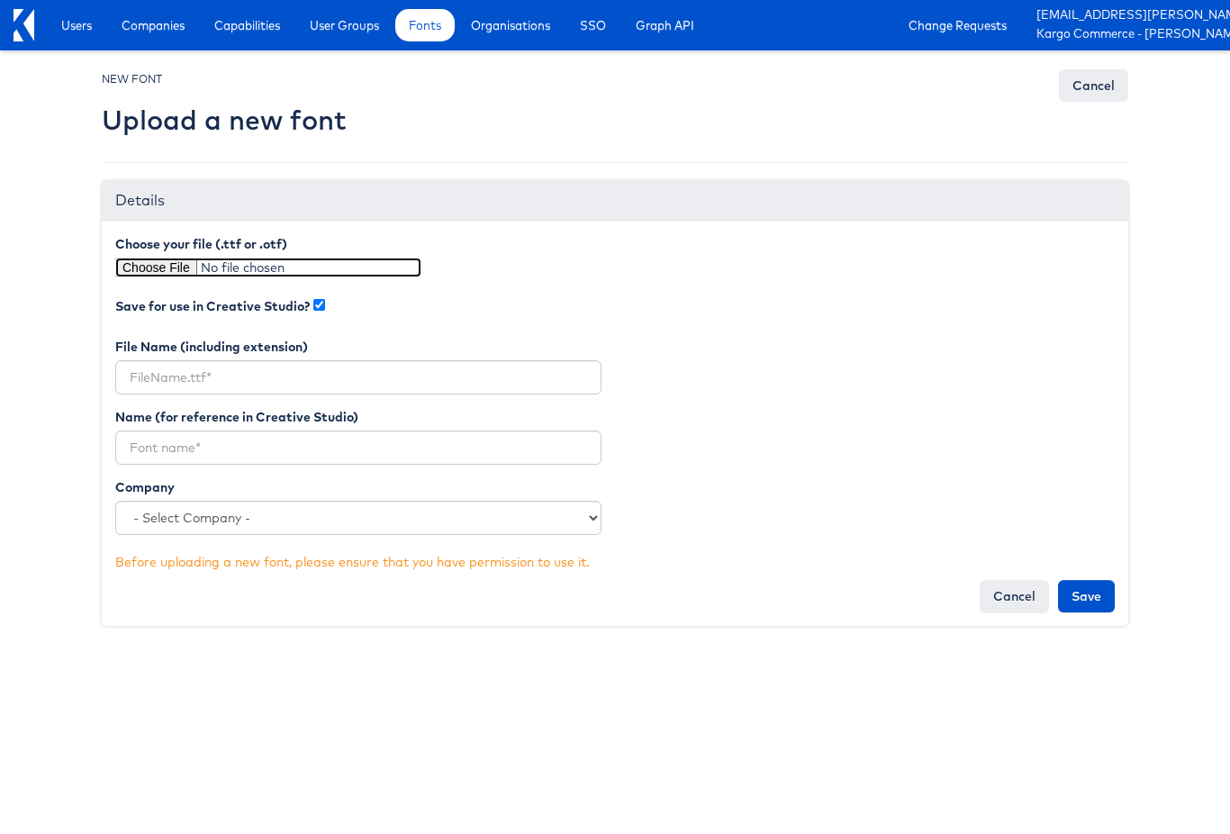
click at [144, 272] on input "file" at bounding box center [268, 267] width 306 height 20
type input "C:\fakepath\fonnts.com-gelatofresco-regular.otf"
type input "fonnts.com-gelatofresco-regular.otf"
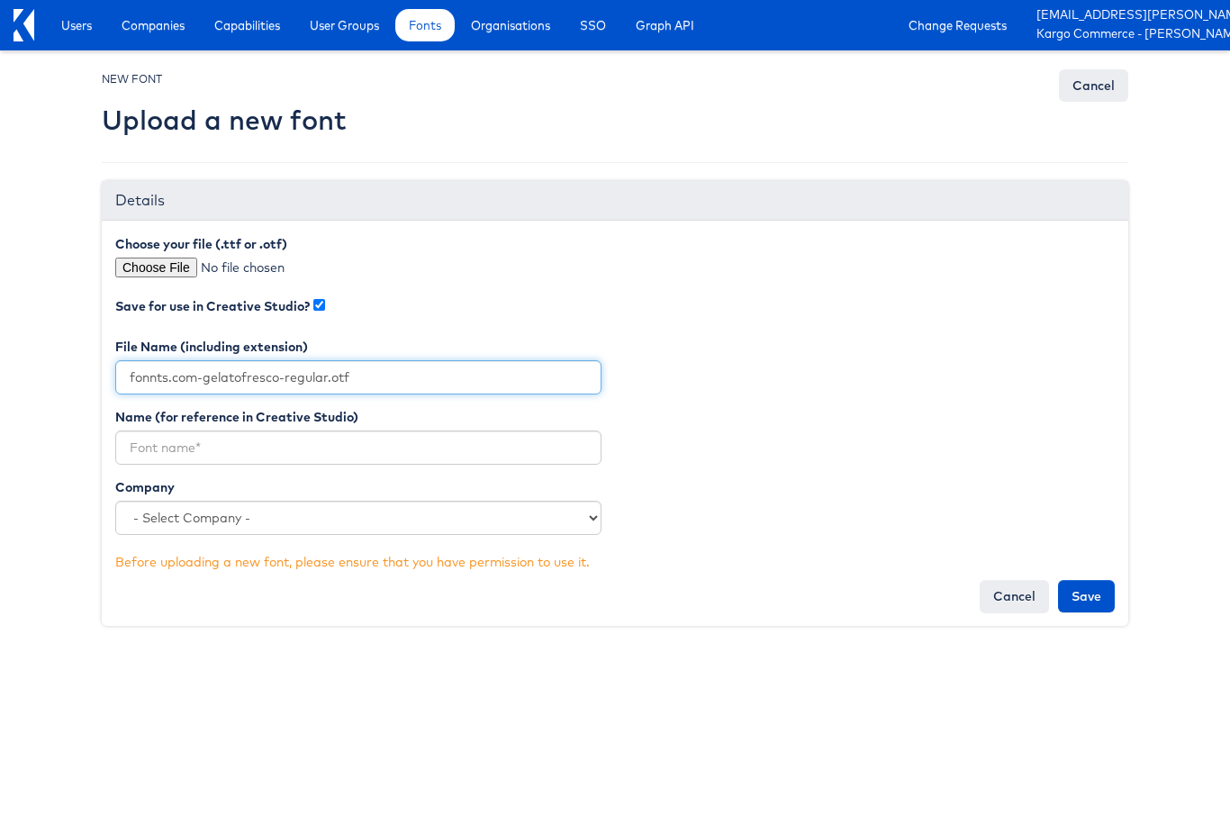
drag, startPoint x: 329, startPoint y: 376, endPoint x: 120, endPoint y: 350, distance: 211.4
click at [120, 351] on section "File Name (including extension) fonnts.com-gelatofresco-regular.otf" at bounding box center [358, 366] width 486 height 57
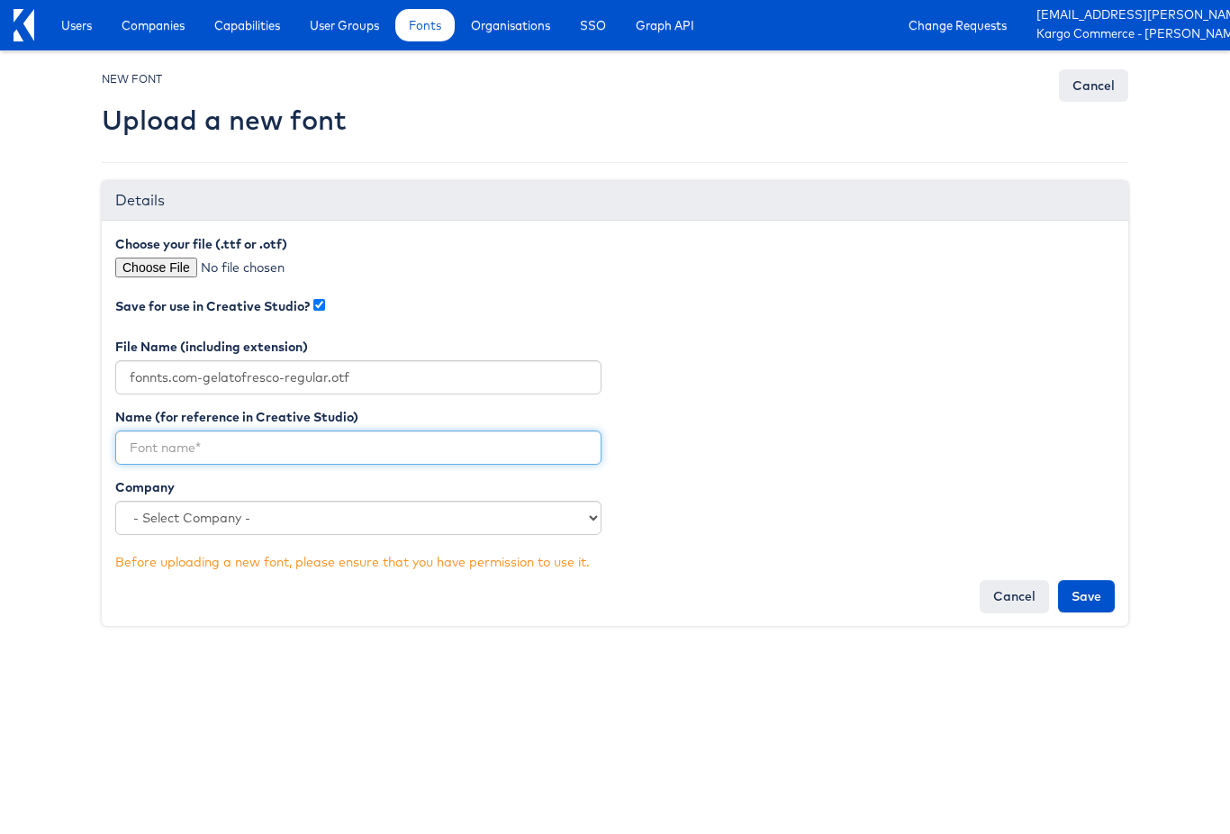
click at [187, 444] on input "text" at bounding box center [358, 447] width 486 height 34
paste input "fonnts.com-gelatofresco-regular"
type input "fonnts.com-gelatofresco-regular"
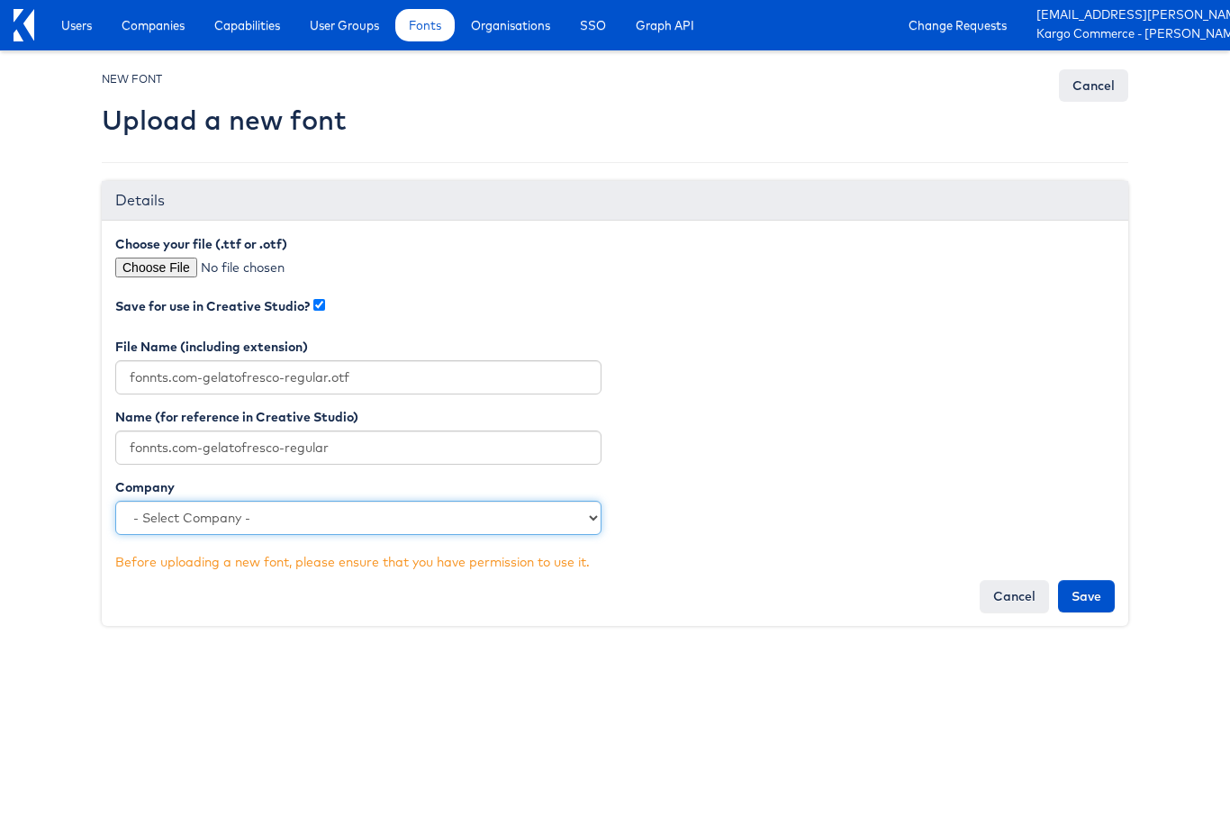
click at [260, 522] on select "- Select Company - L'Occitane Kargo Commerce - Mark Training Company Harry & Da…" at bounding box center [358, 518] width 486 height 34
select select "2816"
click at [115, 501] on select "- Select Company - L'Occitane Kargo Commerce - Mark Training Company Harry & Da…" at bounding box center [358, 518] width 486 height 34
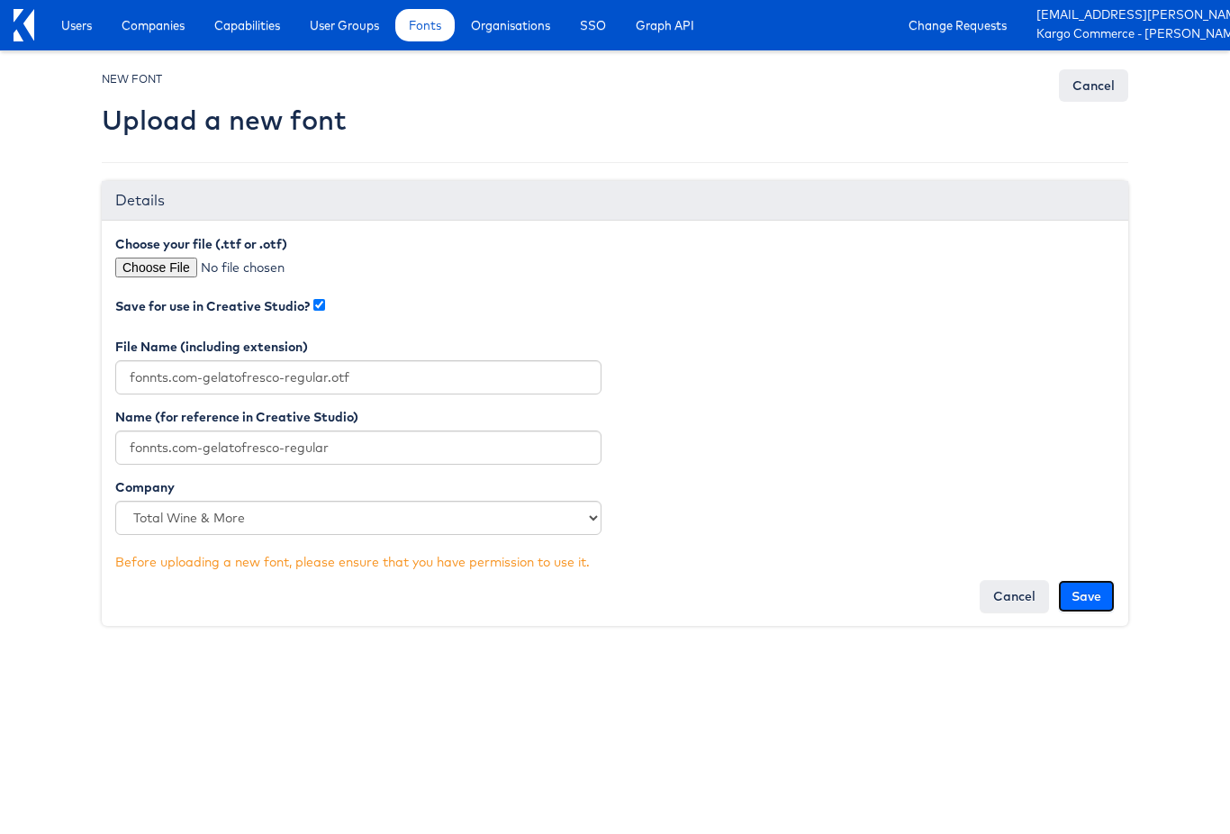
click at [1088, 591] on input "Save" at bounding box center [1086, 596] width 57 height 32
type input "Saving..."
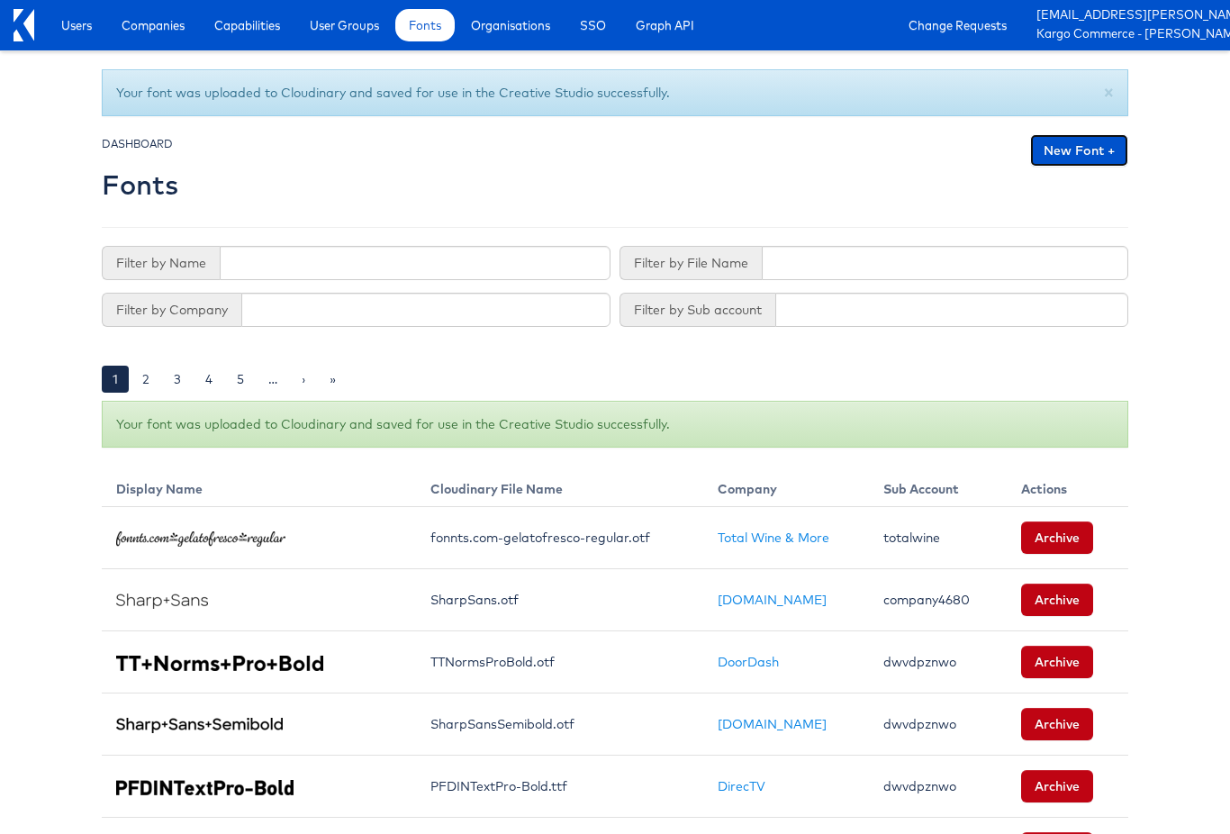
click at [1089, 143] on link "New Font +" at bounding box center [1079, 150] width 98 height 32
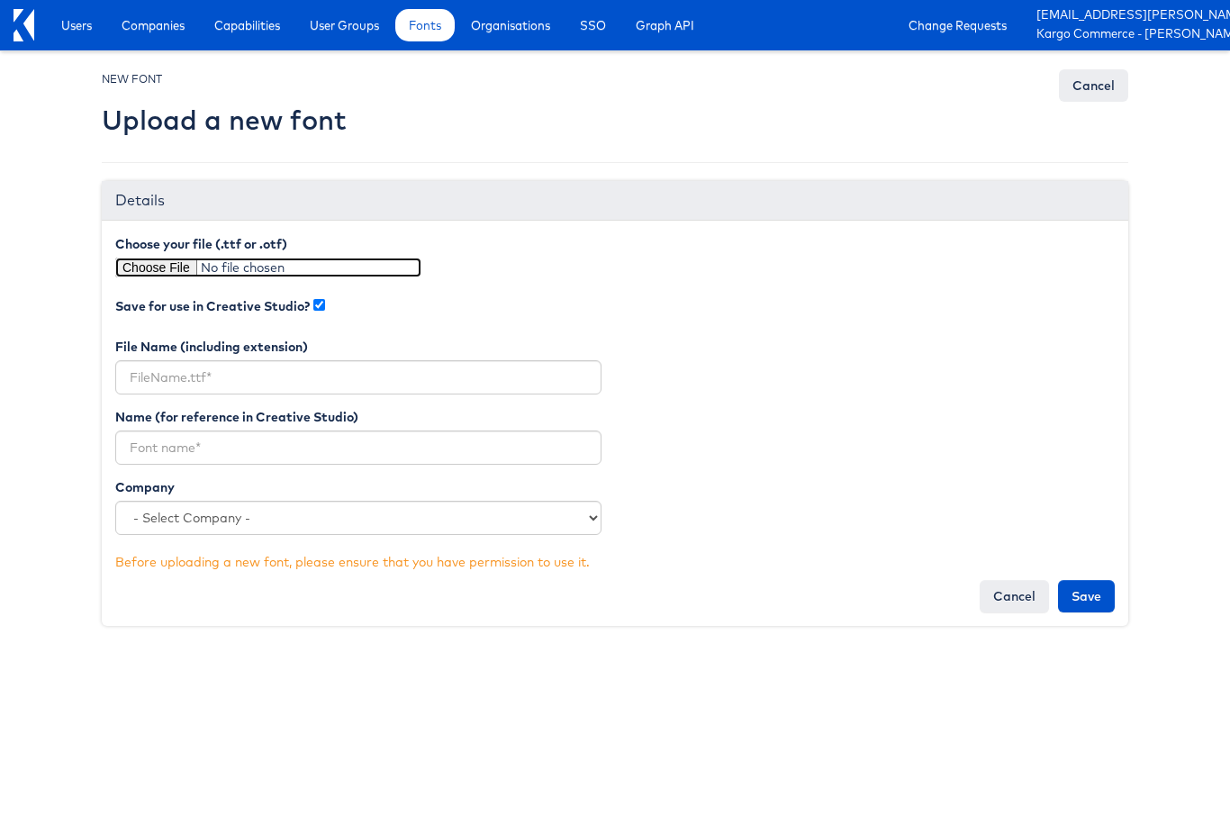
click at [169, 266] on input "file" at bounding box center [268, 267] width 306 height 20
type input "C:\fakepath\fonnts.com-gelatofresco-slim.otf"
type input "fonnts.com-gelatofresco-slim.otf"
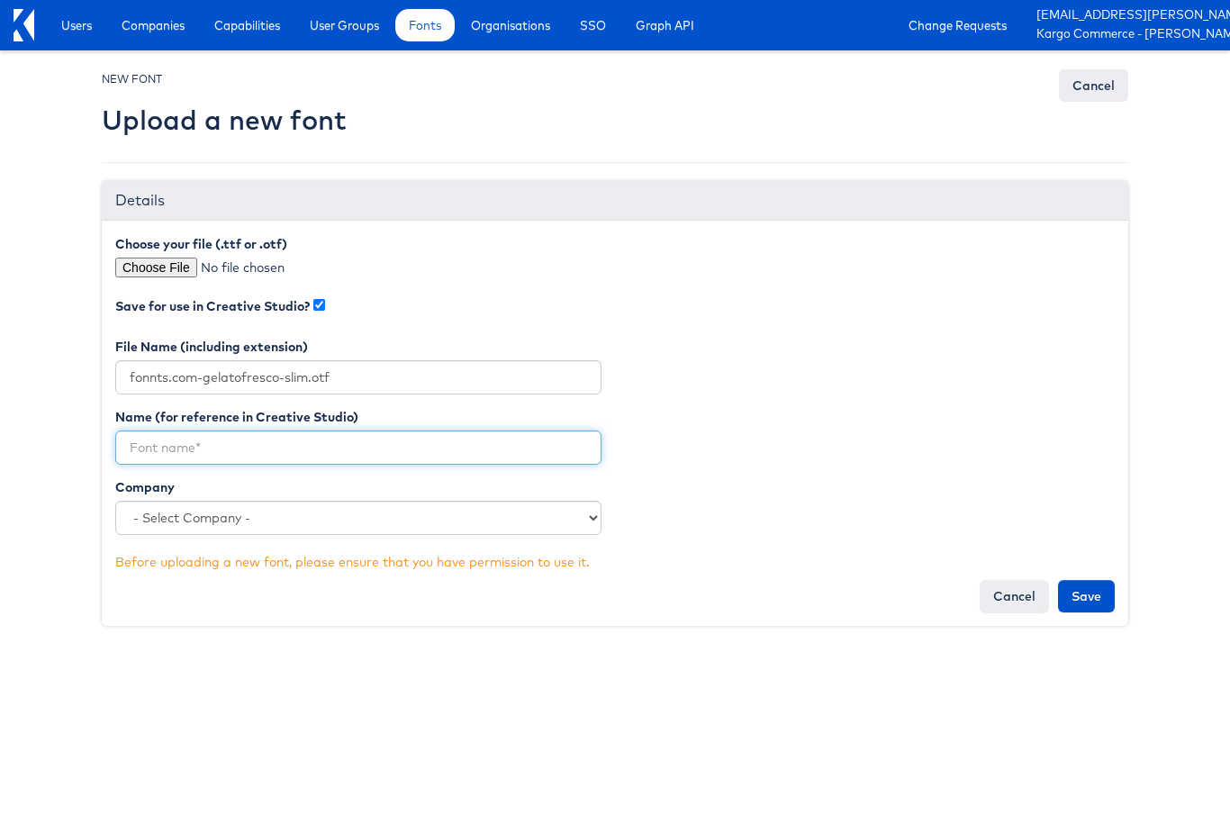
drag, startPoint x: 312, startPoint y: 451, endPoint x: 264, endPoint y: 385, distance: 81.7
click at [307, 444] on input "text" at bounding box center [358, 447] width 486 height 34
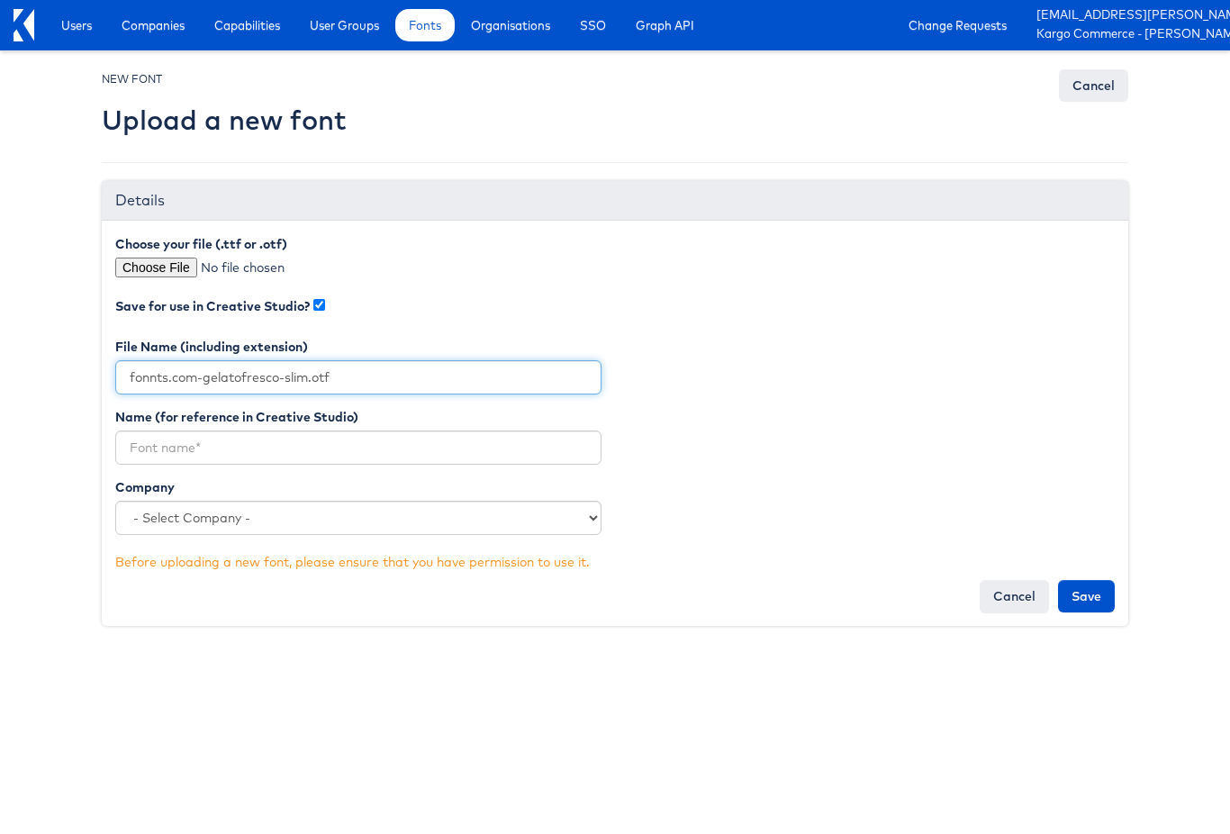
drag, startPoint x: 309, startPoint y: 376, endPoint x: 83, endPoint y: 354, distance: 227.1
click at [83, 354] on body "Users Companies Capabilities User Groups Fonts Organisations SSO Graph API Chan…" at bounding box center [615, 325] width 1230 height 651
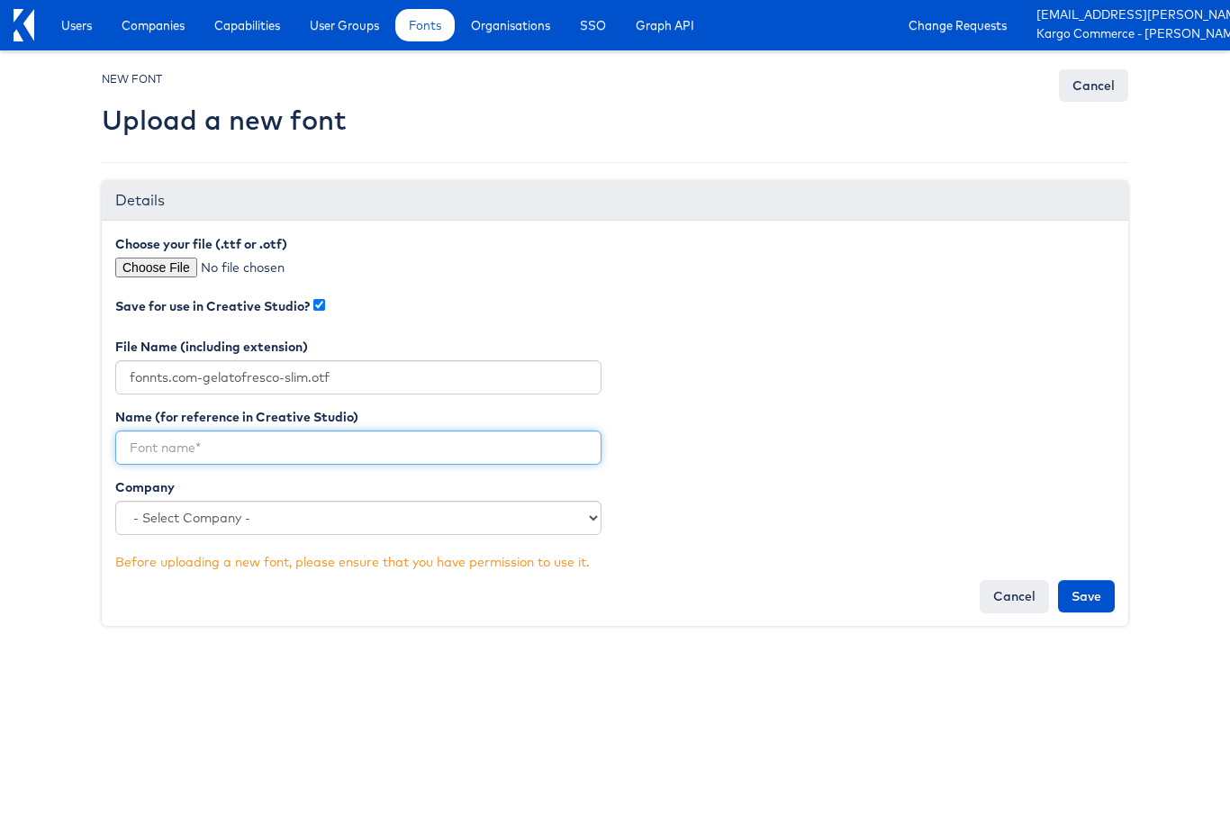
click at [269, 449] on input "text" at bounding box center [358, 447] width 486 height 34
paste input "fonnts.com-gelatofresco-slim"
type input "fonnts.com-gelatofresco-slim"
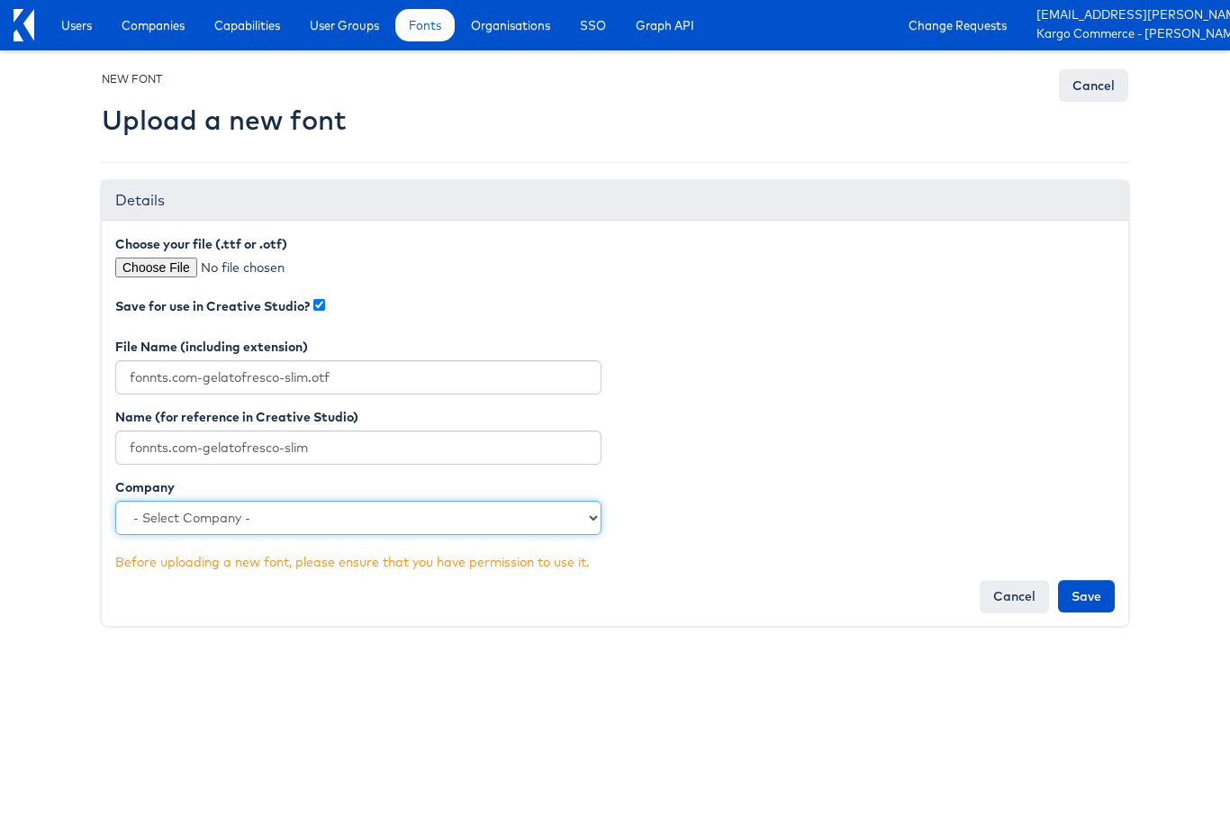
click at [325, 509] on select "- Select Company - L'Occitane Kargo Commerce - Mark Training Company Harry & Da…" at bounding box center [358, 518] width 486 height 34
select select "2816"
click at [115, 501] on select "- Select Company - L'Occitane Kargo Commerce - Mark Training Company Harry & Da…" at bounding box center [358, 518] width 486 height 34
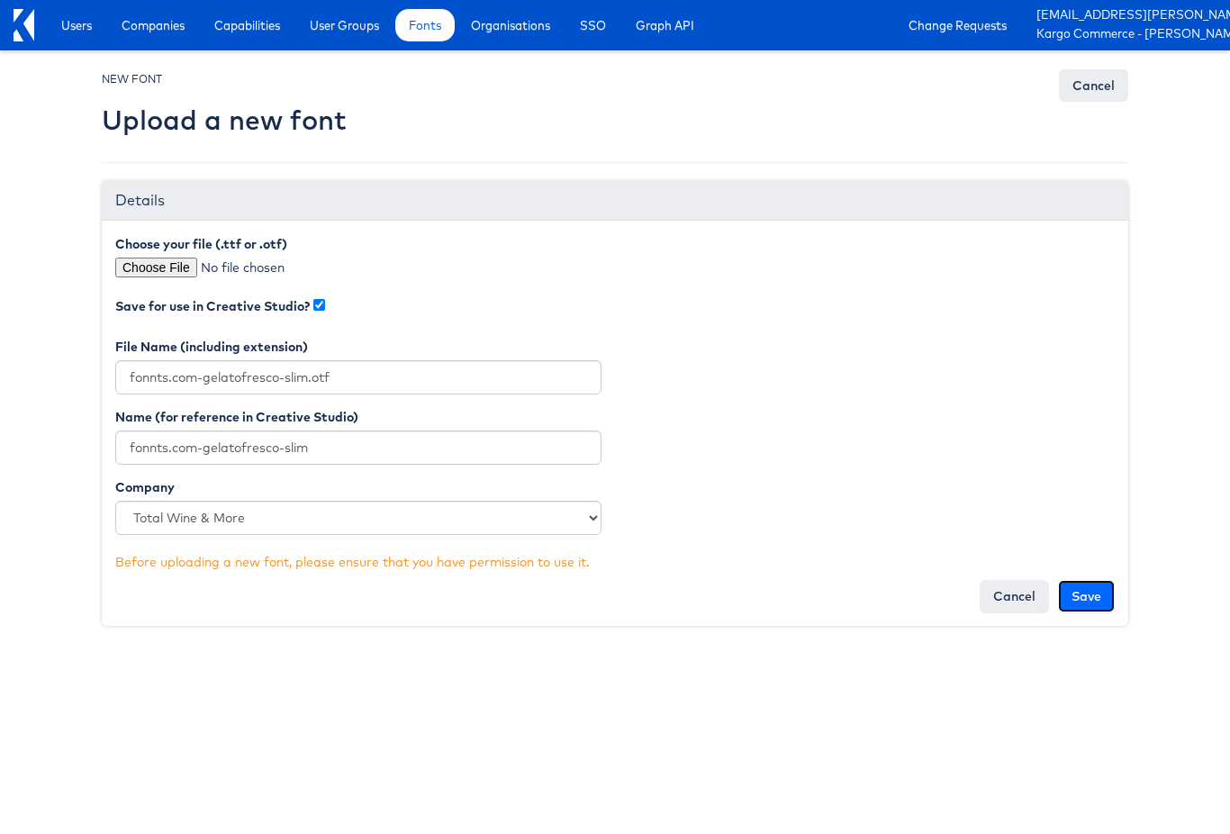
click at [1110, 594] on input "Save" at bounding box center [1086, 596] width 57 height 32
type input "Saving..."
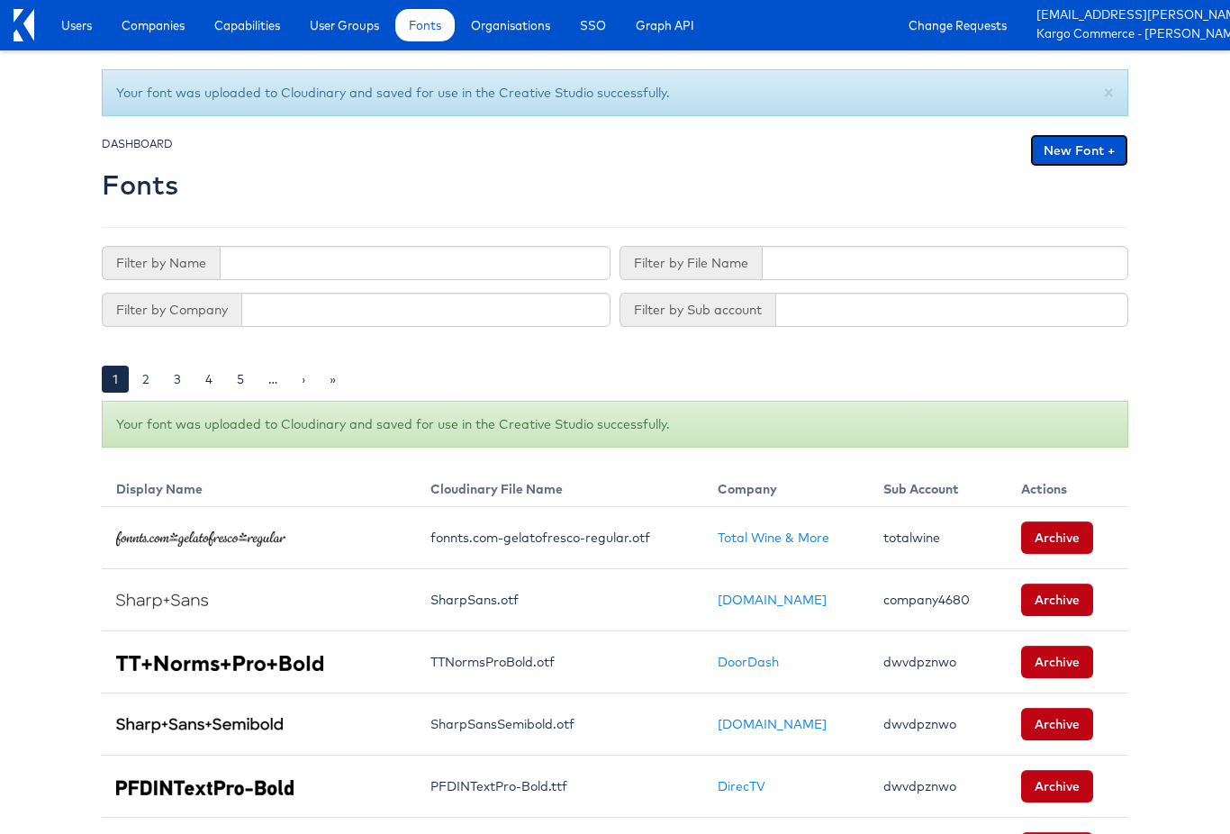
click at [1068, 150] on link "New Font +" at bounding box center [1079, 150] width 98 height 32
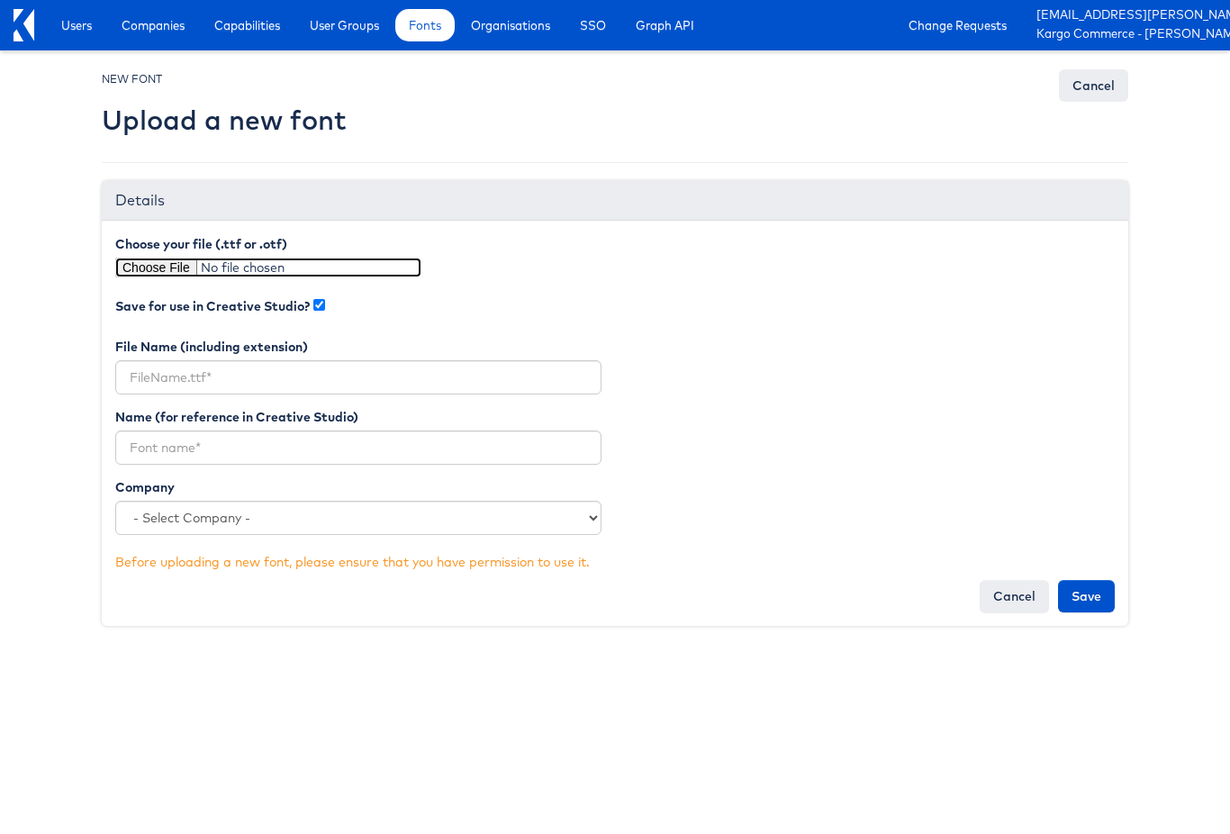
click at [160, 265] on input "file" at bounding box center [268, 267] width 306 height 20
type input "C:\fakepath\fonnts.com-gelatofresco-light.otf"
type input "fonnts.com-gelatofresco-light.otf"
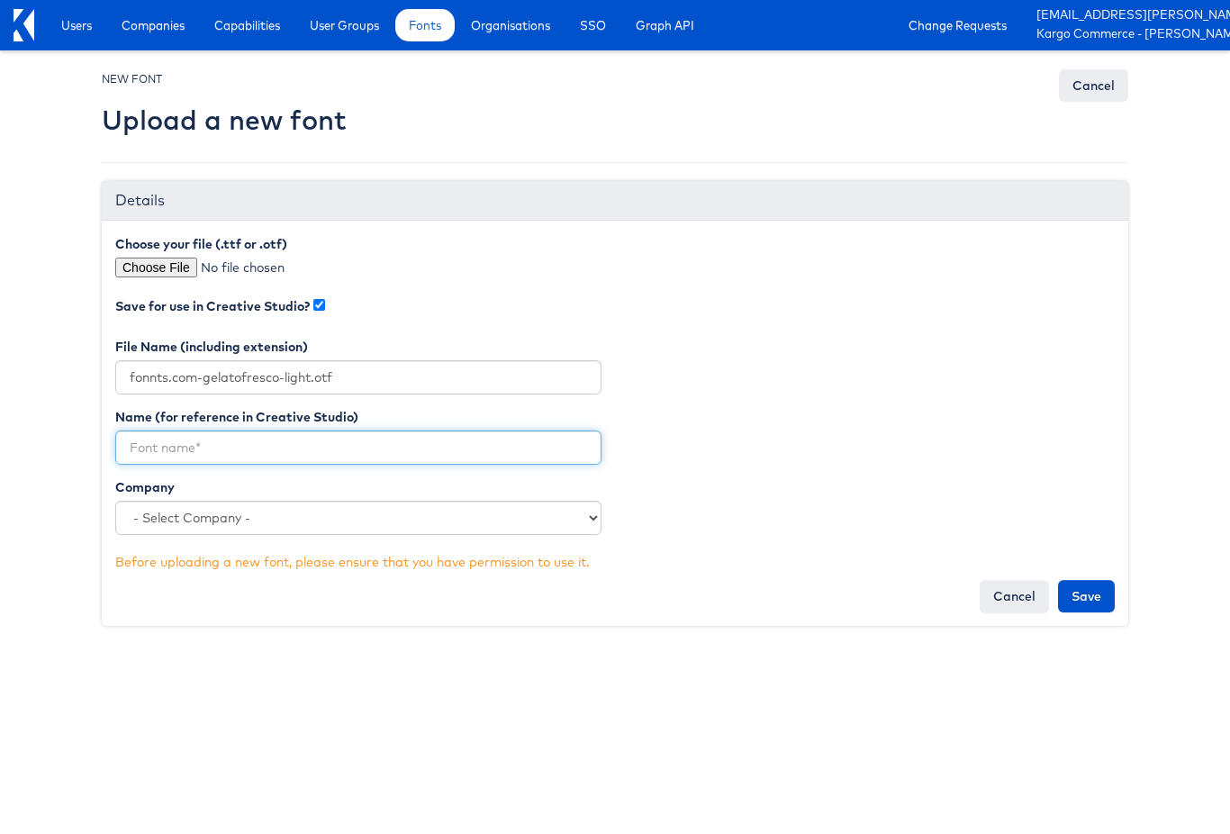
click at [293, 446] on input "text" at bounding box center [358, 447] width 486 height 34
paste input "fonnts.com-gelatofresco-slim"
type input "fonnts.com-gelatofresco-slim"
drag, startPoint x: 352, startPoint y: 448, endPoint x: -224, endPoint y: 347, distance: 585.0
click at [0, 347] on html "Users Companies Capabilities User Groups Fonts Organisations SSO Graph API Chan…" at bounding box center [615, 325] width 1230 height 651
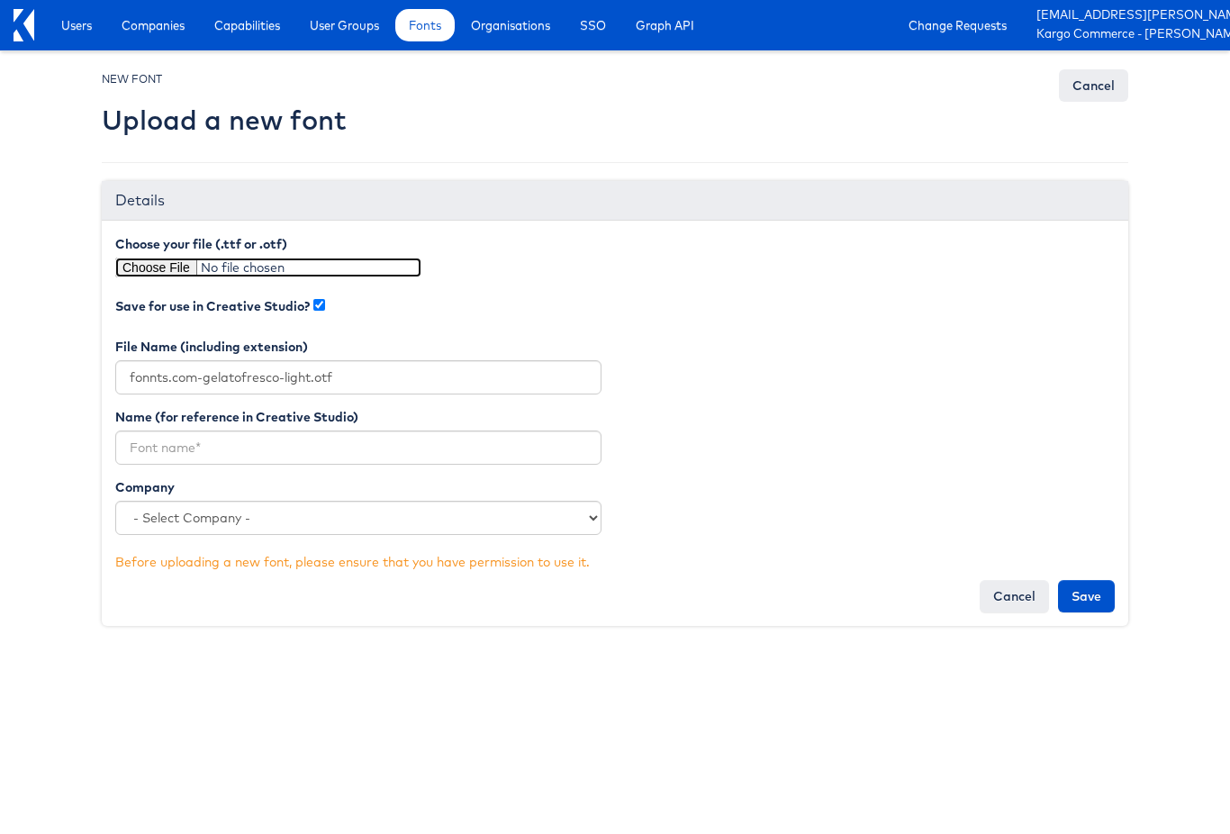
click at [138, 271] on input "file" at bounding box center [268, 267] width 306 height 20
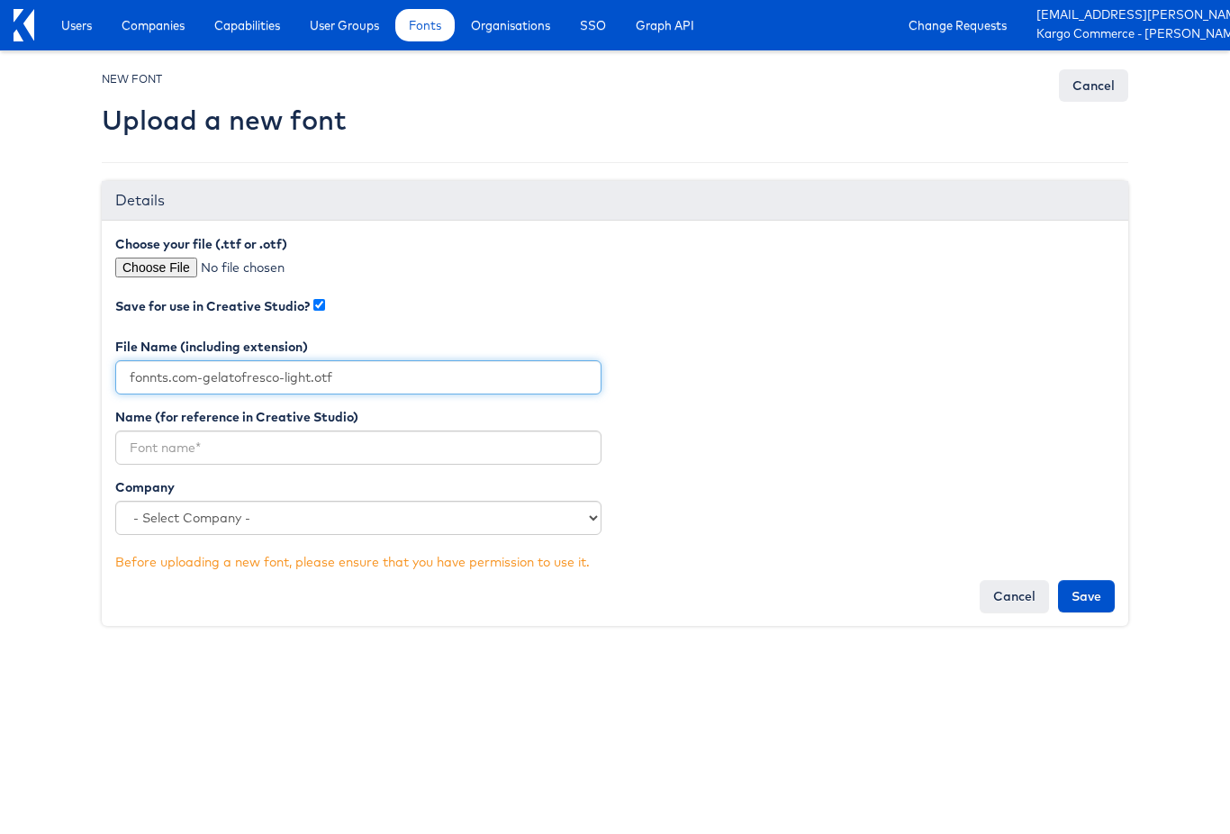
drag, startPoint x: 308, startPoint y: 379, endPoint x: -15, endPoint y: 362, distance: 323.6
click at [0, 362] on html "Users Companies Capabilities User Groups Fonts Organisations SSO Graph API Chan…" at bounding box center [615, 325] width 1230 height 651
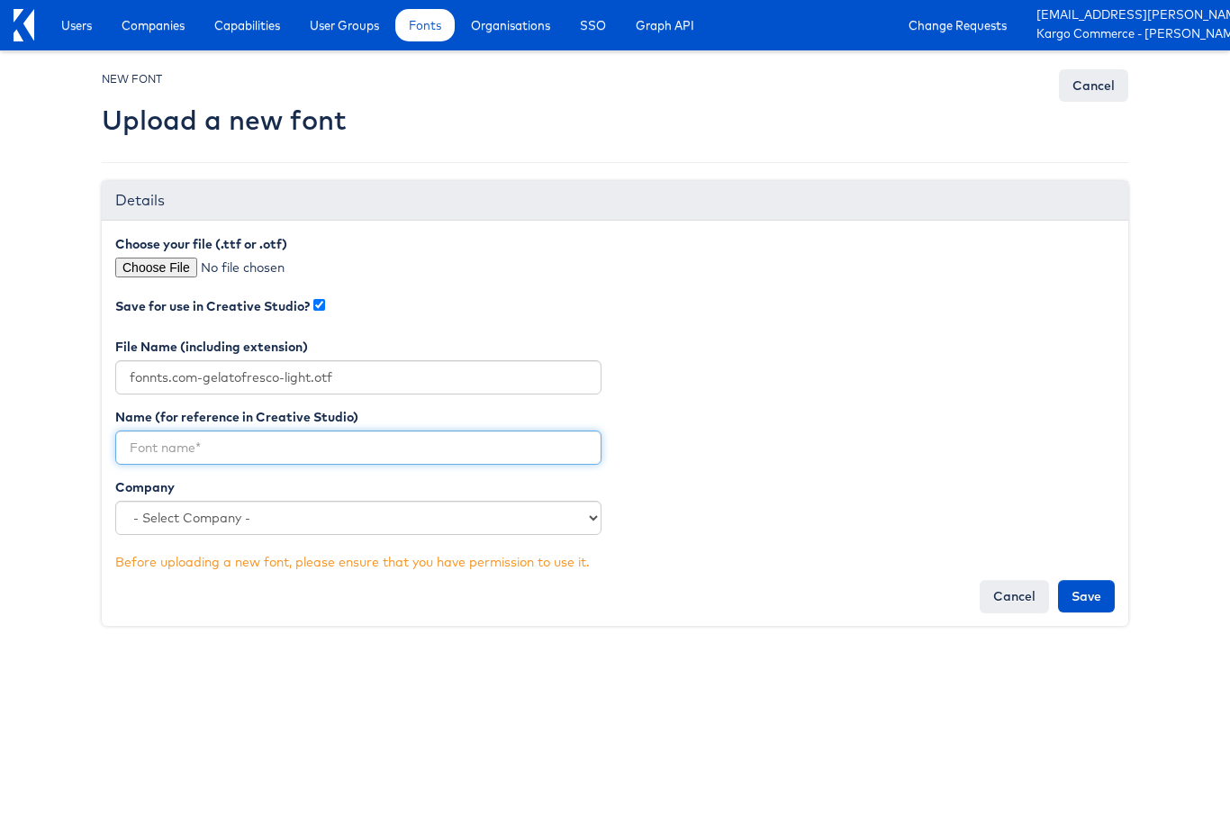
click at [211, 439] on input "text" at bounding box center [358, 447] width 486 height 34
paste input "fonnts.com-gelatofresco-light"
type input "fonnts.com-gelatofresco-light"
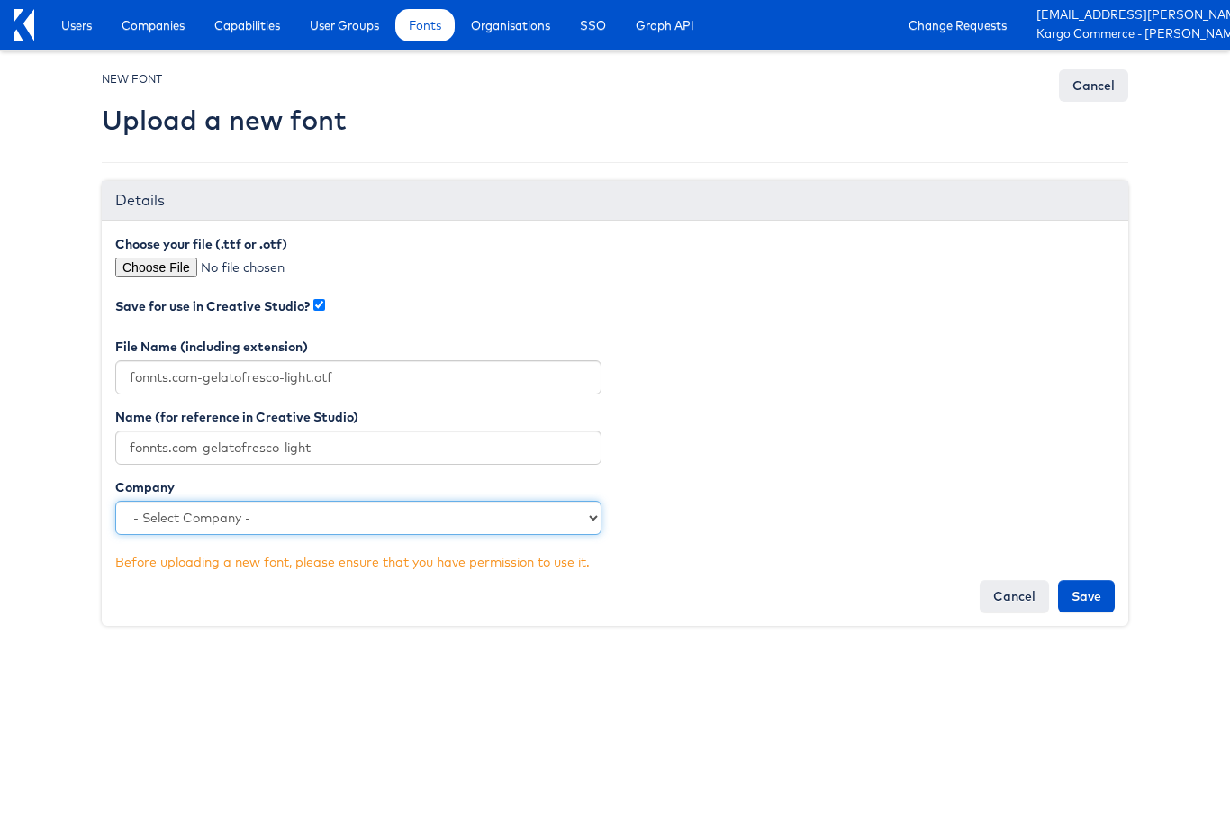
click at [243, 519] on select "- Select Company - L'Occitane Kargo Commerce - Mark Training Company Harry & Da…" at bounding box center [358, 518] width 486 height 34
select select "2816"
click at [115, 501] on select "- Select Company - L'Occitane Kargo Commerce - Mark Training Company Harry & Da…" at bounding box center [358, 518] width 486 height 34
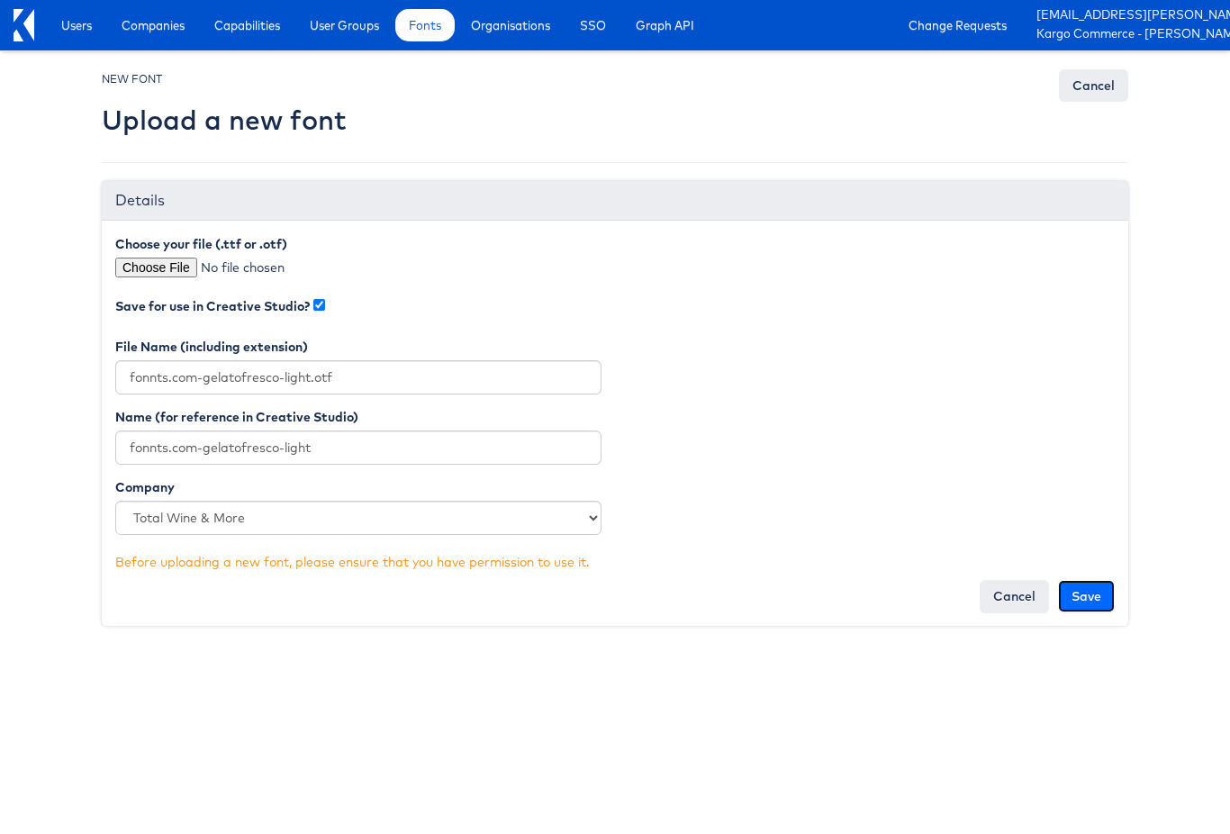
click at [1086, 592] on input "Save" at bounding box center [1086, 596] width 57 height 32
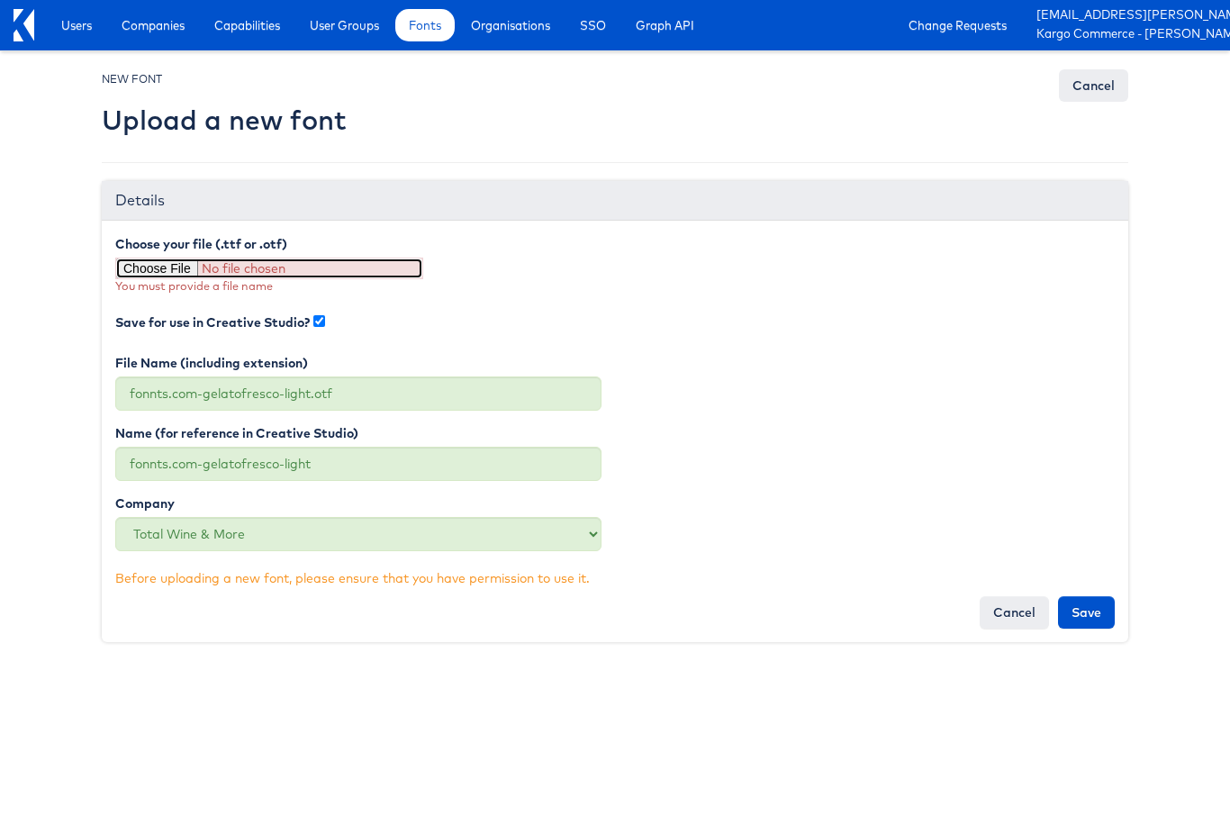
click at [153, 266] on input "file" at bounding box center [269, 268] width 308 height 22
type input "C:\fakepath\fonnts.com-gelatofresco-light.otf"
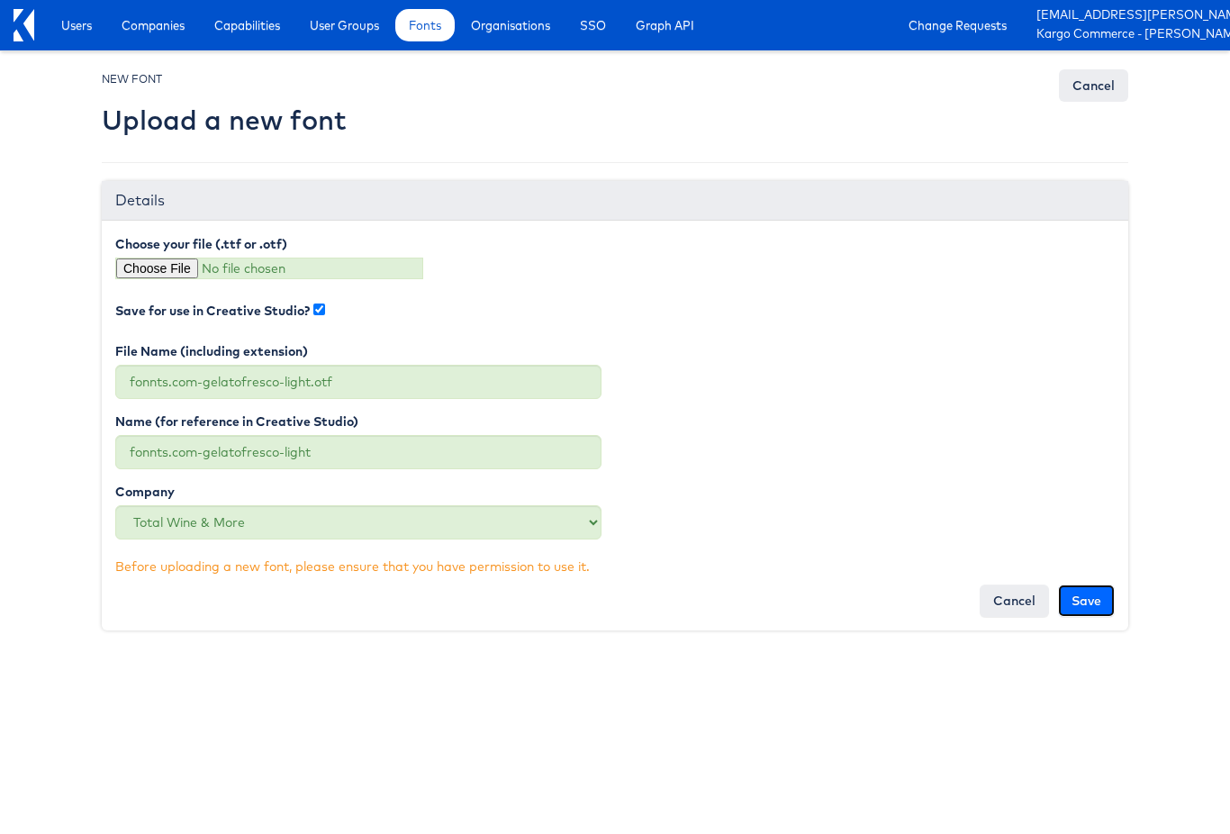
click at [1098, 595] on input "Save" at bounding box center [1086, 600] width 57 height 32
type input "Saving..."
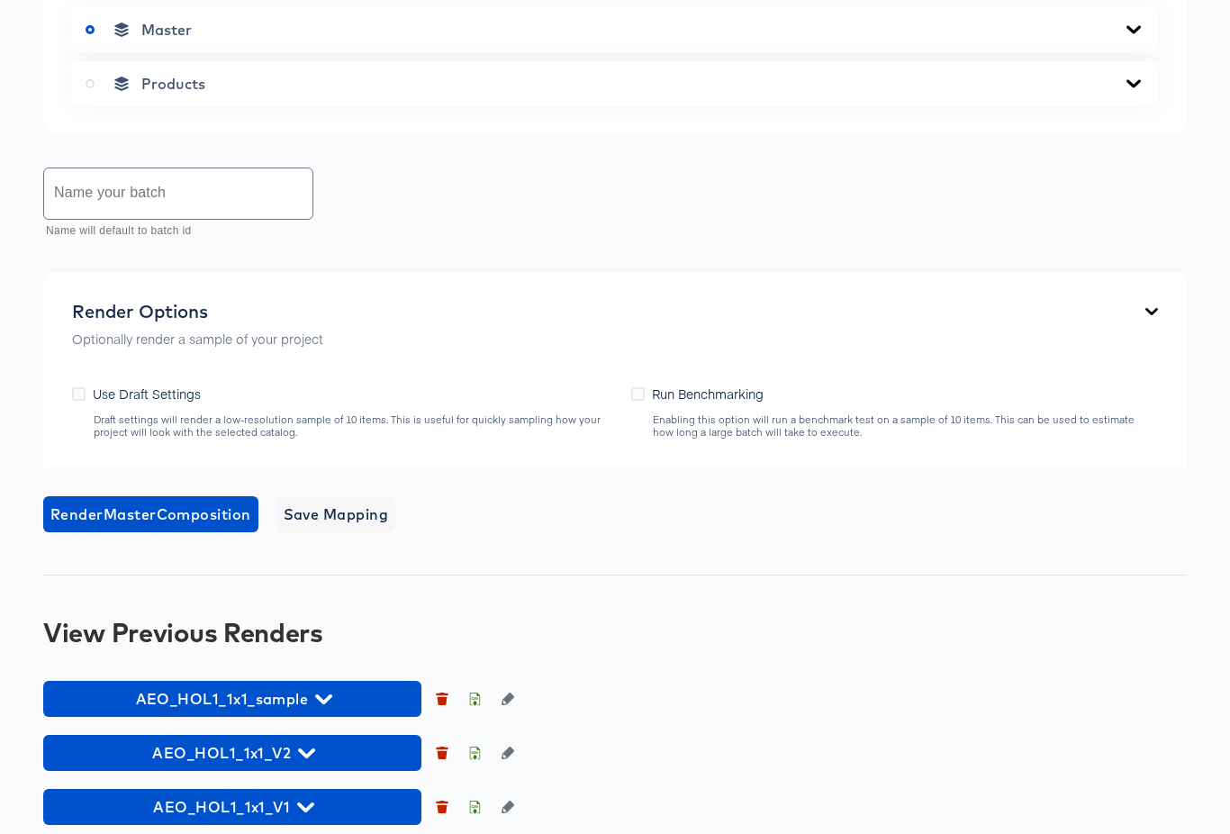
scroll to position [852, 0]
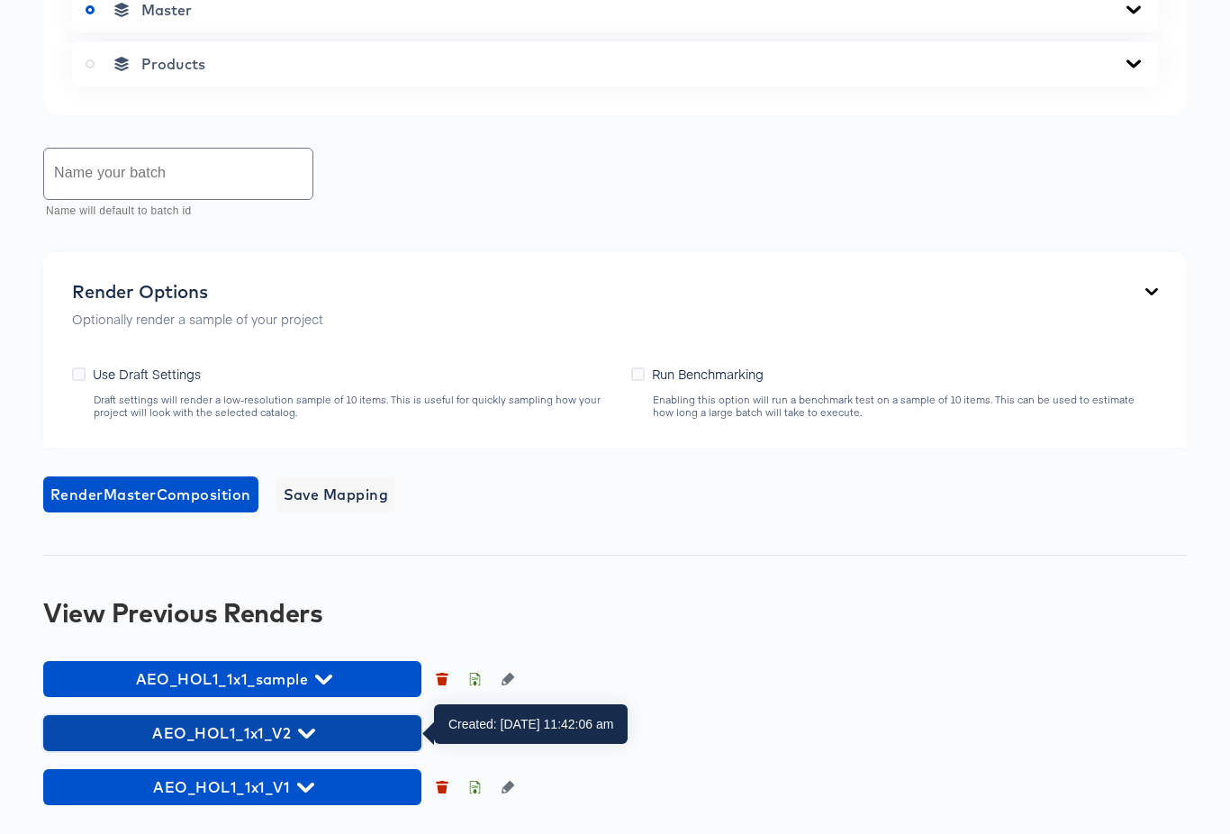
click at [316, 736] on span "AEO_HOL1_1x1_V2" at bounding box center [232, 732] width 360 height 25
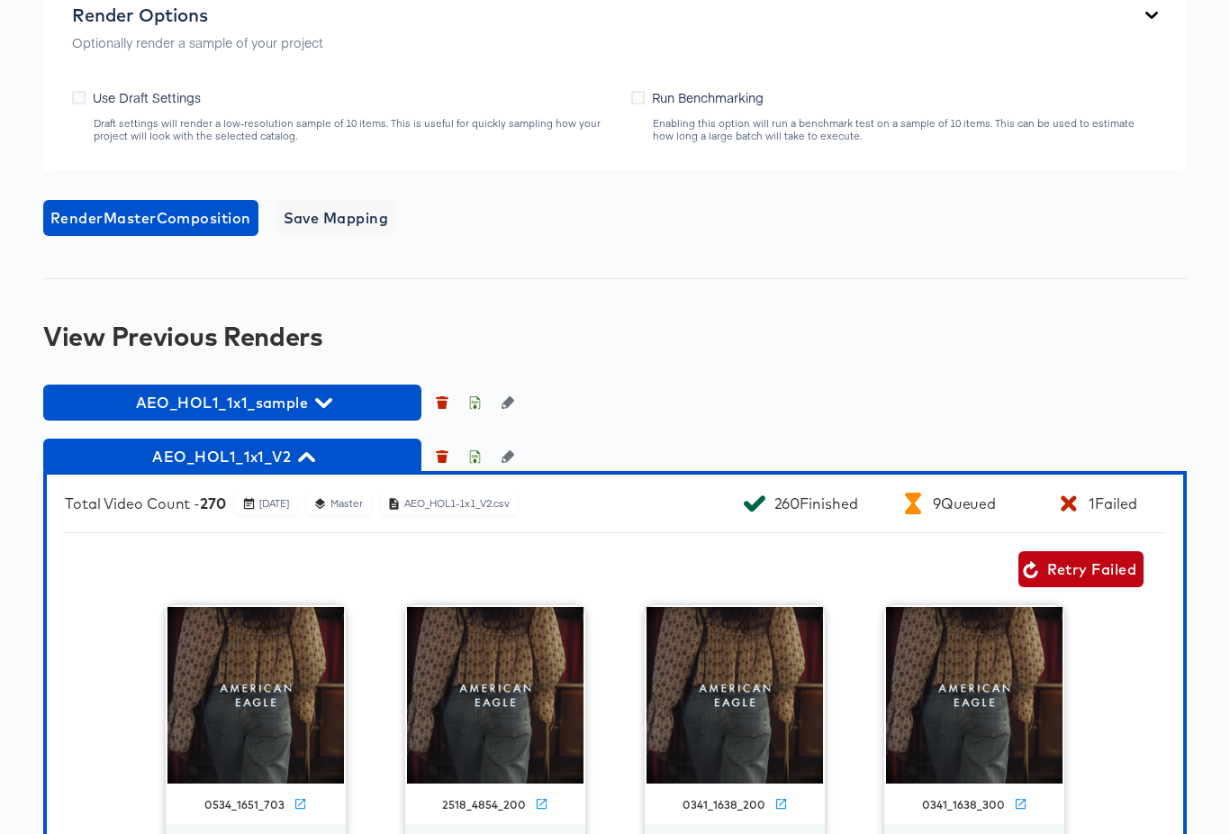
scroll to position [1193, 0]
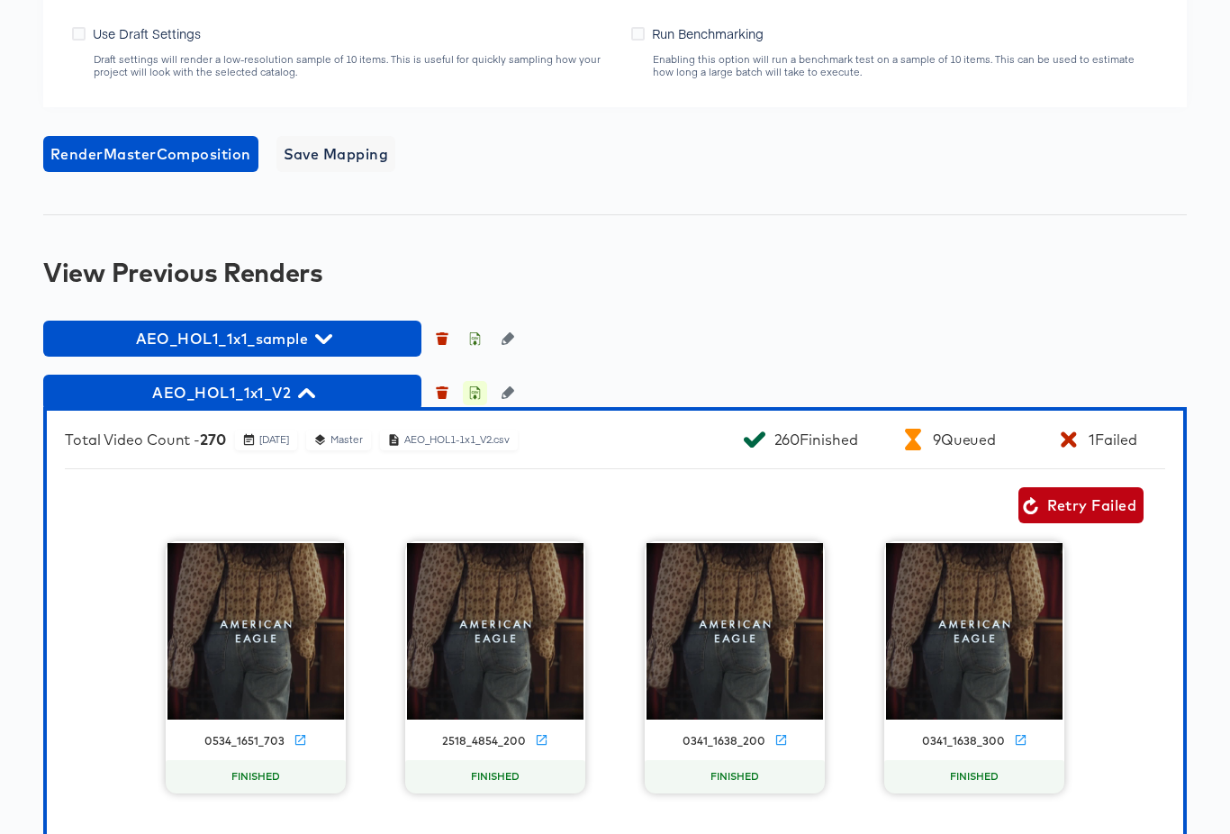
click at [473, 390] on icon "button" at bounding box center [474, 392] width 13 height 13
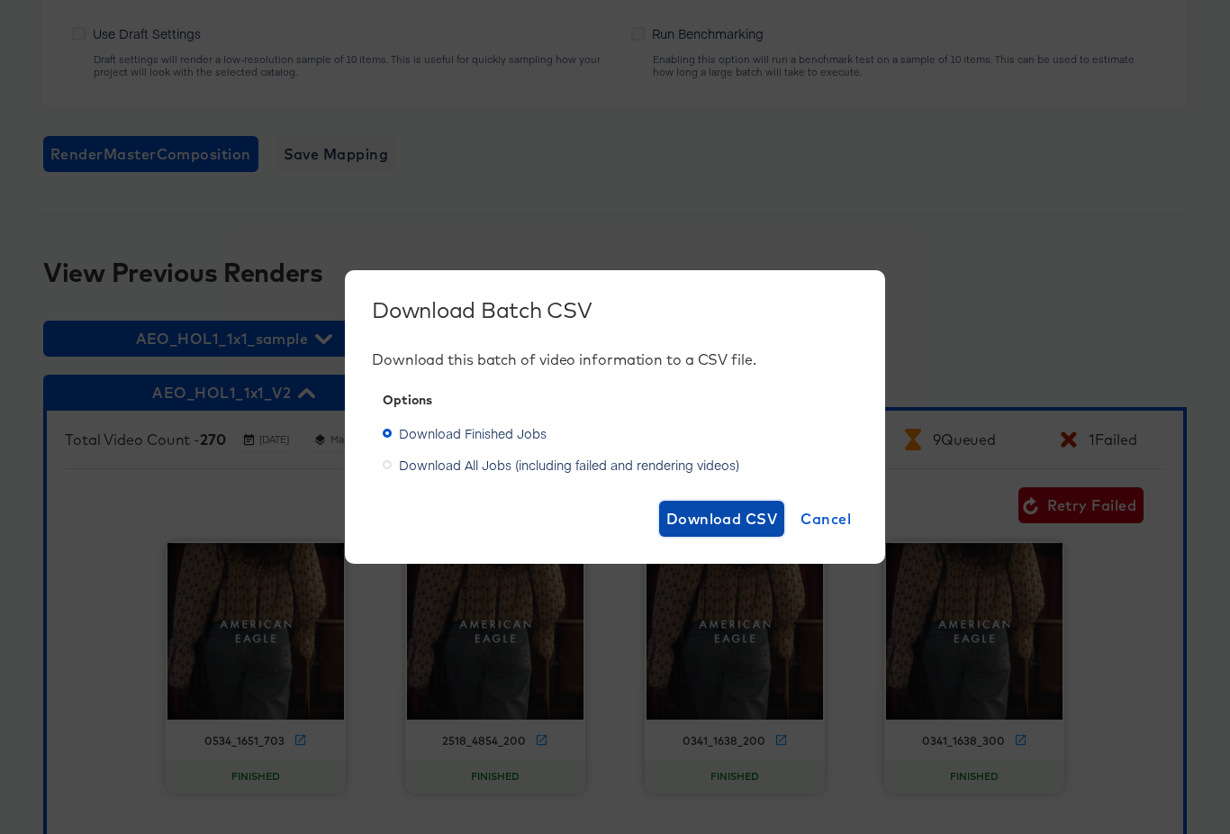
click at [729, 519] on span "Download CSV" at bounding box center [722, 518] width 112 height 25
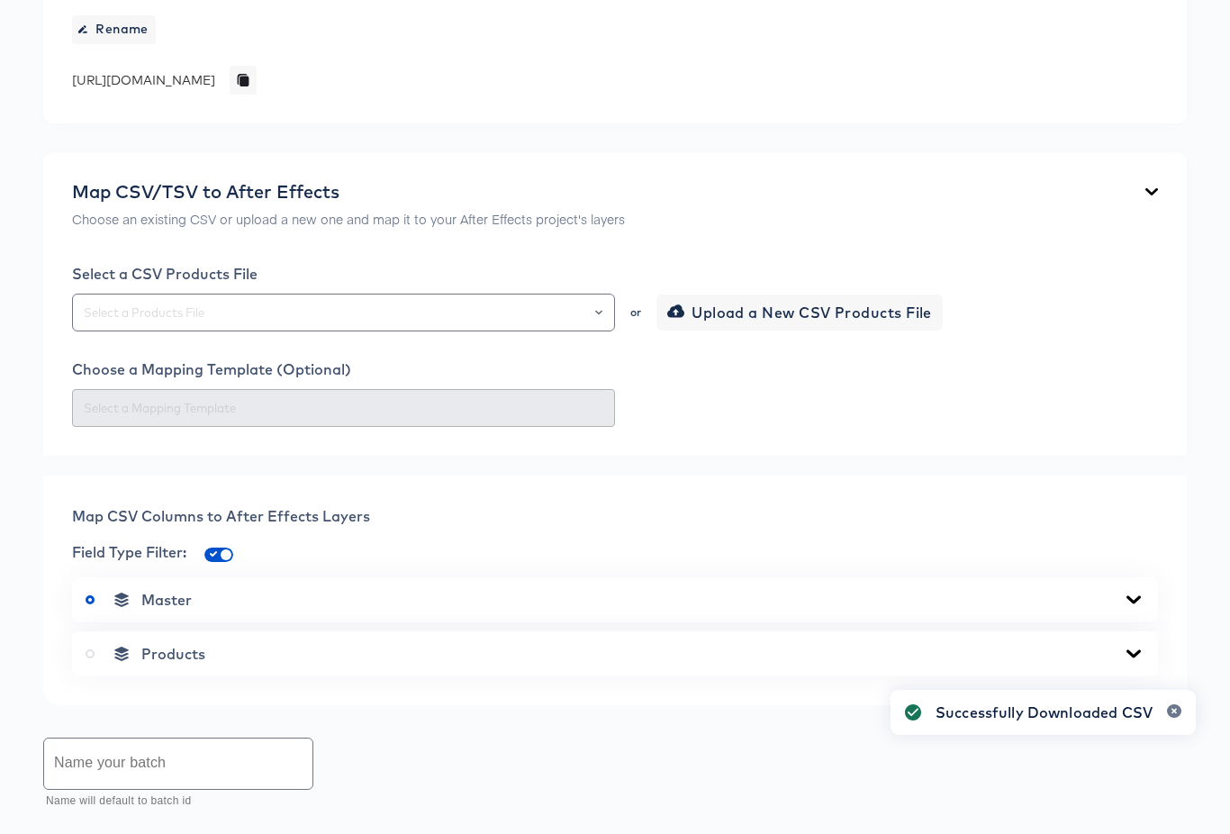
scroll to position [0, 0]
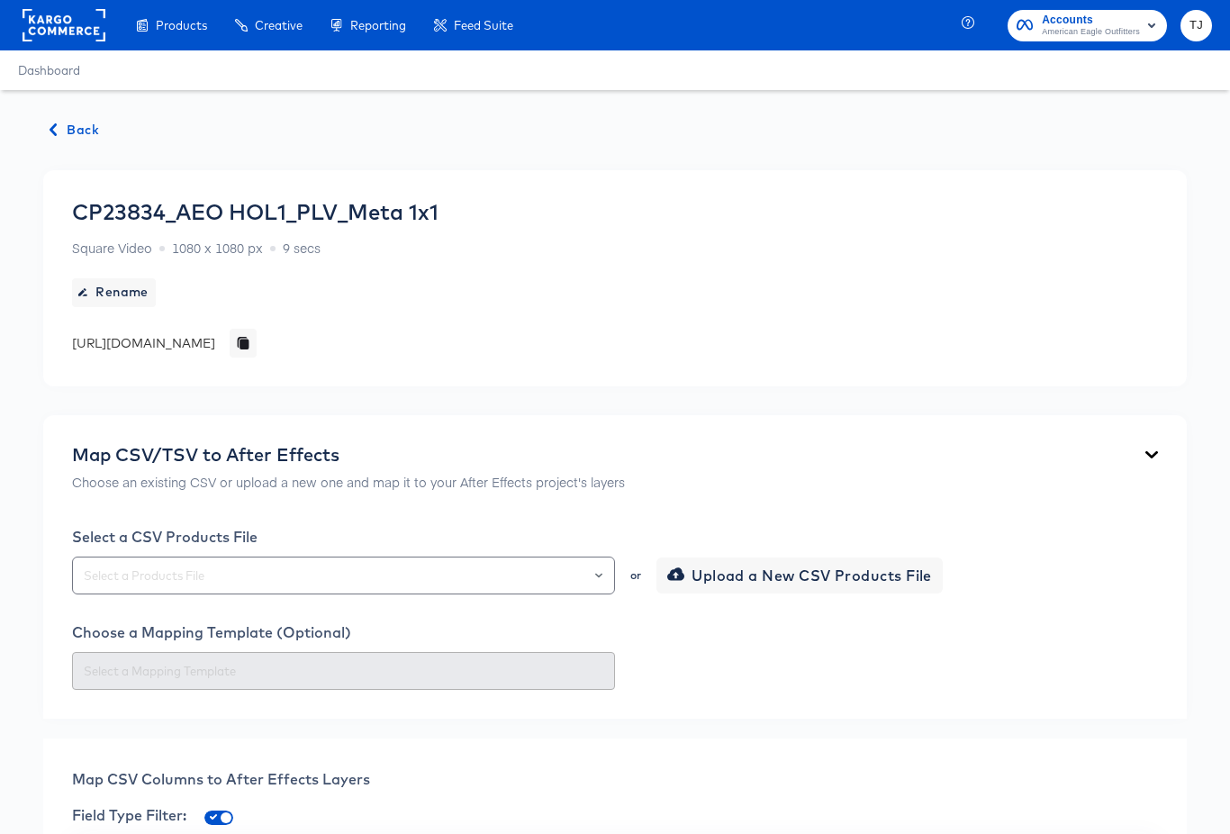
click at [86, 122] on span "Back" at bounding box center [74, 130] width 49 height 23
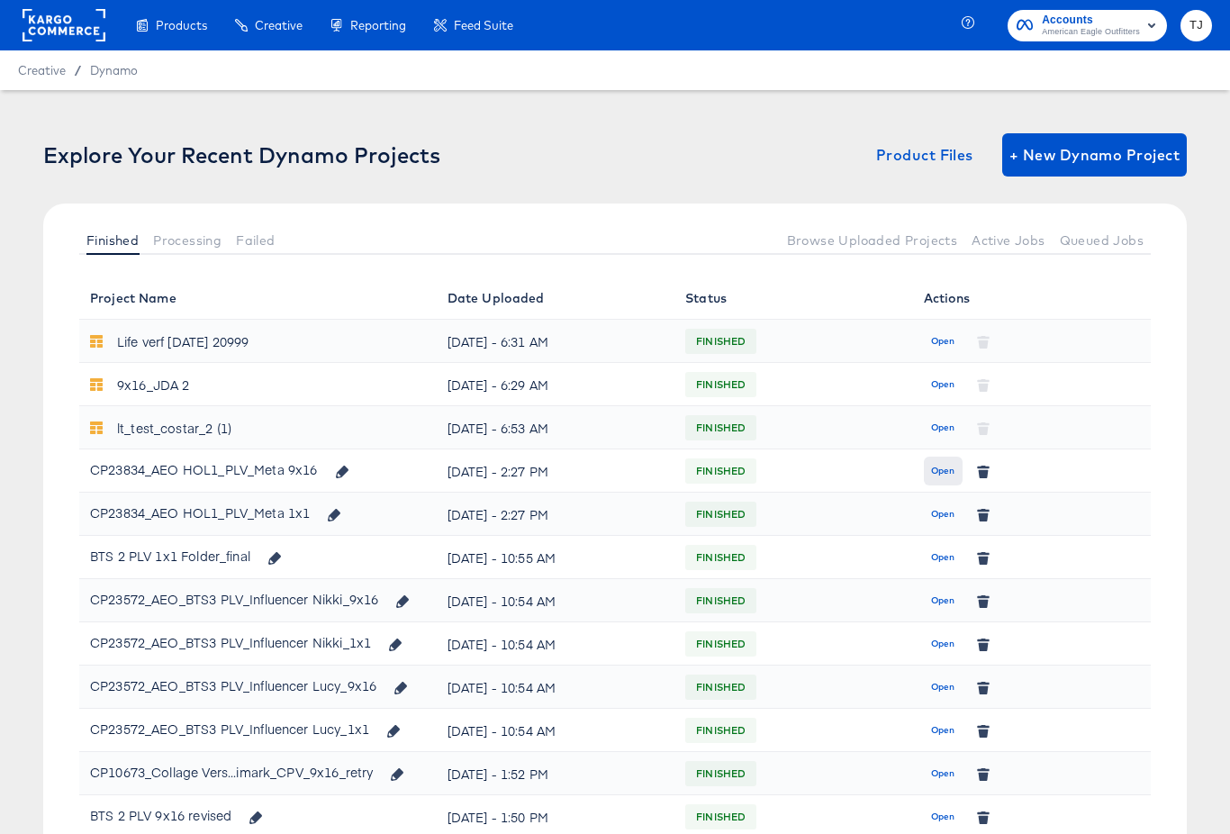
click at [934, 468] on span "Open" at bounding box center [943, 471] width 24 height 16
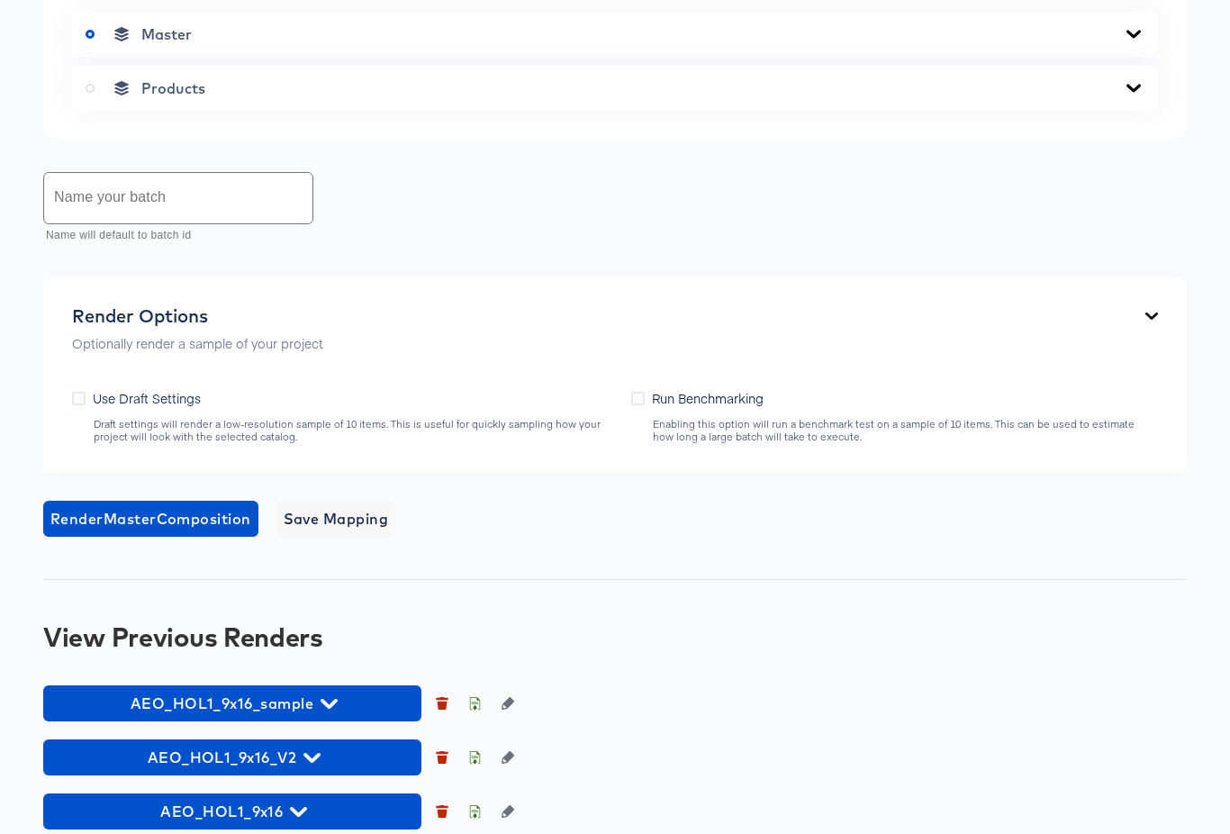
scroll to position [852, 0]
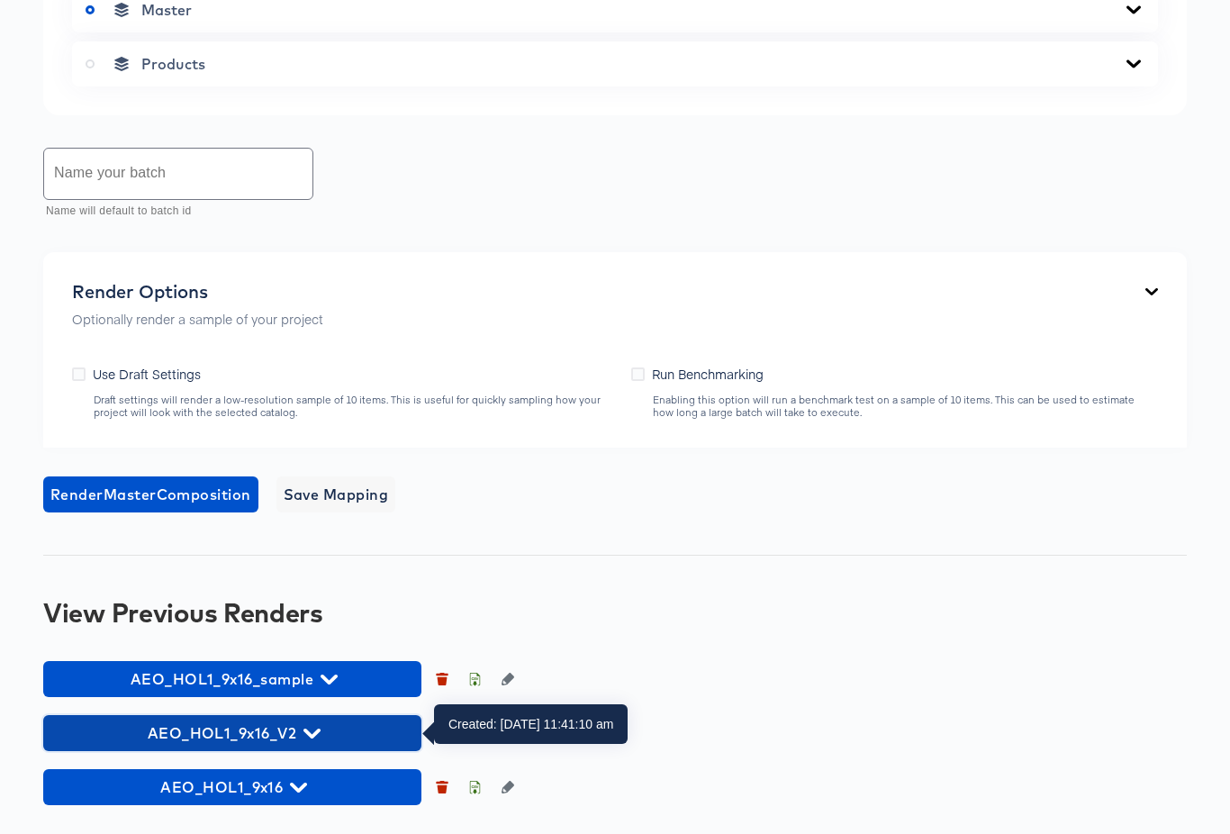
click at [309, 737] on icon "button" at bounding box center [311, 733] width 17 height 17
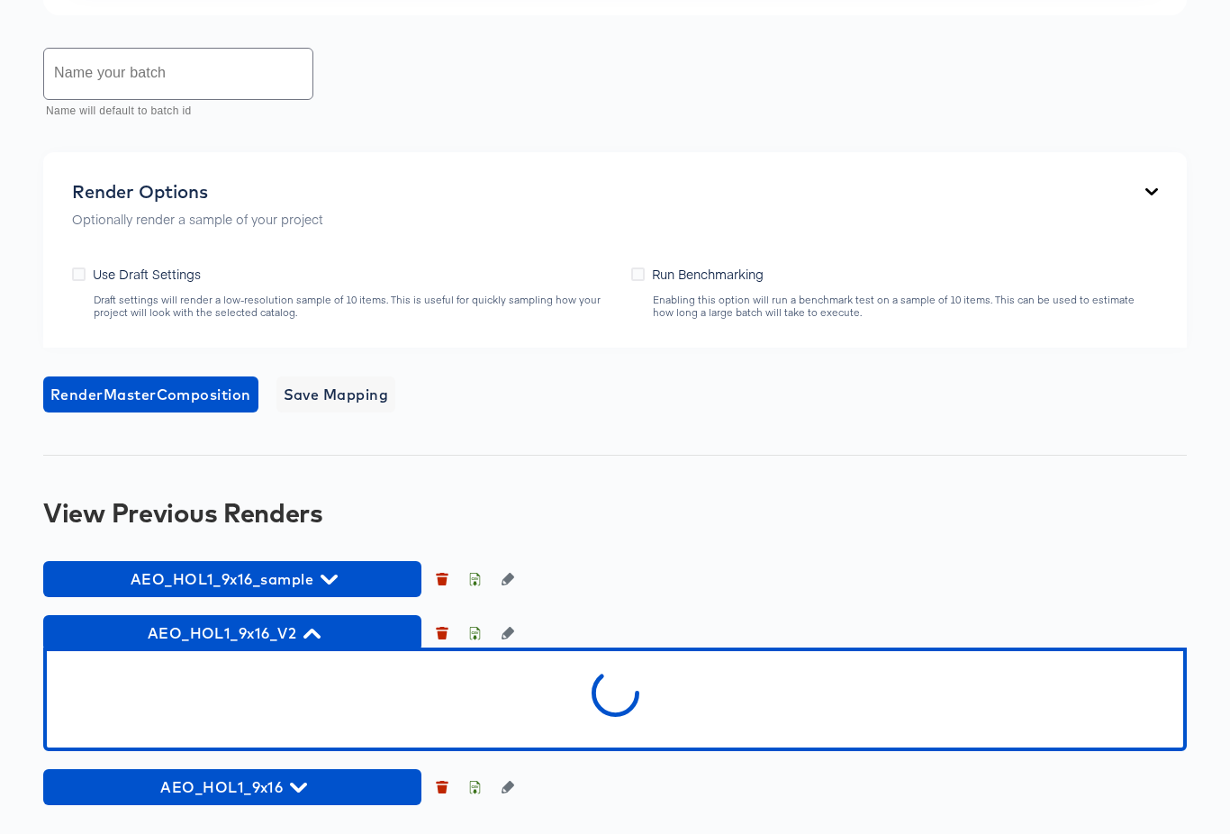
scroll to position [958, 0]
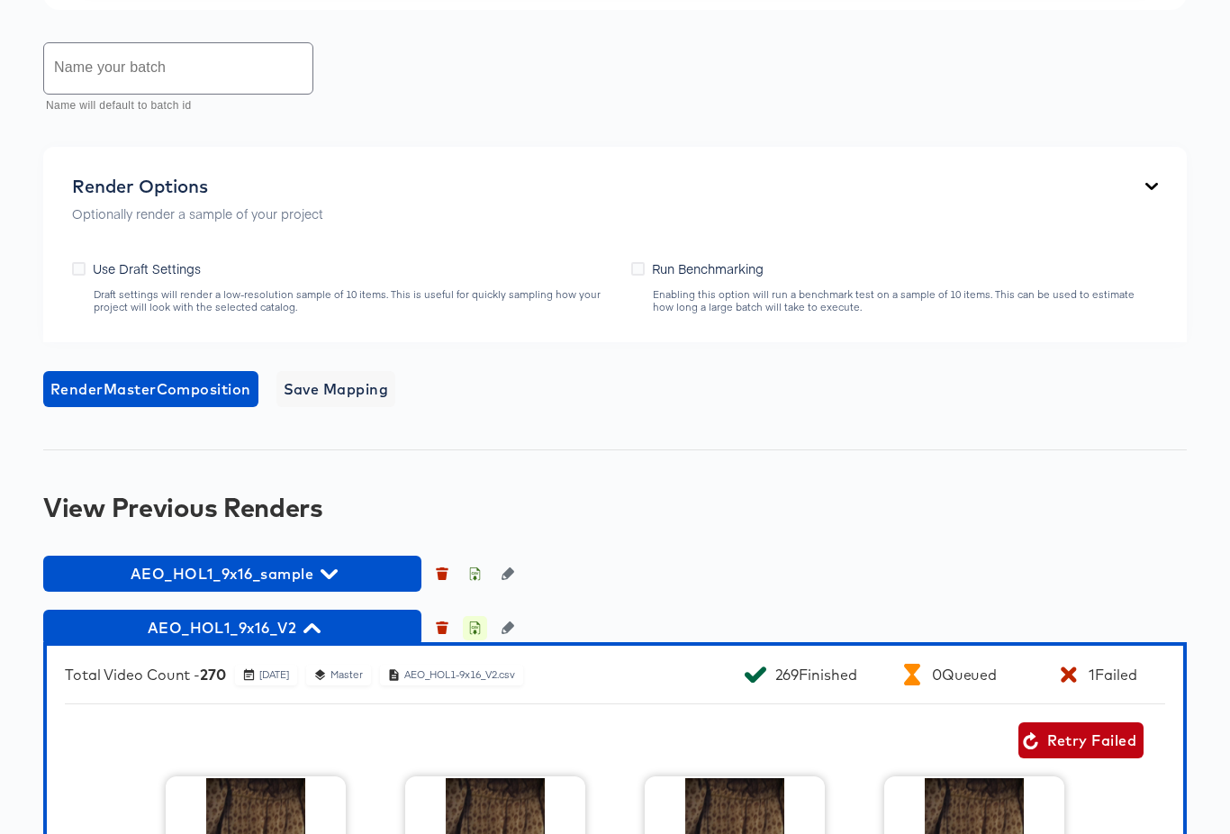
click at [474, 627] on icon "button" at bounding box center [474, 627] width 13 height 13
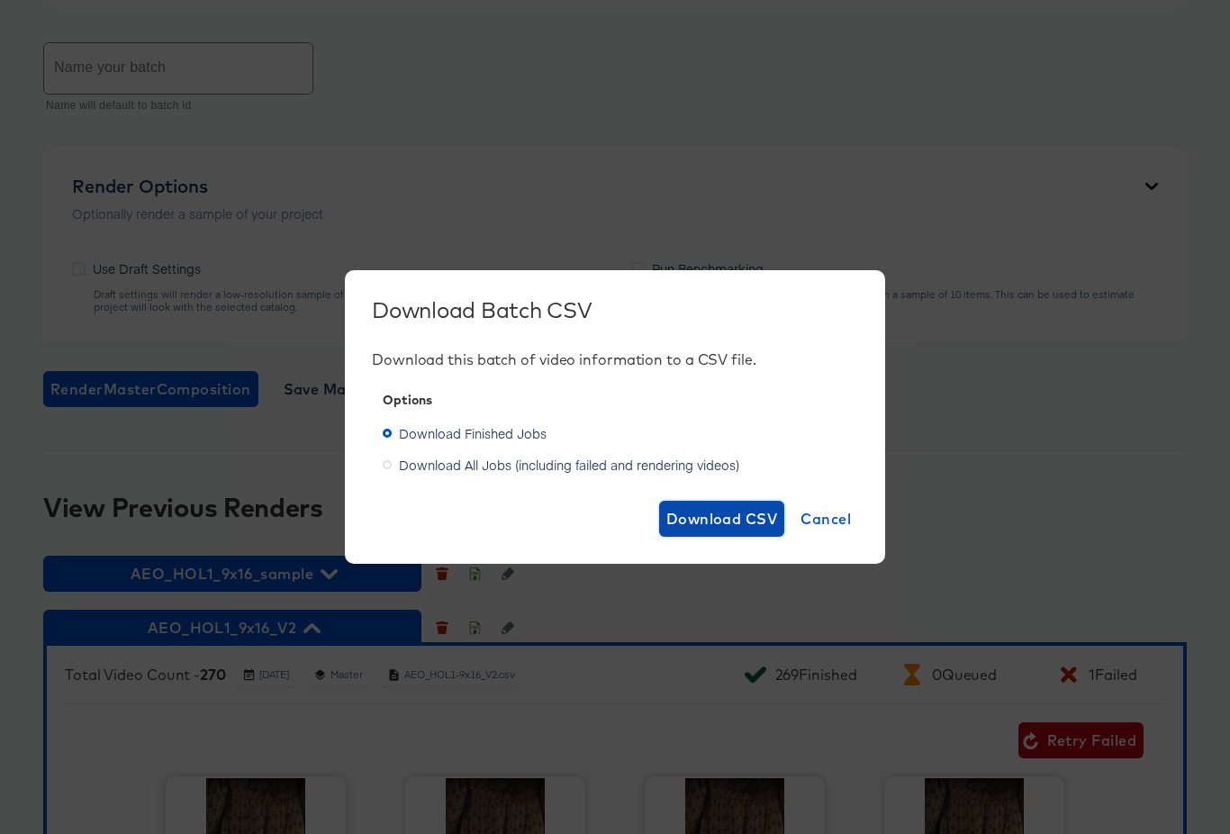
click at [746, 515] on span "Download CSV" at bounding box center [722, 518] width 112 height 25
